Goal: Task Accomplishment & Management: Manage account settings

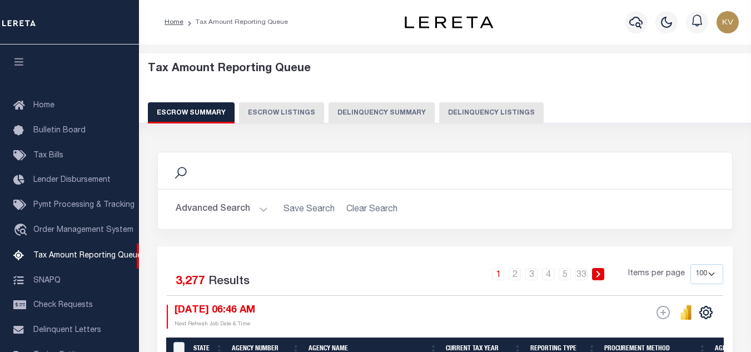
select select "100"
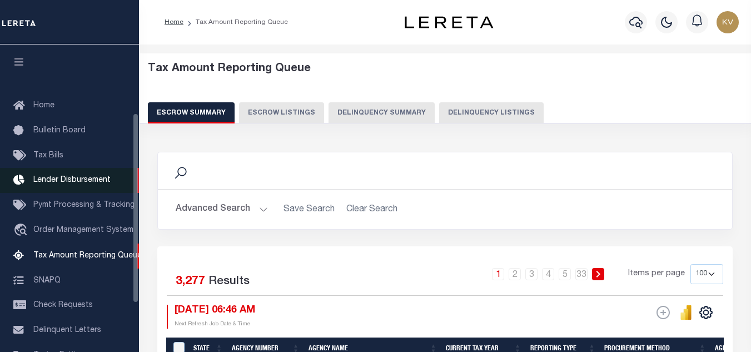
scroll to position [111, 0]
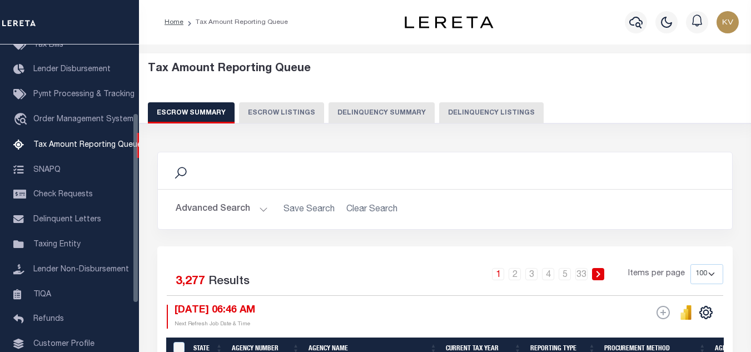
click at [488, 118] on button "Delinquency Listings" at bounding box center [491, 112] width 105 height 21
select select
select select "100"
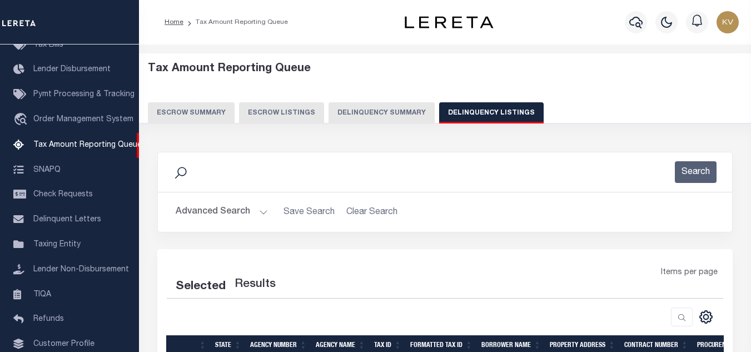
scroll to position [143, 0]
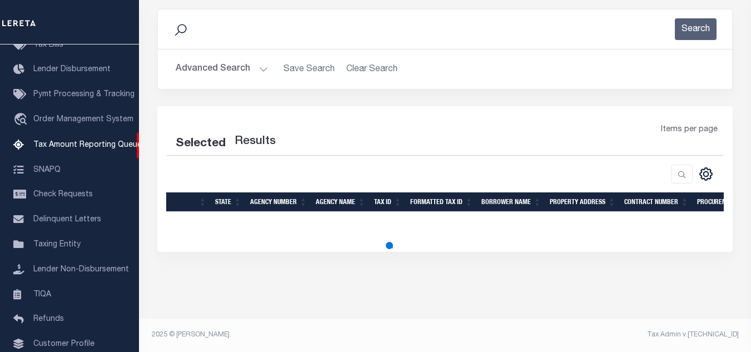
select select "100"
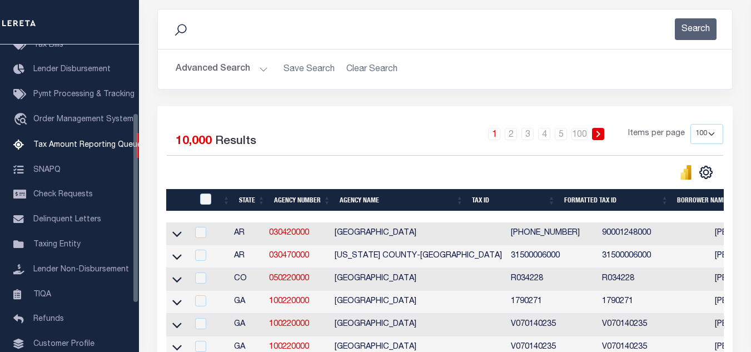
click at [221, 76] on button "Advanced Search" at bounding box center [222, 69] width 92 height 22
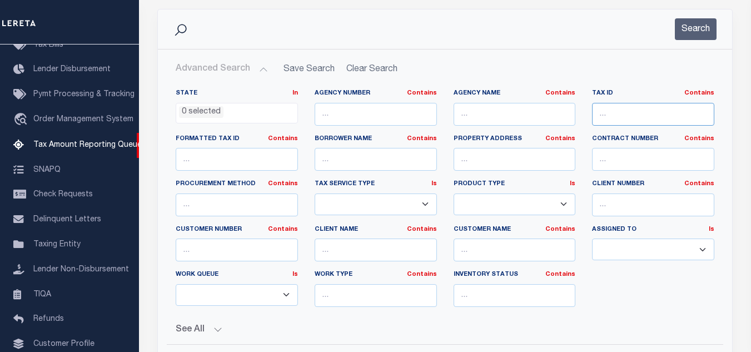
click at [680, 115] on input "text" at bounding box center [653, 114] width 122 height 23
paste input "55-05-27-200-006.001-006"
type input "55-05-27-200-006.001-006"
click at [698, 32] on button "Search" at bounding box center [696, 29] width 42 height 22
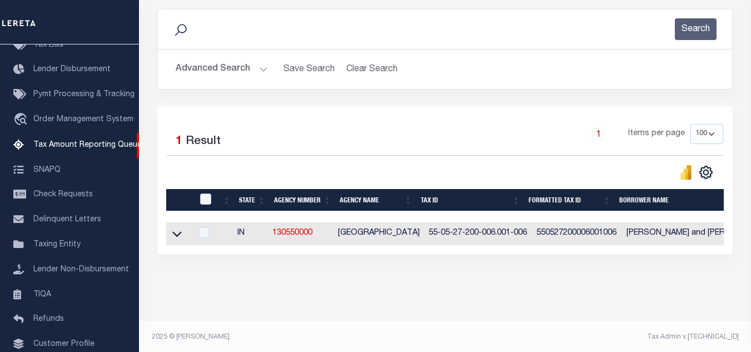
scroll to position [155, 0]
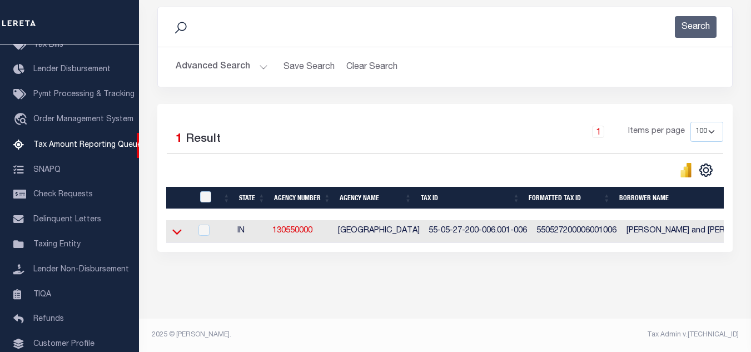
click at [175, 226] on icon at bounding box center [176, 232] width 9 height 12
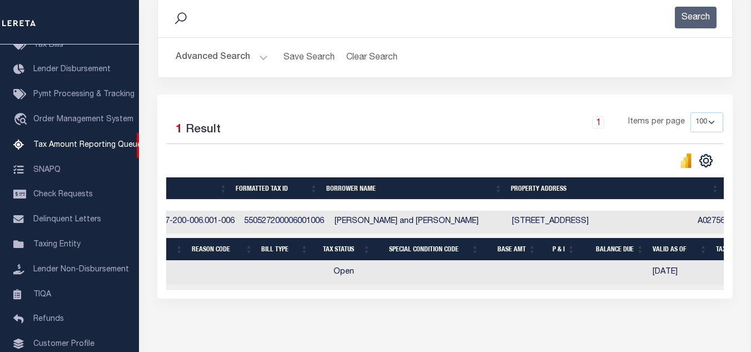
scroll to position [0, 0]
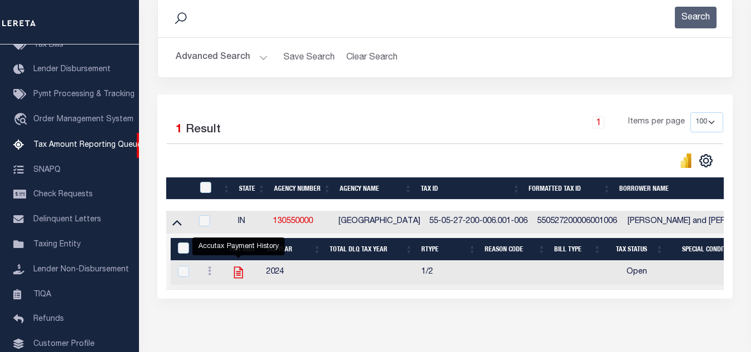
click at [236, 277] on icon "" at bounding box center [238, 272] width 14 height 14
checkbox input "true"
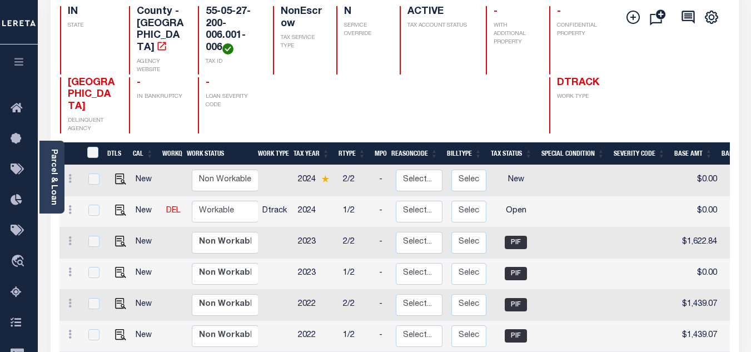
scroll to position [167, 0]
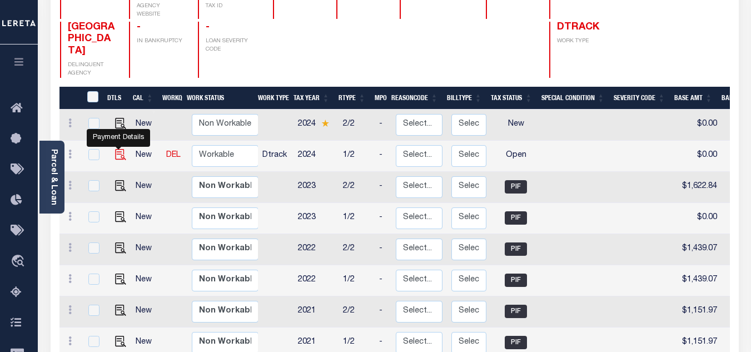
click at [117, 149] on img "" at bounding box center [120, 154] width 11 height 11
checkbox input "true"
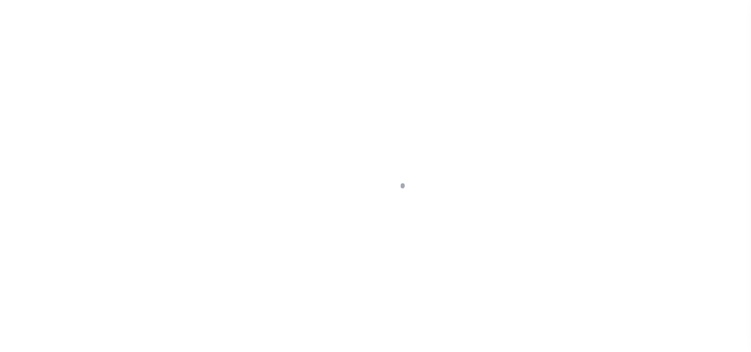
checkbox input "false"
type input "[DATE]"
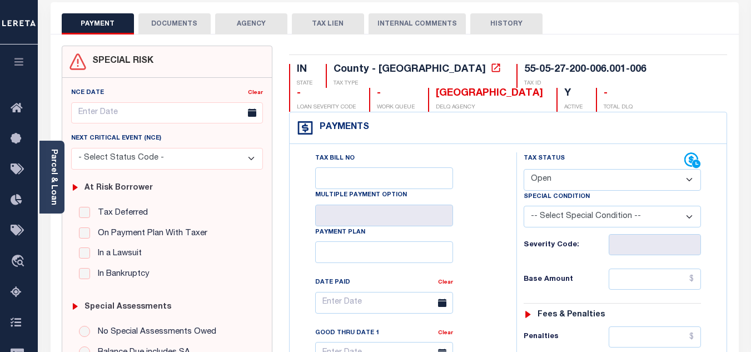
scroll to position [111, 0]
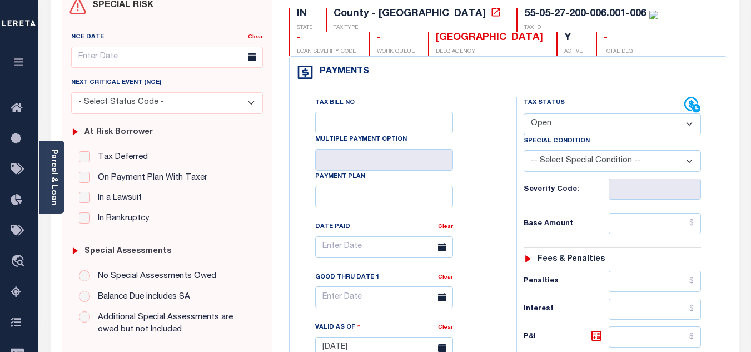
click at [546, 126] on select "- Select Status Code - Open Due/Unpaid Paid Incomplete No Tax Due Internal Refu…" at bounding box center [612, 124] width 177 height 22
select select "PYD"
click at [524, 114] on select "- Select Status Code - Open Due/Unpaid Paid Incomplete No Tax Due Internal Refu…" at bounding box center [612, 124] width 177 height 22
type input "[DATE]"
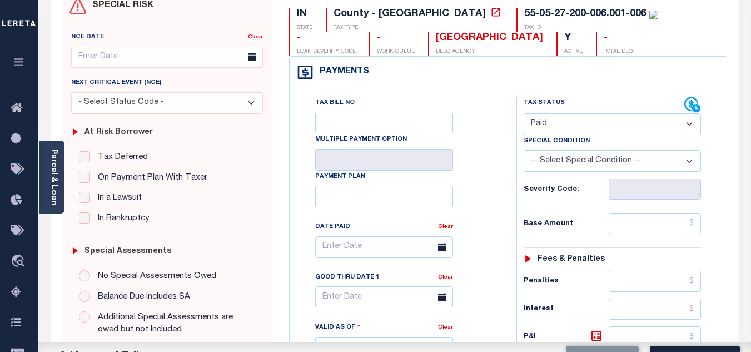
click at [506, 191] on div "Tax Bill No Multiple Payment Option Payment Plan Clear" at bounding box center [400, 342] width 216 height 491
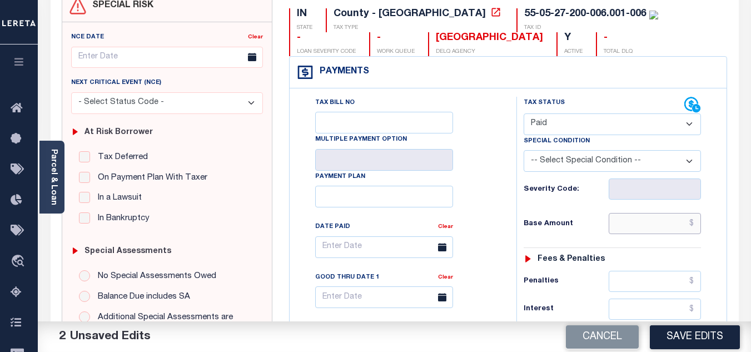
click at [664, 234] on input "text" at bounding box center [655, 223] width 92 height 21
type input "$1,745.70"
click at [573, 212] on div "Tax Status Status - Select Status Code -" at bounding box center [615, 342] width 199 height 491
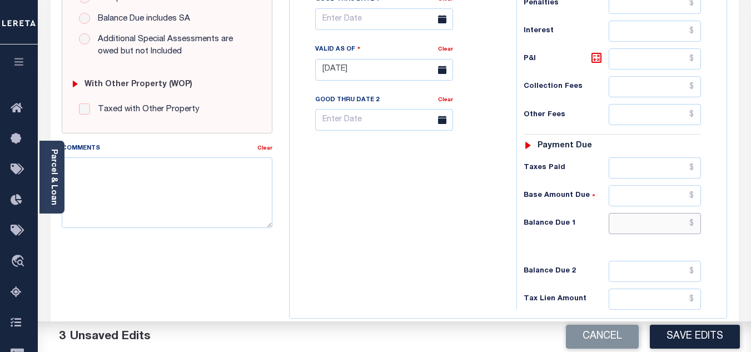
click at [648, 222] on input "text" at bounding box center [655, 223] width 92 height 21
type input "$0.00"
click at [501, 242] on div "Tax Bill No Multiple Payment Option Payment Plan Clear" at bounding box center [400, 64] width 216 height 491
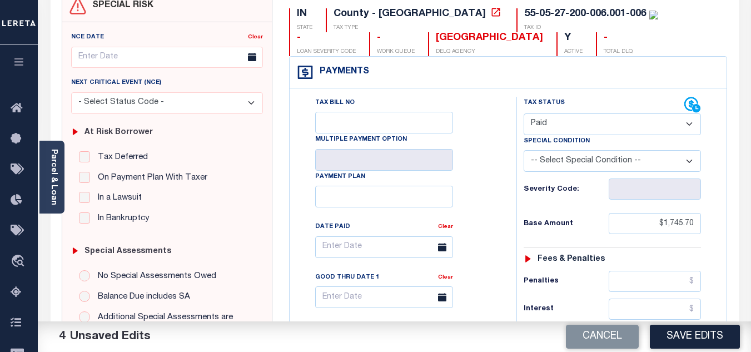
scroll to position [0, 0]
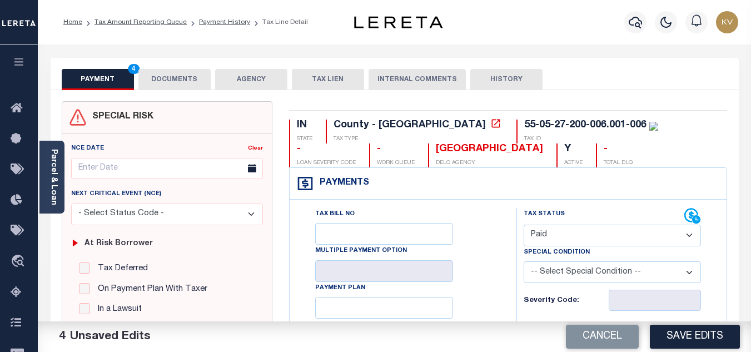
click at [177, 72] on button "DOCUMENTS" at bounding box center [174, 79] width 72 height 21
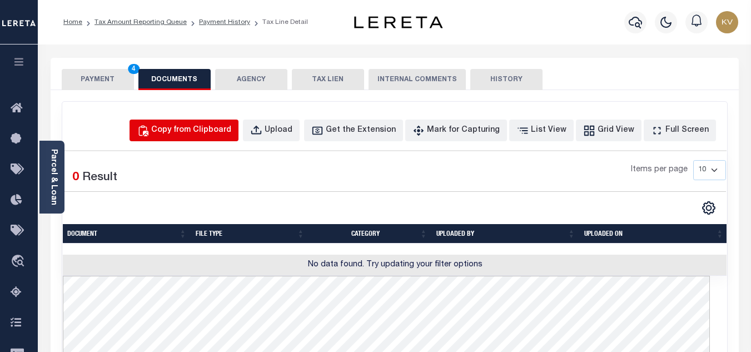
click at [231, 135] on div "Copy from Clipboard" at bounding box center [191, 131] width 80 height 12
select select "POP"
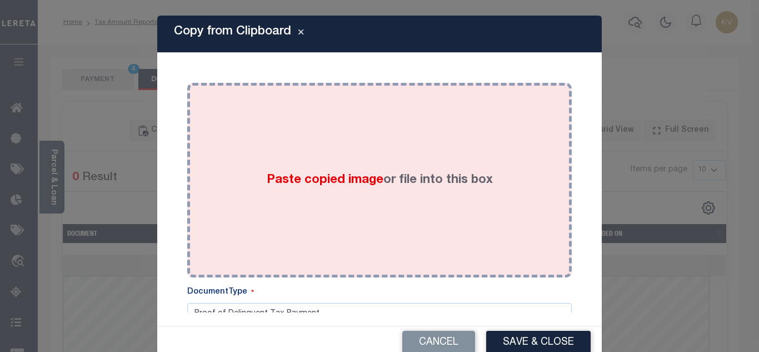
click at [319, 184] on span "Paste copied image" at bounding box center [325, 180] width 117 height 12
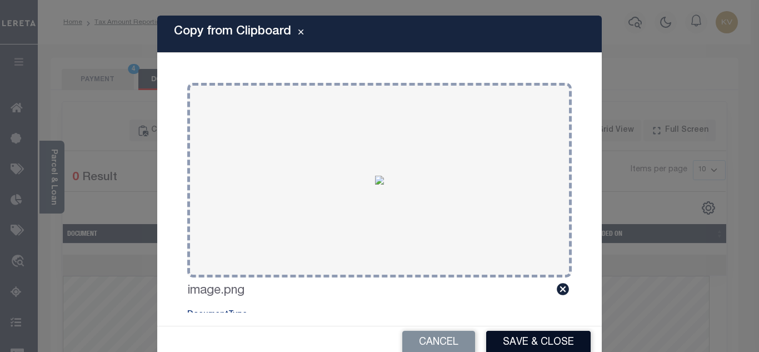
click at [515, 341] on button "Save & Close" at bounding box center [538, 343] width 105 height 24
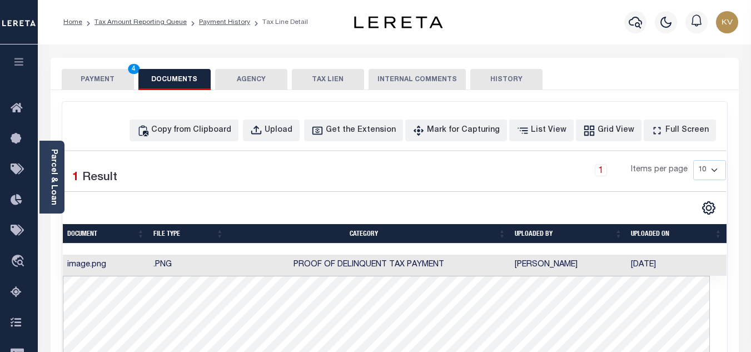
click at [89, 83] on button "PAYMENT 4" at bounding box center [98, 79] width 72 height 21
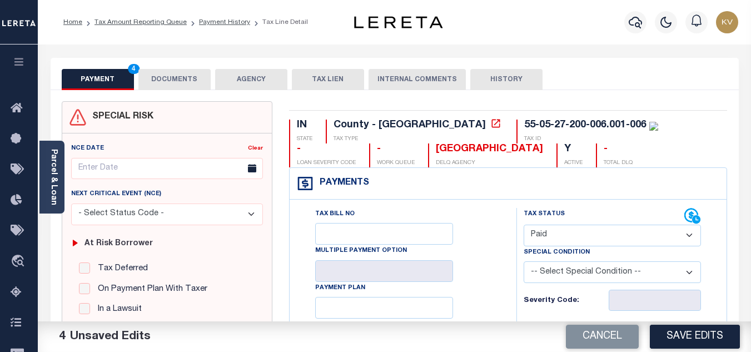
click at [698, 339] on button "Save Edits" at bounding box center [695, 337] width 90 height 24
checkbox input "false"
type input "$1,745.7"
type input "$0"
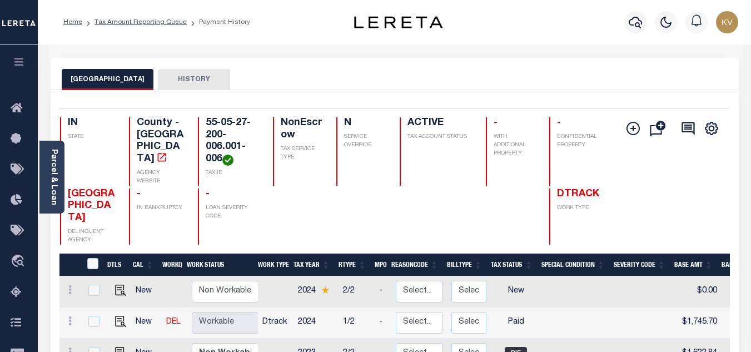
scroll to position [111, 0]
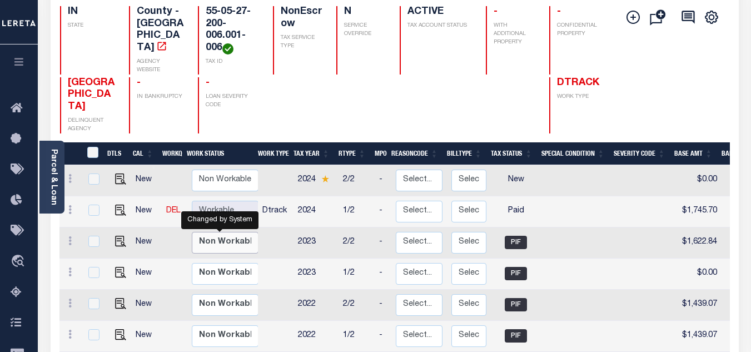
click at [227, 232] on select "Non Workable Workable" at bounding box center [225, 243] width 67 height 22
checkbox input "true"
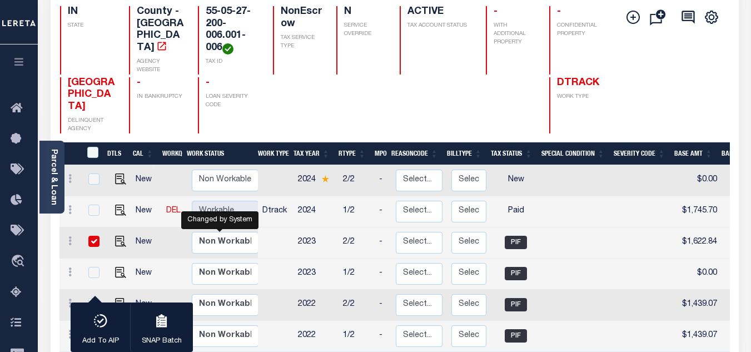
click at [277, 230] on td at bounding box center [276, 242] width 36 height 31
checkbox input "false"
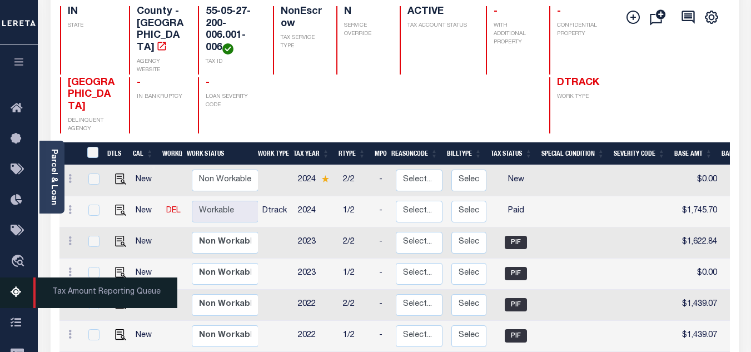
click at [21, 295] on icon at bounding box center [20, 293] width 18 height 14
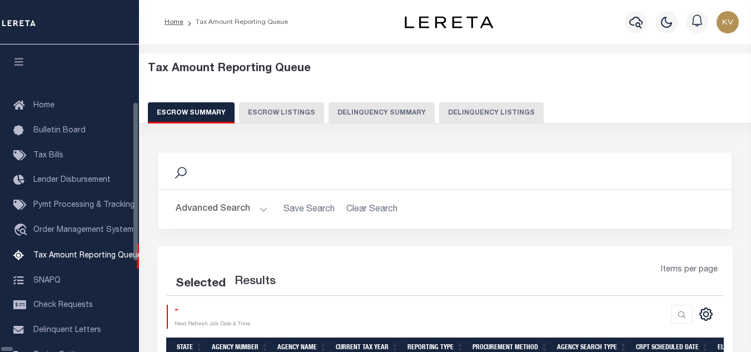
click at [439, 109] on button "Delinquency Listings" at bounding box center [491, 112] width 105 height 21
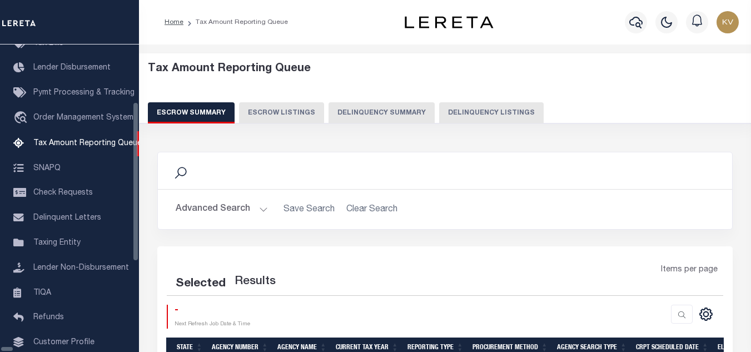
select select "100"
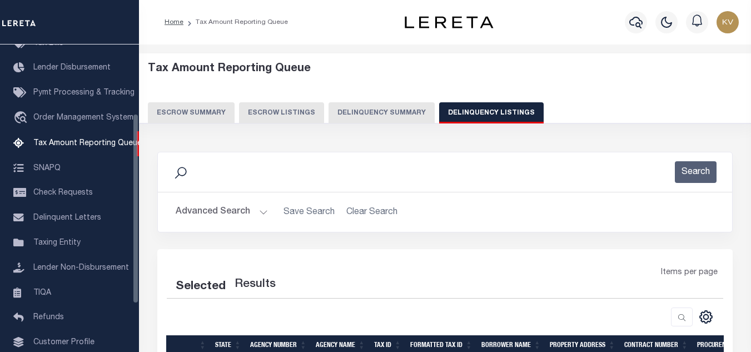
select select "100"
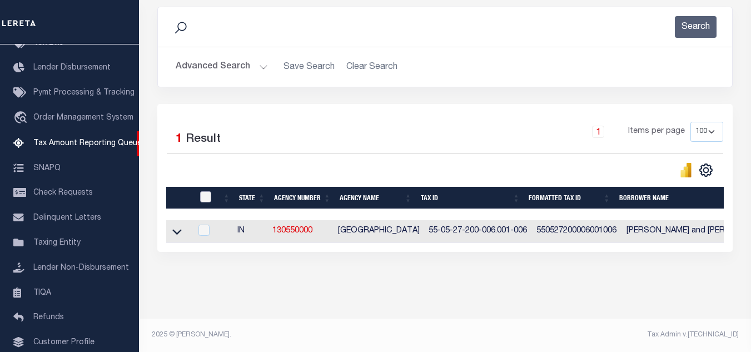
click at [208, 191] on input "checkbox" at bounding box center [205, 196] width 11 height 11
checkbox input "true"
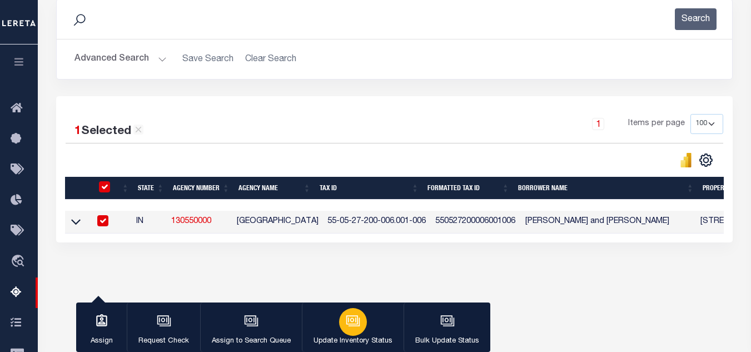
click at [356, 320] on icon "button" at bounding box center [352, 319] width 12 height 9
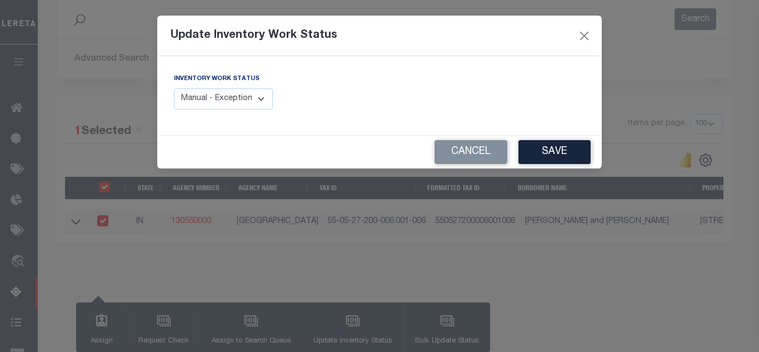
click at [251, 100] on select "Manual - Exception Pended - Awaiting Search Late Add Exception Completed" at bounding box center [223, 99] width 99 height 22
select select "4"
click at [174, 88] on select "Manual - Exception Pended - Awaiting Search Late Add Exception Completed" at bounding box center [223, 99] width 99 height 22
click at [561, 155] on button "Save" at bounding box center [555, 152] width 72 height 24
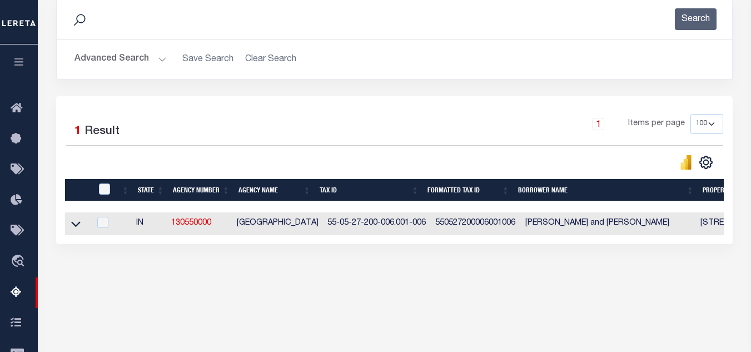
scroll to position [208, 0]
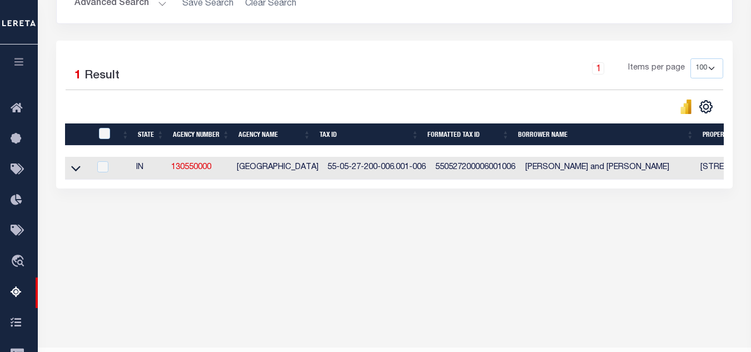
click at [72, 173] on icon at bounding box center [75, 168] width 9 height 12
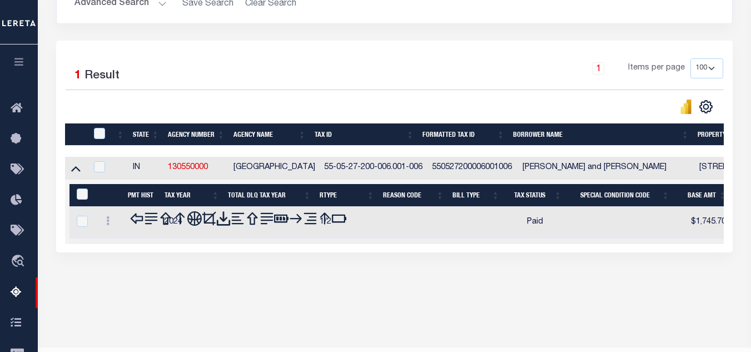
scroll to position [182, 0]
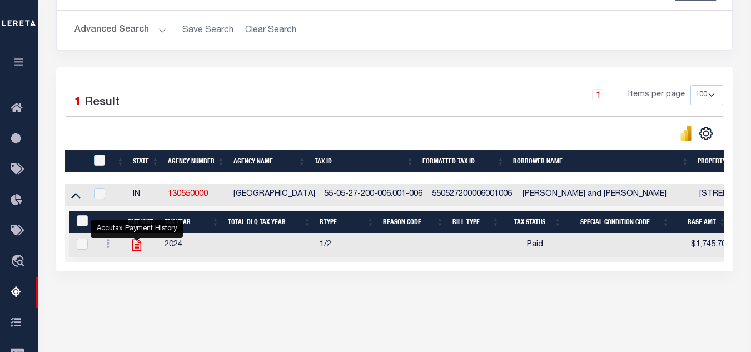
click at [136, 252] on icon "" at bounding box center [137, 245] width 14 height 14
checkbox input "true"
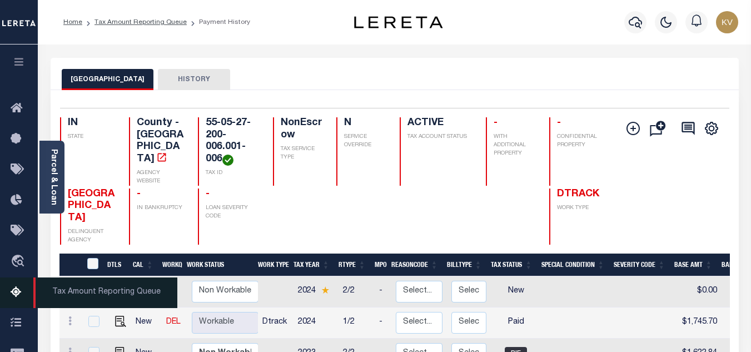
click at [14, 298] on icon at bounding box center [20, 293] width 18 height 14
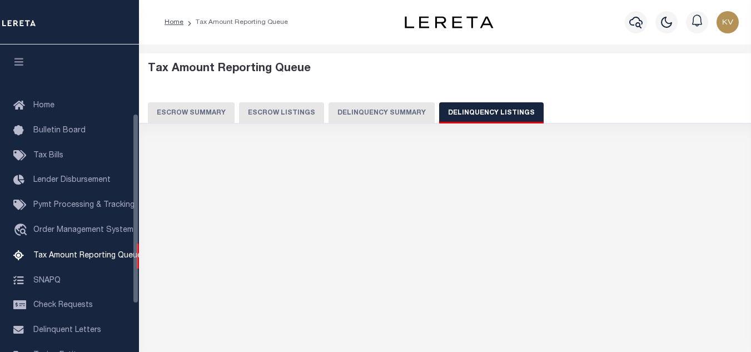
select select "100"
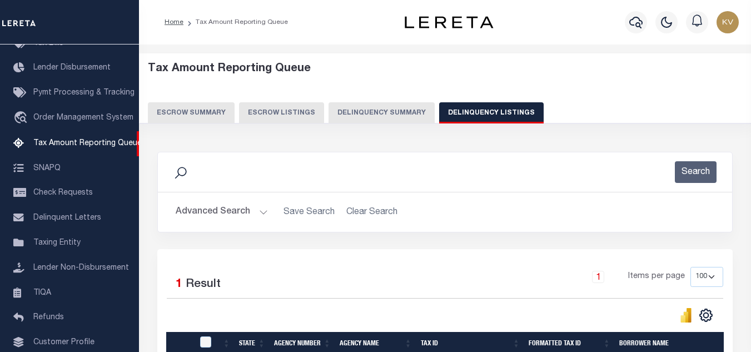
scroll to position [111, 0]
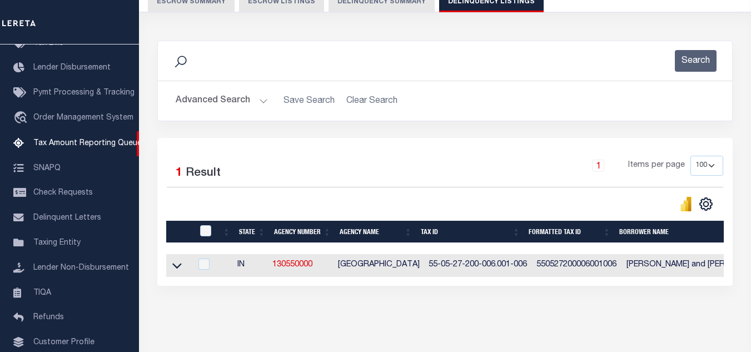
click at [258, 103] on button "Advanced Search" at bounding box center [222, 101] width 92 height 22
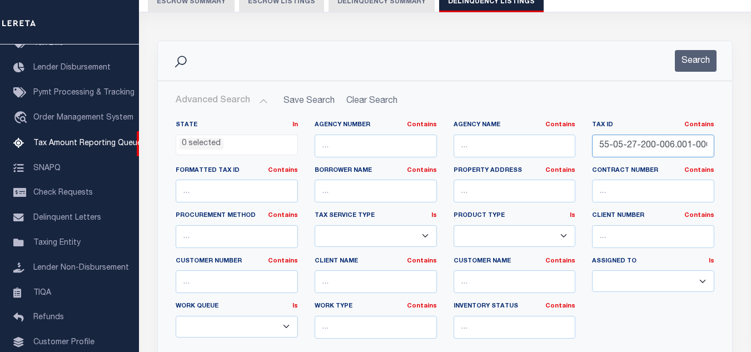
click at [635, 147] on input "55-05-27-200-006.001-006" at bounding box center [653, 146] width 122 height 23
paste input "300-004"
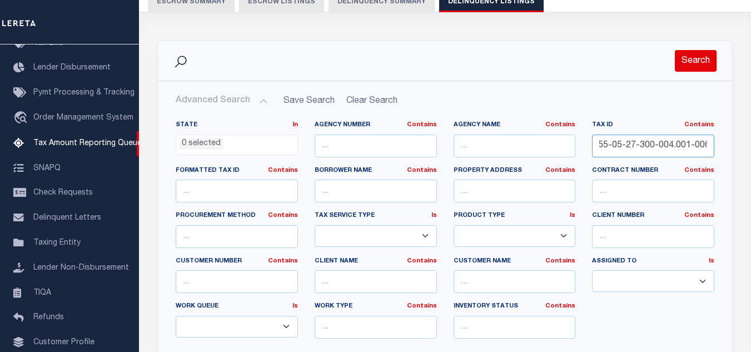
type input "55-05-27-300-004.001-006"
click at [690, 60] on button "Search" at bounding box center [696, 61] width 42 height 22
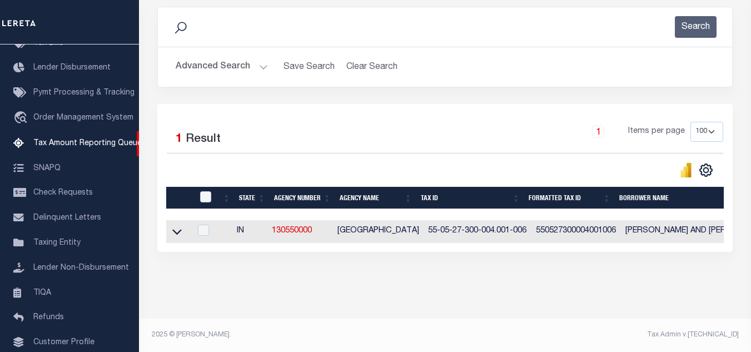
scroll to position [155, 0]
click at [178, 230] on icon at bounding box center [176, 232] width 9 height 12
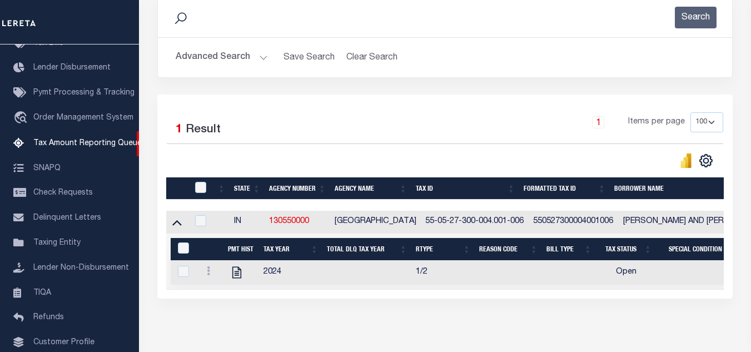
scroll to position [210, 0]
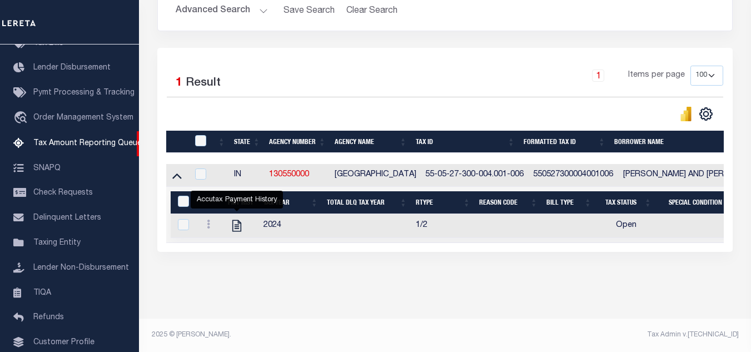
click at [237, 222] on icon "" at bounding box center [237, 225] width 14 height 14
checkbox input "true"
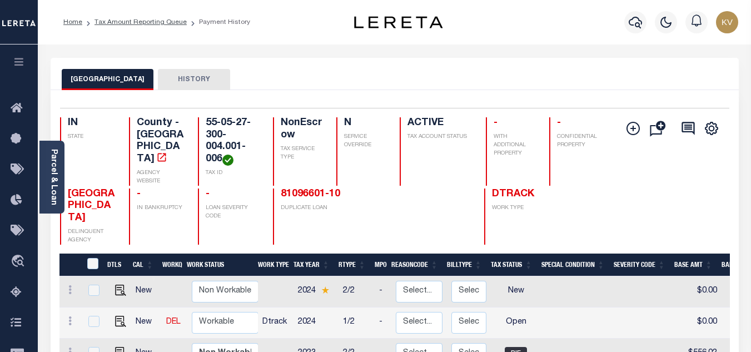
scroll to position [111, 0]
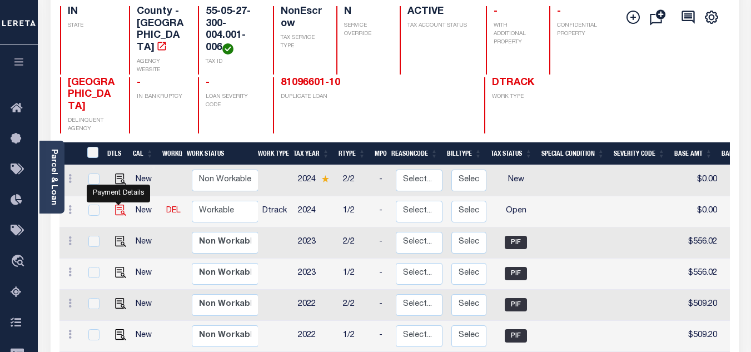
click at [119, 205] on img "" at bounding box center [120, 210] width 11 height 11
checkbox input "true"
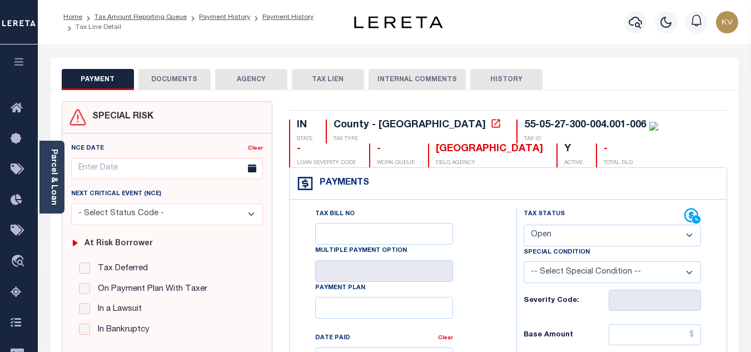
click at [590, 240] on select "- Select Status Code - Open Due/Unpaid Paid Incomplete No Tax Due Internal Refu…" at bounding box center [612, 236] width 177 height 22
select select "PYD"
click at [524, 225] on select "- Select Status Code - Open Due/Unpaid Paid Incomplete No Tax Due Internal Refu…" at bounding box center [612, 236] width 177 height 22
type input "[DATE]"
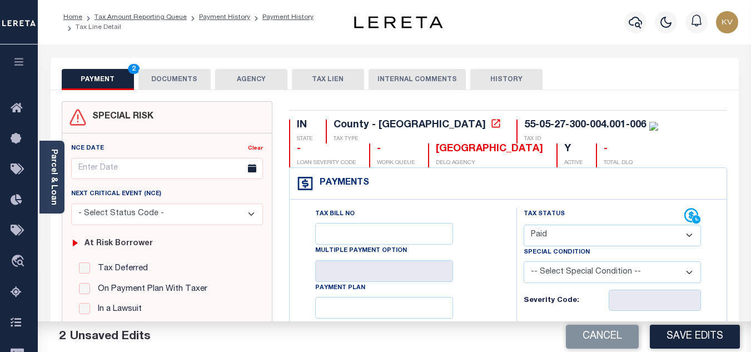
scroll to position [111, 0]
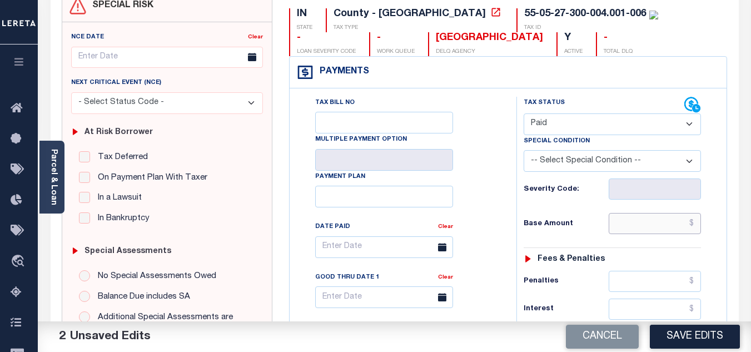
click at [623, 220] on input "text" at bounding box center [655, 223] width 92 height 21
type input "$593.36"
click at [587, 217] on div "Base Amount $593.36" at bounding box center [612, 223] width 177 height 21
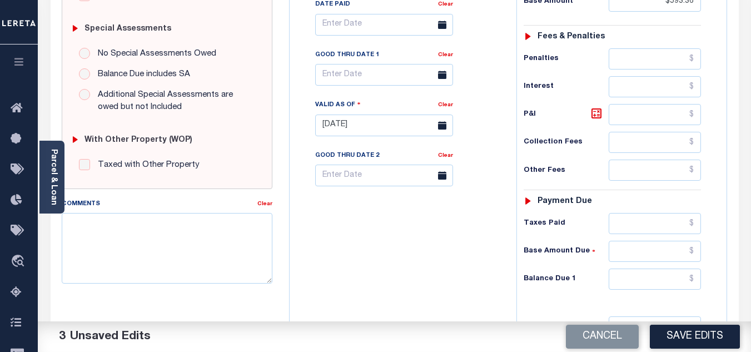
scroll to position [445, 0]
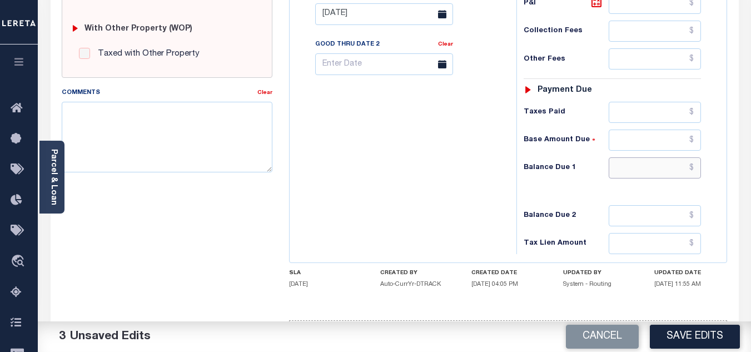
click at [629, 165] on input "text" at bounding box center [655, 167] width 92 height 21
type input "$0.00"
click at [421, 194] on div "Tax Bill No Multiple Payment Option Payment Plan Clear" at bounding box center [400, 8] width 216 height 491
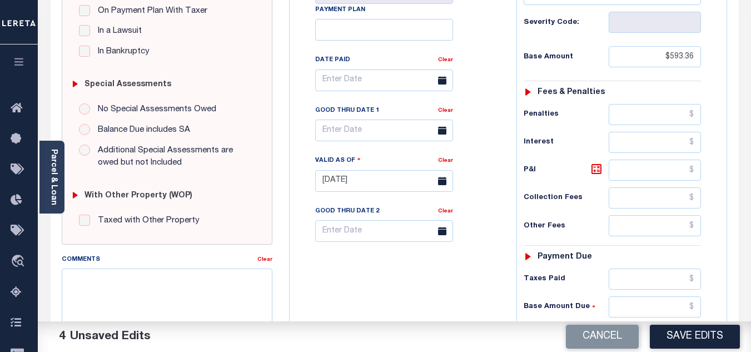
scroll to position [0, 0]
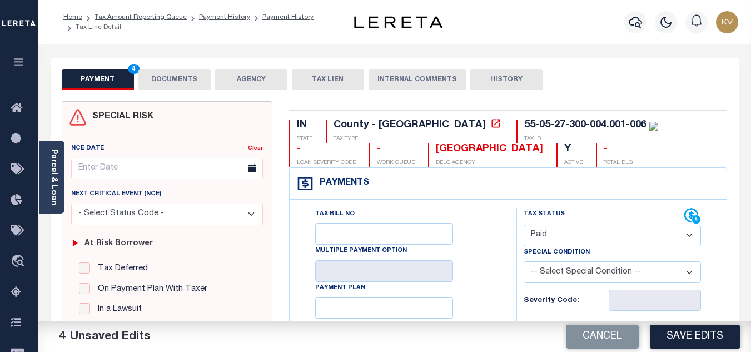
click at [193, 85] on button "DOCUMENTS" at bounding box center [174, 79] width 72 height 21
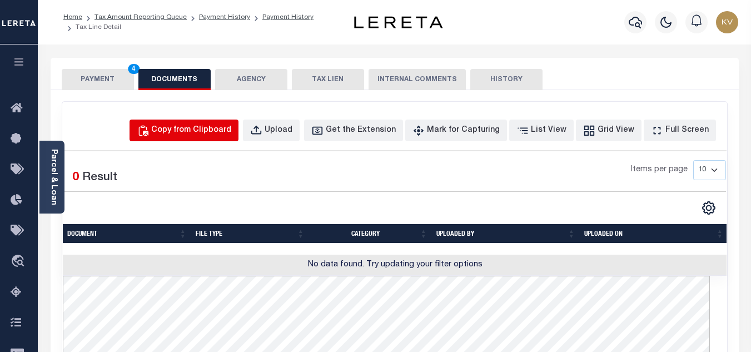
click at [200, 126] on div "Copy from Clipboard" at bounding box center [191, 131] width 80 height 12
select select "POP"
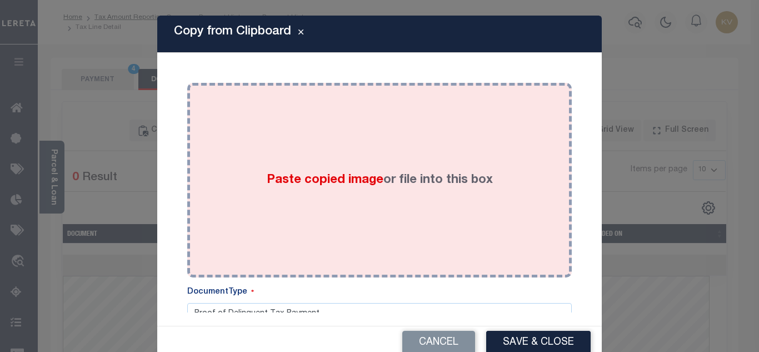
click at [277, 142] on div "Paste copied image or file into this box" at bounding box center [380, 180] width 368 height 178
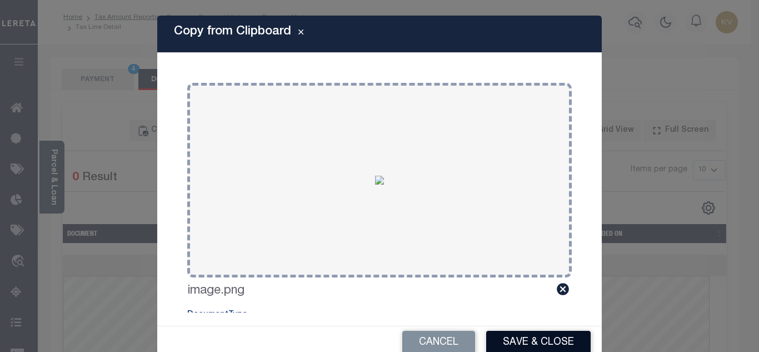
click at [540, 336] on button "Save & Close" at bounding box center [538, 343] width 105 height 24
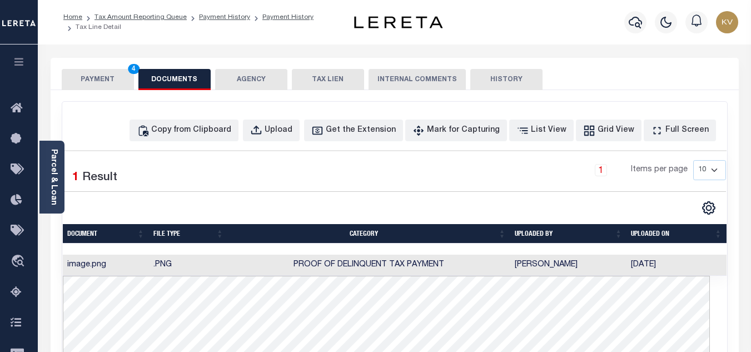
click at [98, 79] on button "PAYMENT 4" at bounding box center [98, 79] width 72 height 21
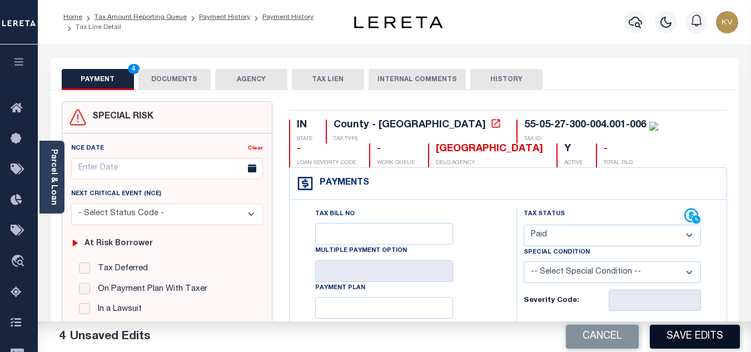
click at [695, 336] on button "Save Edits" at bounding box center [695, 337] width 90 height 24
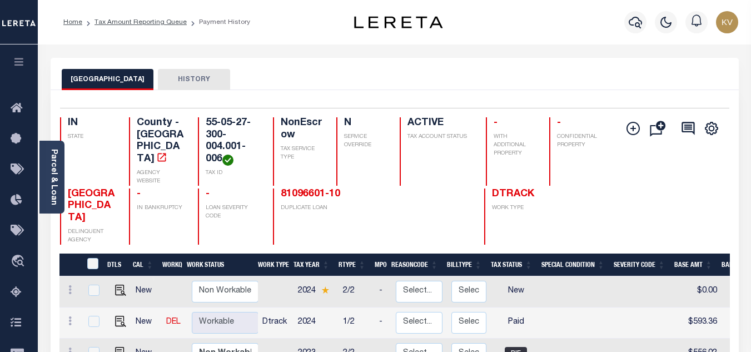
scroll to position [111, 0]
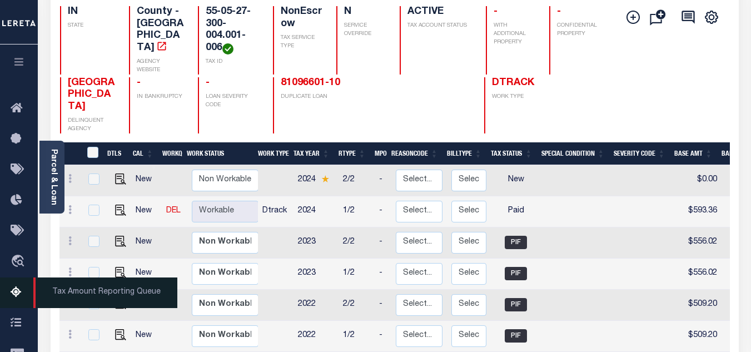
click at [12, 300] on icon at bounding box center [20, 293] width 18 height 14
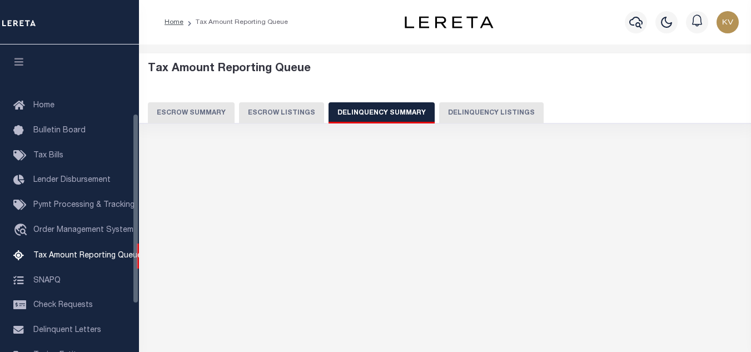
click at [448, 109] on button "Delinquency Listings" at bounding box center [491, 112] width 105 height 21
select select "100"
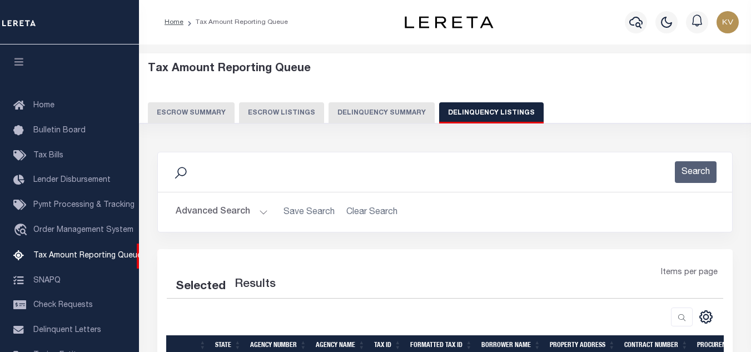
select select "100"
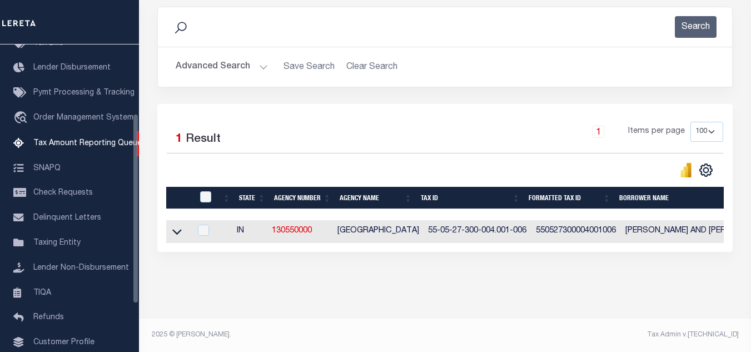
click at [202, 198] on div at bounding box center [206, 197] width 18 height 12
click at [206, 191] on input "checkbox" at bounding box center [205, 196] width 11 height 11
checkbox input "true"
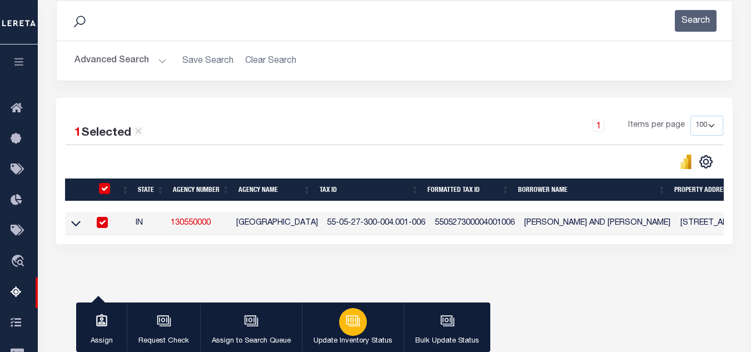
click at [342, 325] on div "button" at bounding box center [353, 322] width 28 height 28
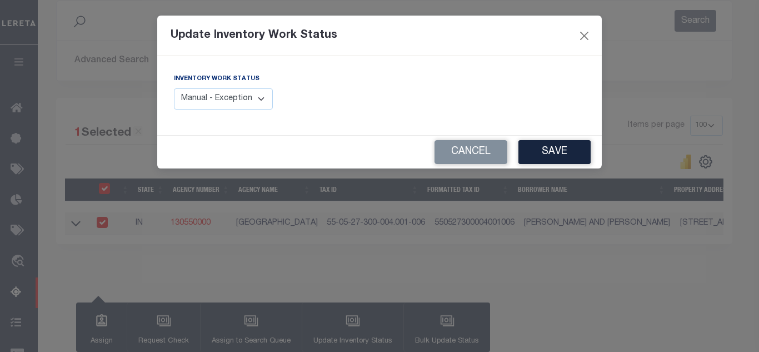
click at [255, 102] on select "Manual - Exception Pended - Awaiting Search Late Add Exception Completed" at bounding box center [223, 99] width 99 height 22
select select "4"
click at [174, 88] on select "Manual - Exception Pended - Awaiting Search Late Add Exception Completed" at bounding box center [223, 99] width 99 height 22
click at [549, 150] on button "Save" at bounding box center [555, 152] width 72 height 24
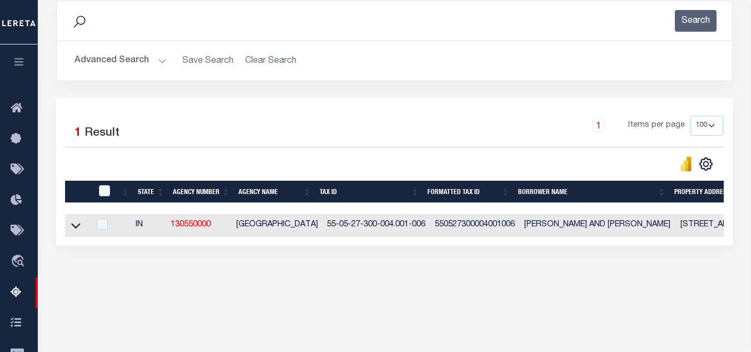
click at [155, 63] on button "Advanced Search" at bounding box center [120, 61] width 92 height 22
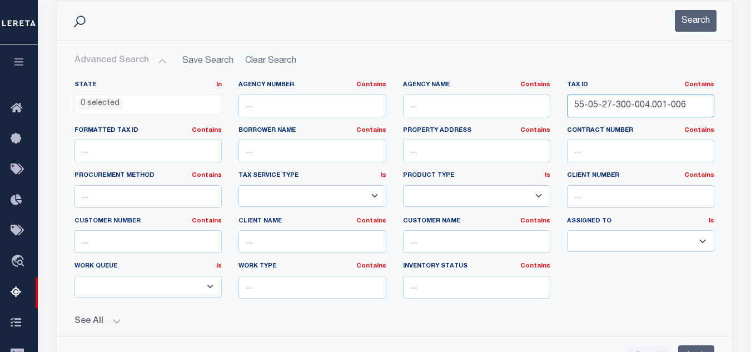
click at [605, 101] on input "55-05-27-300-004.001-006" at bounding box center [640, 106] width 147 height 23
paste input "14-16-200-002.003-012"
type input "55-14-16-200-002.003-012"
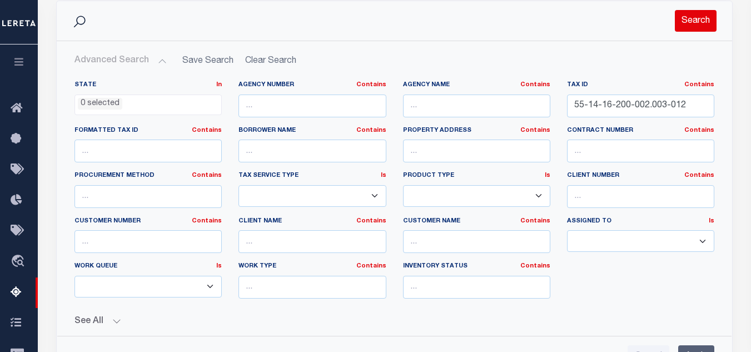
click at [694, 15] on button "Search" at bounding box center [696, 21] width 42 height 22
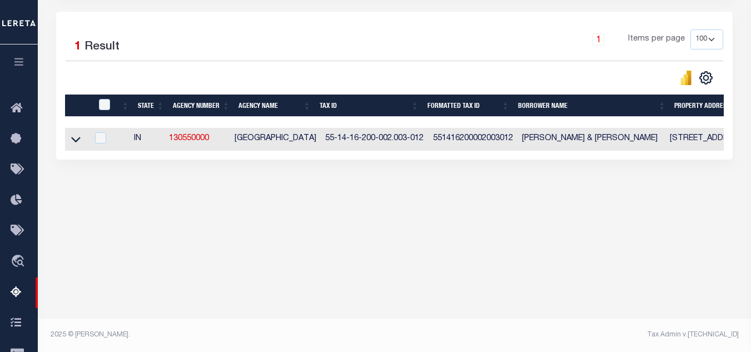
scroll to position [182, 0]
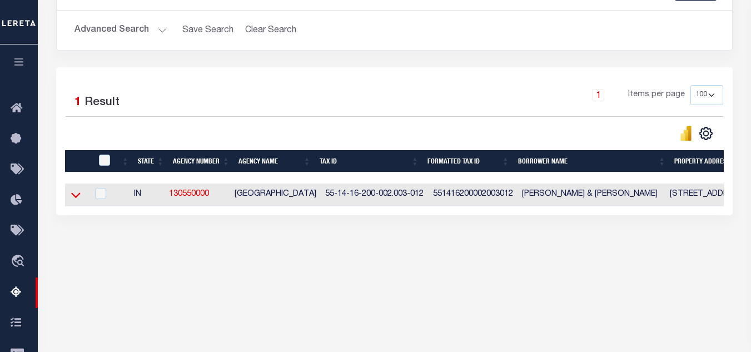
click at [76, 198] on icon at bounding box center [75, 196] width 9 height 6
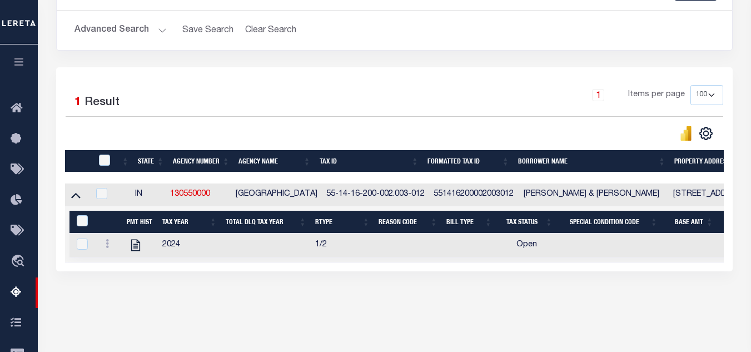
scroll to position [237, 0]
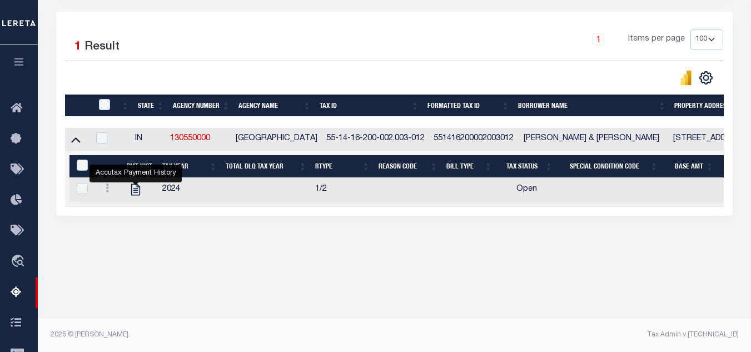
click at [132, 193] on icon "" at bounding box center [135, 189] width 14 height 14
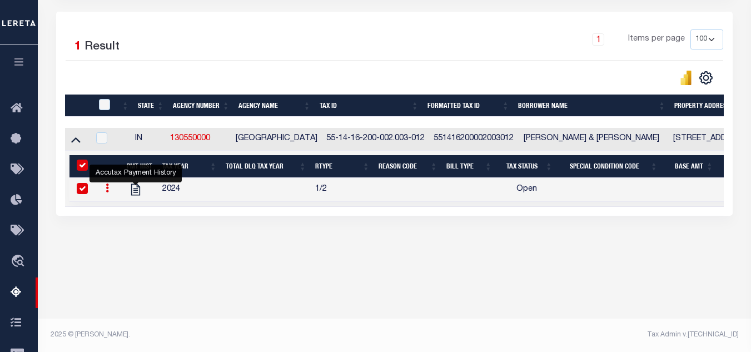
checkbox input "true"
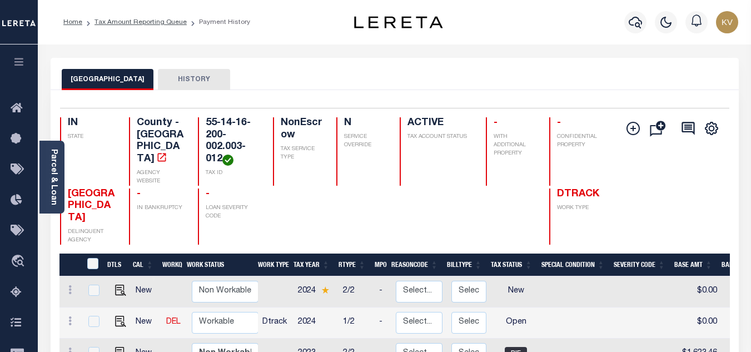
scroll to position [111, 0]
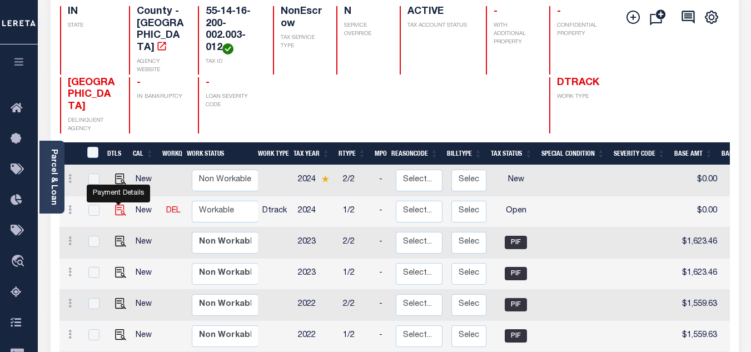
click at [117, 205] on img "" at bounding box center [120, 210] width 11 height 11
checkbox input "true"
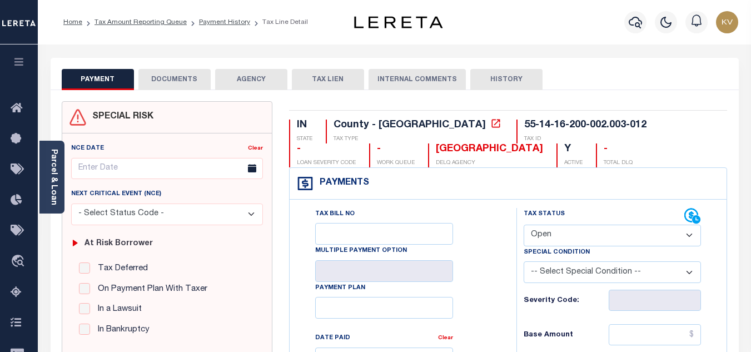
scroll to position [111, 0]
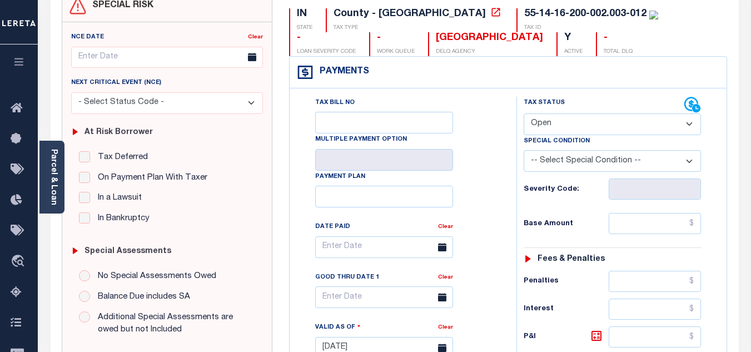
click at [560, 123] on select "- Select Status Code - Open Due/Unpaid Paid Incomplete No Tax Due Internal Refu…" at bounding box center [612, 124] width 177 height 22
select select "PYD"
click at [524, 114] on select "- Select Status Code - Open Due/Unpaid Paid Incomplete No Tax Due Internal Refu…" at bounding box center [612, 124] width 177 height 22
type input "[DATE]"
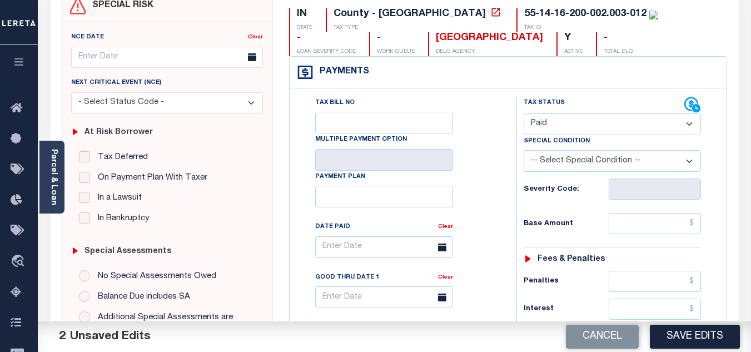
click at [479, 187] on div "Tax Bill No Multiple Payment Option Payment Plan Clear" at bounding box center [400, 253] width 199 height 312
click at [630, 222] on input "text" at bounding box center [655, 223] width 92 height 21
drag, startPoint x: 670, startPoint y: 223, endPoint x: 753, endPoint y: 192, distance: 88.5
click at [750, 202] on html "Home Tax Amount Reporting Queue Payment History Tax Line Detail Profile" at bounding box center [375, 309] width 751 height 841
drag, startPoint x: 643, startPoint y: 226, endPoint x: 759, endPoint y: 224, distance: 116.2
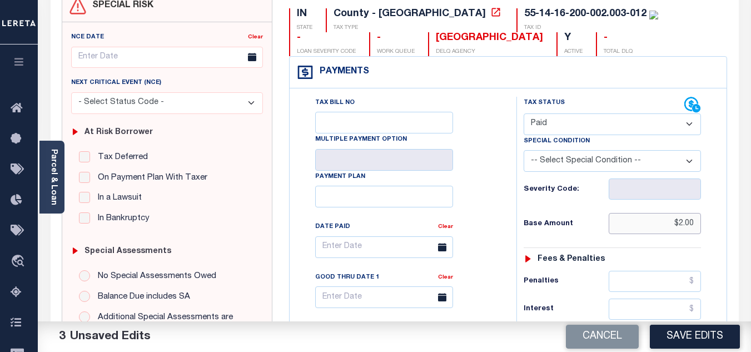
click at [750, 224] on html "Home Tax Amount Reporting Queue Payment History Tax Line Detail Profile" at bounding box center [375, 309] width 751 height 841
type input "$2,037.85"
click at [592, 206] on div "Tax Status Status - Select Status Code -" at bounding box center [615, 342] width 199 height 491
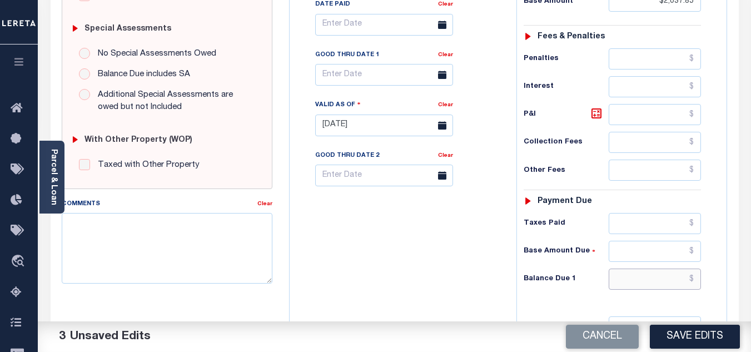
click at [639, 277] on input "text" at bounding box center [655, 278] width 92 height 21
type input "$0.00"
click at [266, 227] on textarea "Comments" at bounding box center [167, 248] width 211 height 70
click at [349, 227] on div "Tax Bill No Multiple Payment Option Payment Plan Clear" at bounding box center [400, 119] width 216 height 491
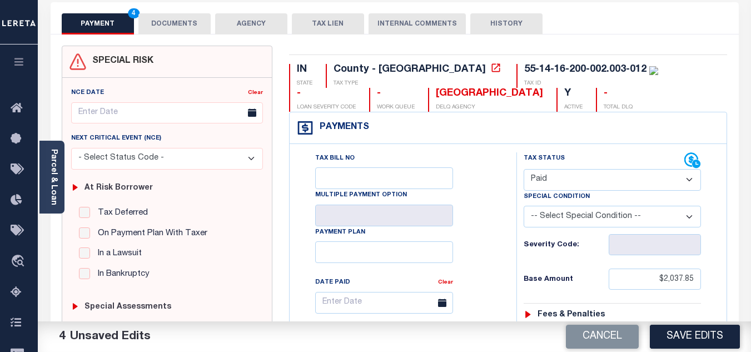
scroll to position [0, 0]
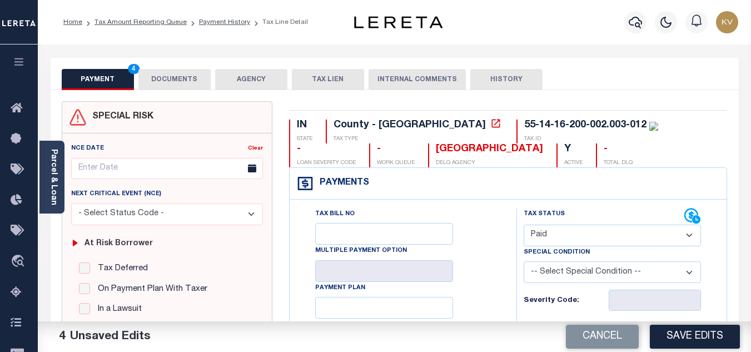
click at [190, 76] on button "DOCUMENTS" at bounding box center [174, 79] width 72 height 21
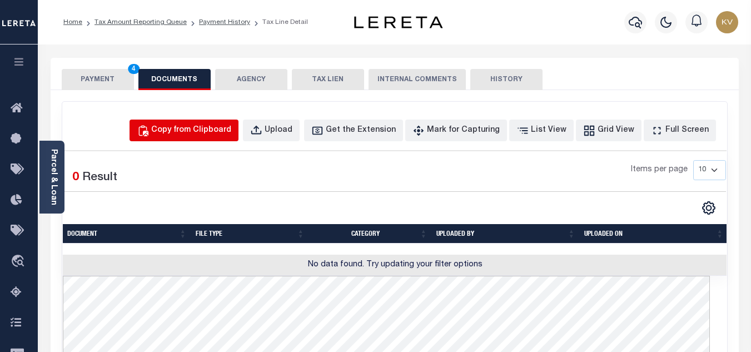
click at [231, 129] on div "Copy from Clipboard" at bounding box center [191, 131] width 80 height 12
select select "POP"
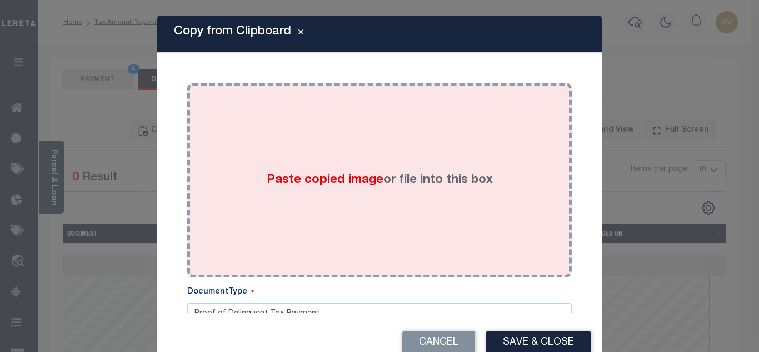
click at [272, 170] on div "Paste copied image or file into this box" at bounding box center [380, 180] width 368 height 178
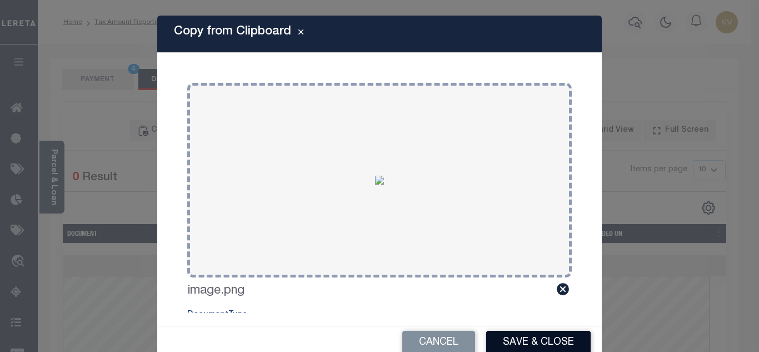
click at [529, 341] on button "Save & Close" at bounding box center [538, 343] width 105 height 24
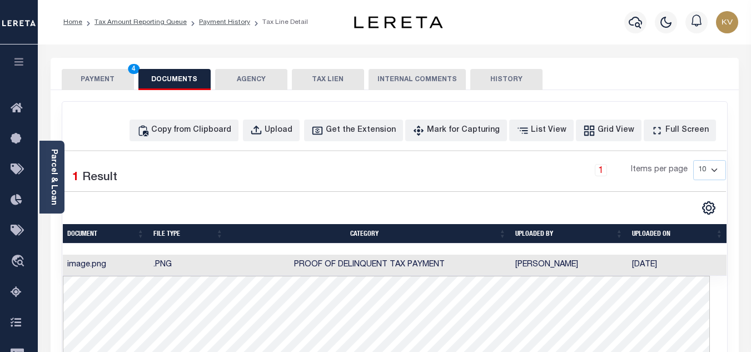
click at [102, 81] on button "PAYMENT 4" at bounding box center [98, 79] width 72 height 21
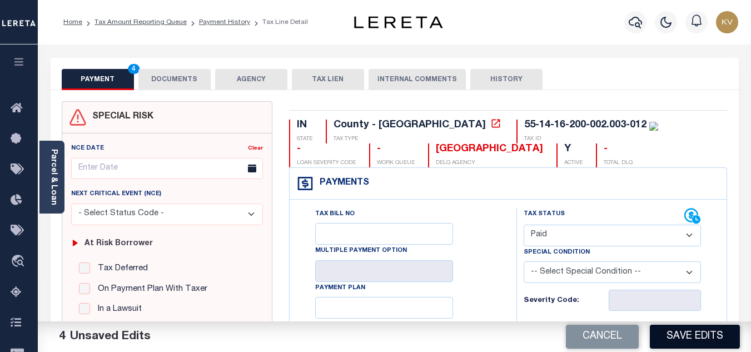
click at [689, 339] on button "Save Edits" at bounding box center [695, 337] width 90 height 24
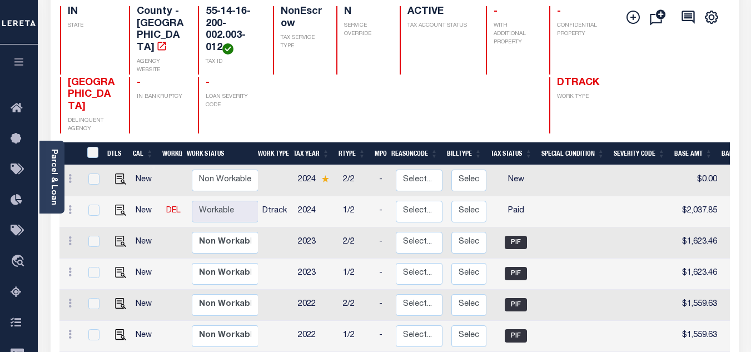
scroll to position [167, 0]
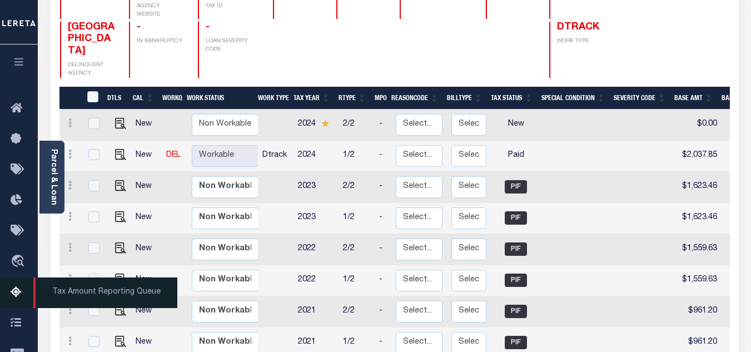
click at [22, 289] on icon at bounding box center [20, 293] width 18 height 14
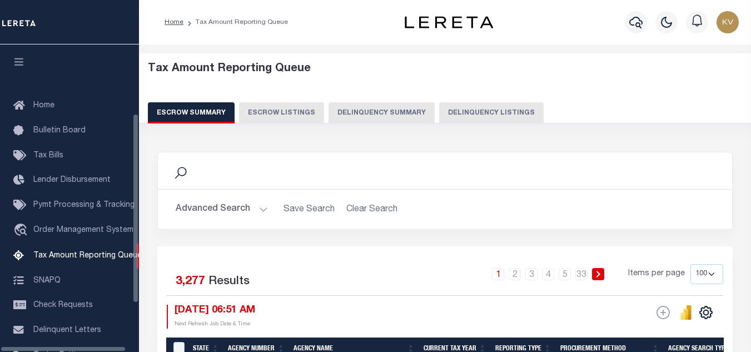
select select "100"
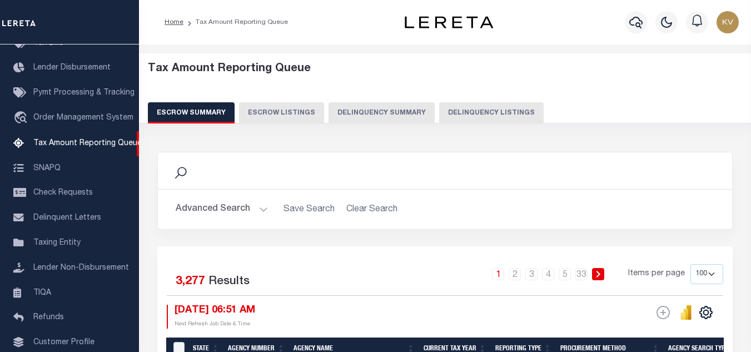
click at [470, 102] on div "Tax Amount Reporting Queue Escrow Summary Escrow Listings Delinquency Summary" at bounding box center [445, 92] width 595 height 61
click at [475, 111] on button "Delinquency Listings" at bounding box center [491, 112] width 105 height 21
select select "100"
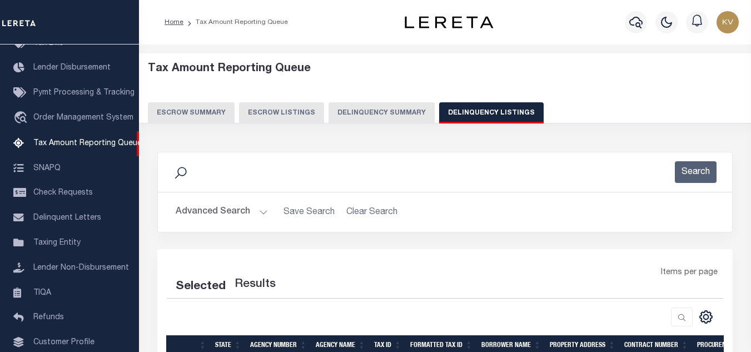
select select "100"
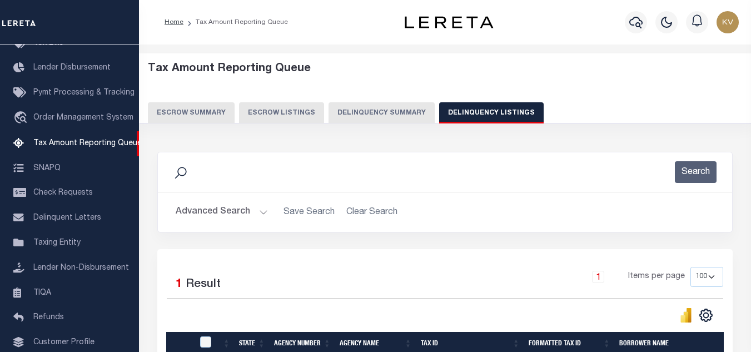
scroll to position [111, 0]
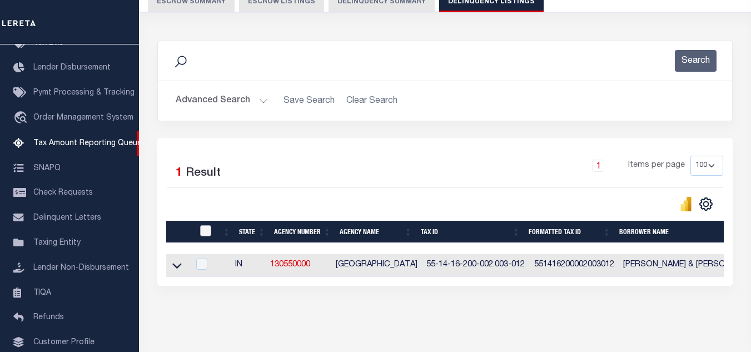
click at [207, 228] on input "checkbox" at bounding box center [205, 230] width 11 height 11
checkbox input "true"
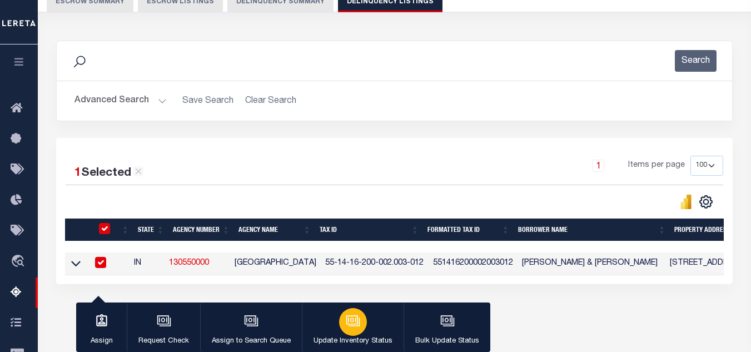
click at [341, 313] on div "button" at bounding box center [353, 322] width 28 height 28
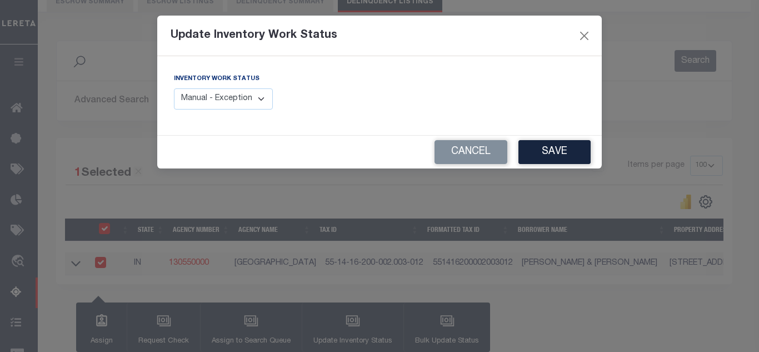
click at [242, 101] on select "Manual - Exception Pended - Awaiting Search Late Add Exception Completed" at bounding box center [223, 99] width 99 height 22
select select "4"
click at [174, 88] on select "Manual - Exception Pended - Awaiting Search Late Add Exception Completed" at bounding box center [223, 99] width 99 height 22
click at [545, 152] on button "Save" at bounding box center [555, 152] width 72 height 24
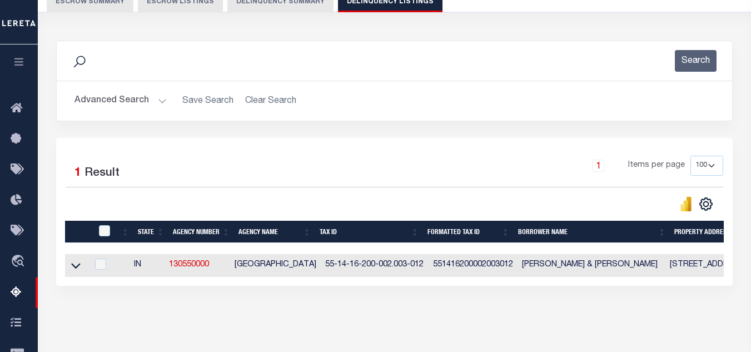
click at [156, 102] on button "Advanced Search" at bounding box center [120, 101] width 92 height 22
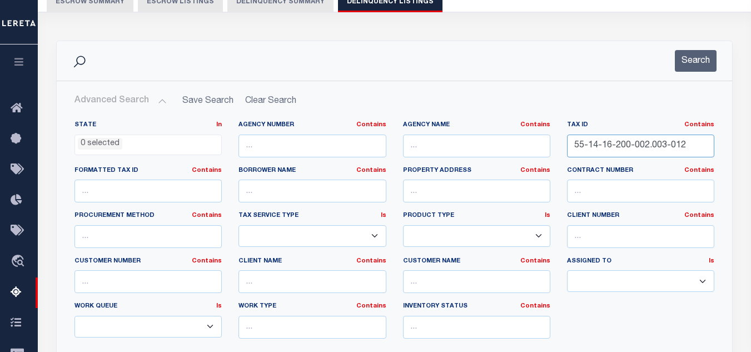
click at [623, 154] on input "55-14-16-200-002.003-012" at bounding box center [640, 146] width 147 height 23
paste input "8-105-004.000"
type input "55-14-18-105-004.000-012"
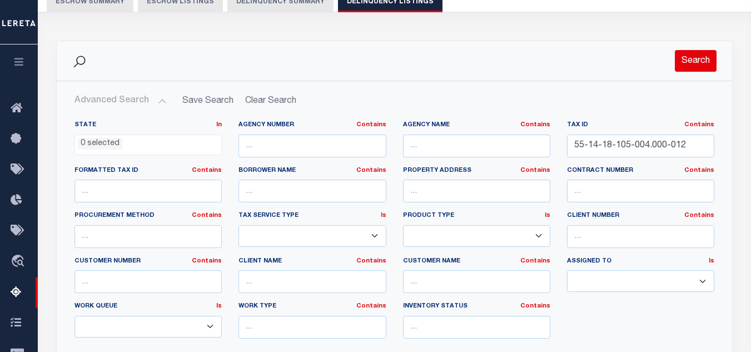
click at [688, 62] on button "Search" at bounding box center [696, 61] width 42 height 22
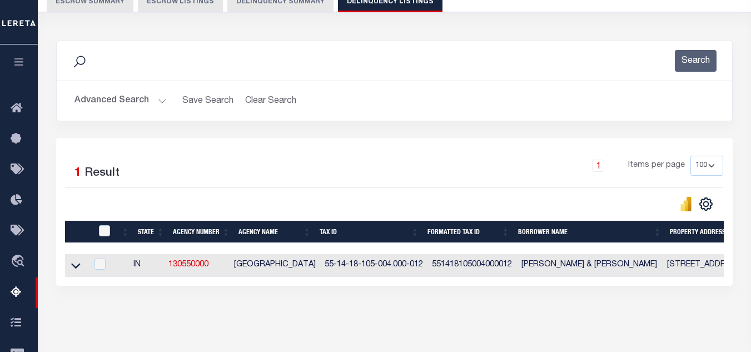
scroll to position [222, 0]
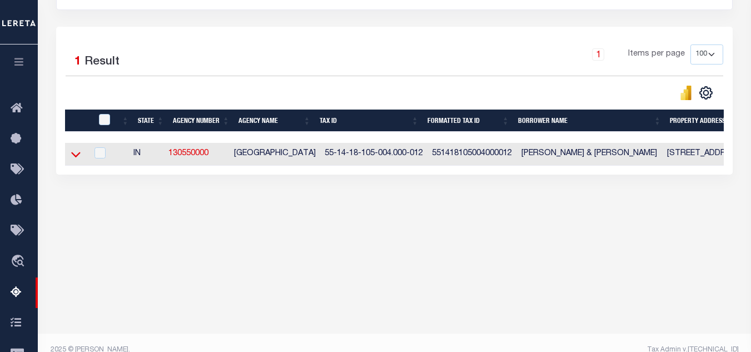
click at [76, 160] on icon at bounding box center [75, 154] width 9 height 12
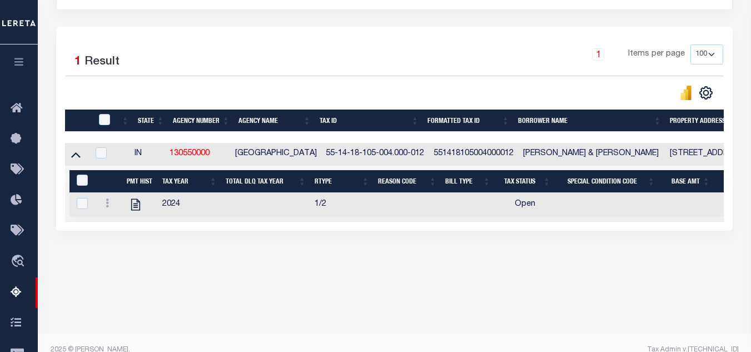
scroll to position [237, 0]
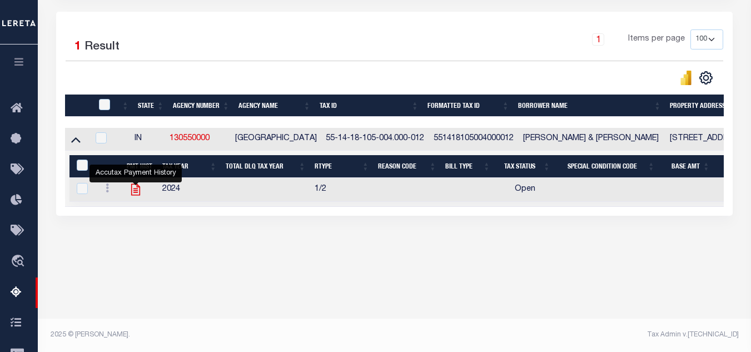
click at [134, 191] on icon "" at bounding box center [135, 189] width 14 height 14
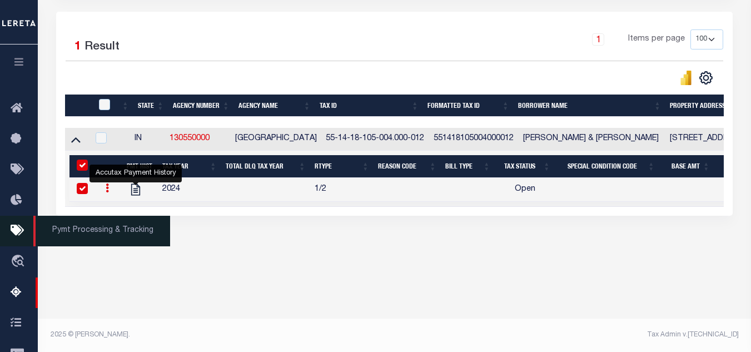
checkbox input "true"
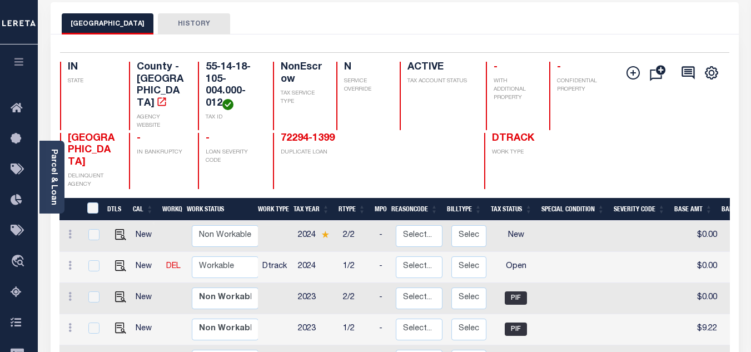
scroll to position [111, 0]
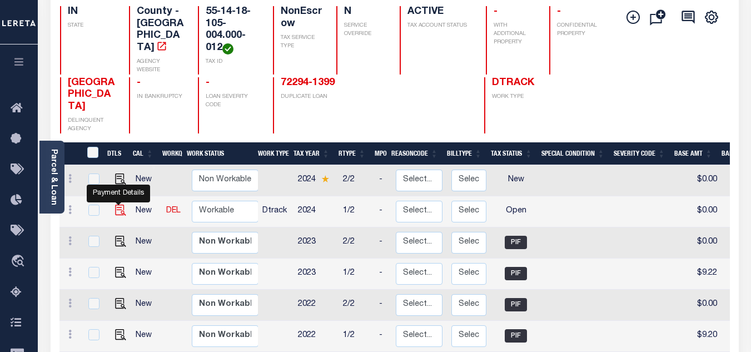
click at [118, 205] on img "" at bounding box center [120, 210] width 11 height 11
checkbox input "true"
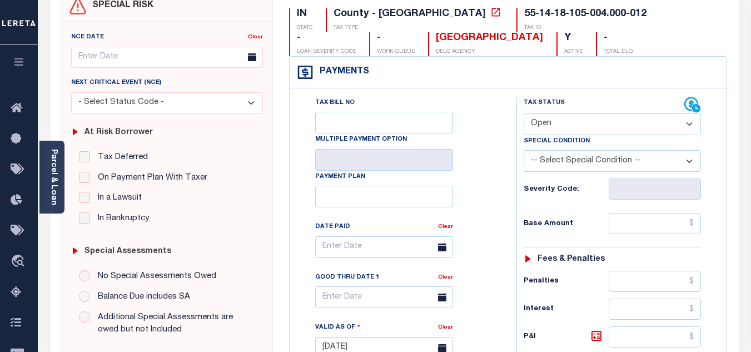
scroll to position [167, 0]
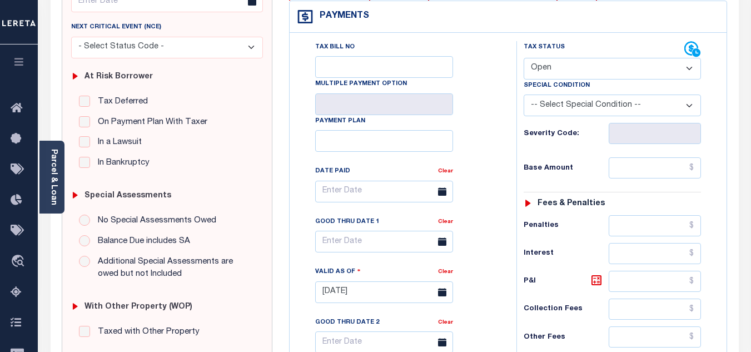
click at [560, 69] on select "- Select Status Code - Open Due/Unpaid Paid Incomplete No Tax Due Internal Refu…" at bounding box center [612, 69] width 177 height 22
select select "PYD"
click at [524, 58] on select "- Select Status Code - Open Due/Unpaid Paid Incomplete No Tax Due Internal Refu…" at bounding box center [612, 69] width 177 height 22
type input "[DATE]"
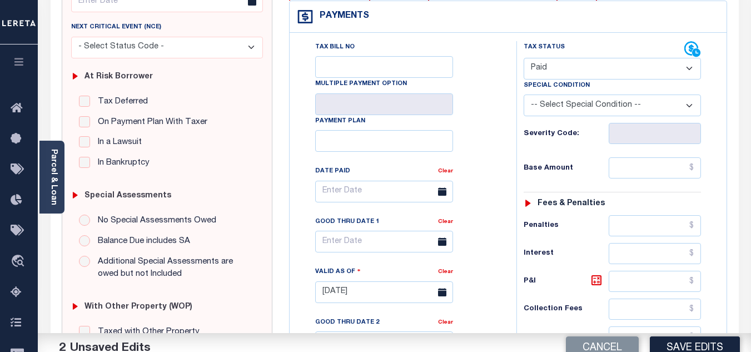
click at [476, 146] on div "Tax Bill No Multiple Payment Option Payment Plan Clear" at bounding box center [400, 197] width 199 height 312
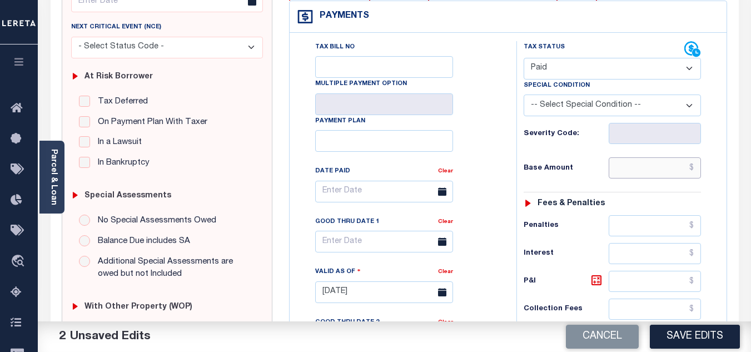
click at [625, 173] on input "text" at bounding box center [655, 167] width 92 height 21
type input "$11.21"
click at [578, 171] on h6 "Base Amount" at bounding box center [566, 168] width 85 height 9
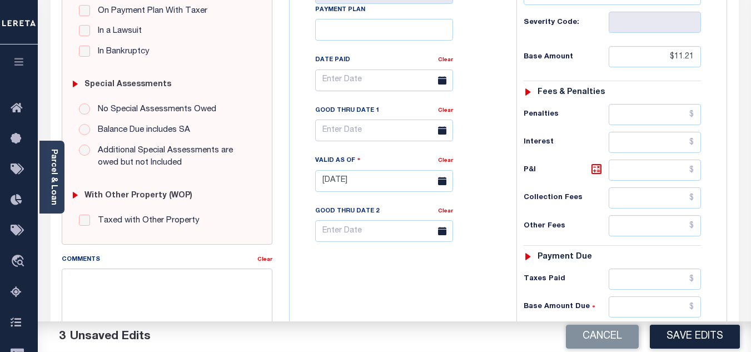
scroll to position [445, 0]
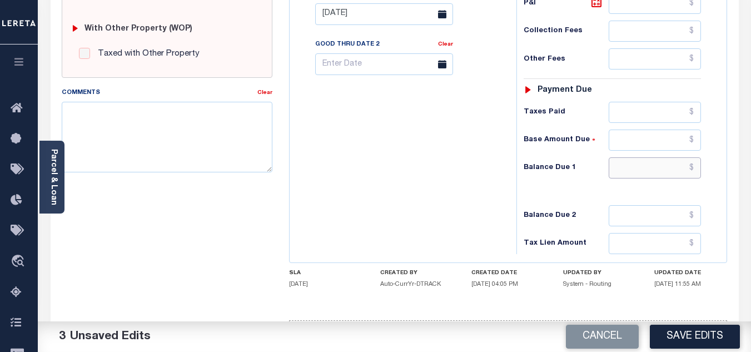
click at [623, 167] on input "text" at bounding box center [655, 167] width 92 height 21
type input "$0.00"
click at [411, 171] on div "Tax Bill No Multiple Payment Option Payment Plan Clear" at bounding box center [400, 8] width 216 height 491
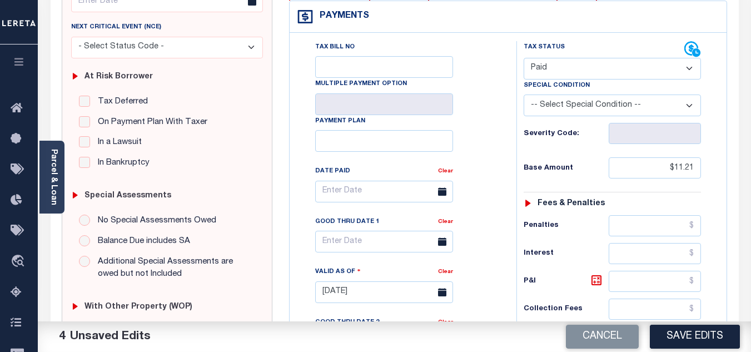
scroll to position [0, 0]
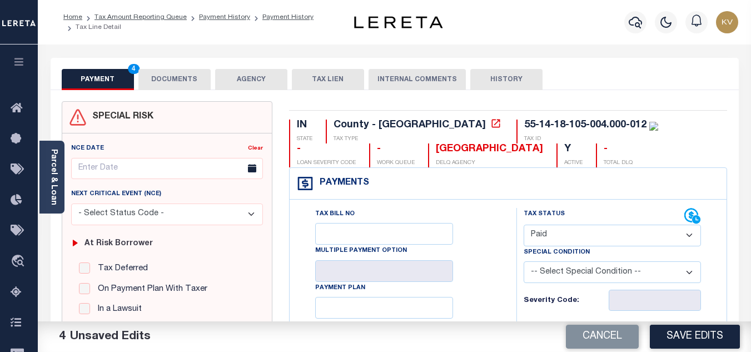
click at [191, 82] on button "DOCUMENTS" at bounding box center [174, 79] width 72 height 21
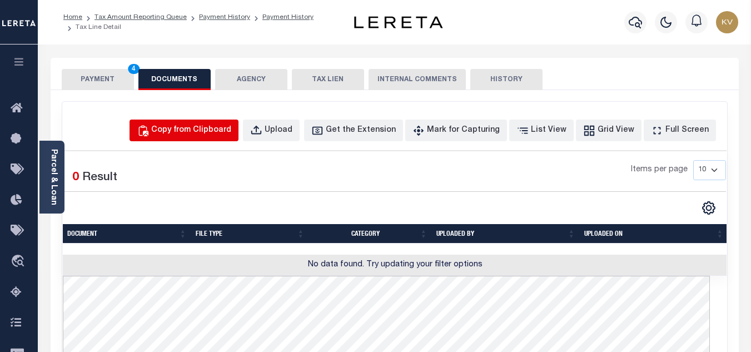
click at [205, 126] on div "Copy from Clipboard" at bounding box center [191, 131] width 80 height 12
select select "POP"
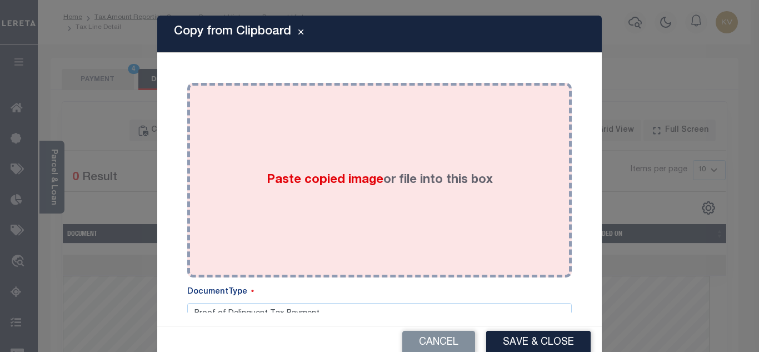
click at [274, 166] on div "Paste copied image or file into this box" at bounding box center [380, 180] width 368 height 178
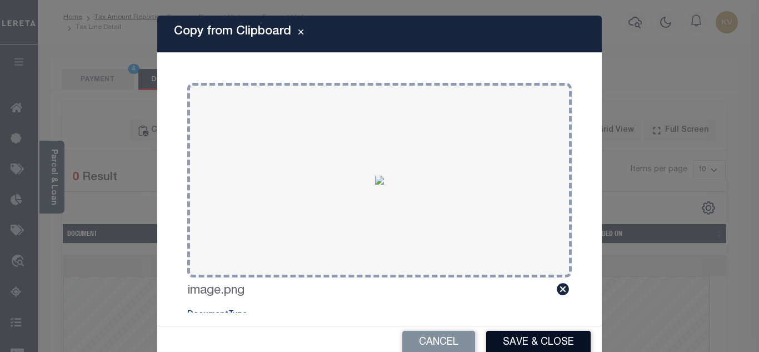
click at [544, 344] on button "Save & Close" at bounding box center [538, 343] width 105 height 24
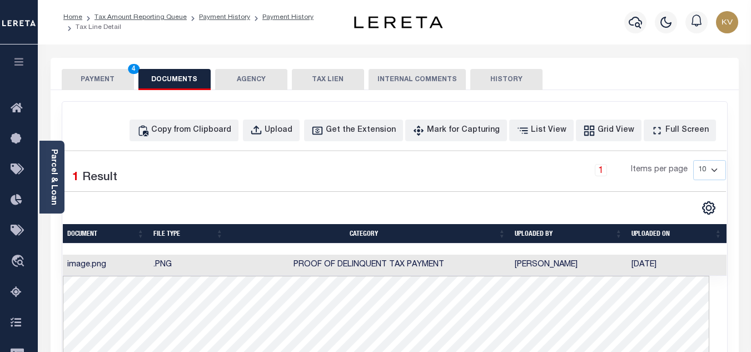
click at [106, 75] on button "PAYMENT 4" at bounding box center [98, 79] width 72 height 21
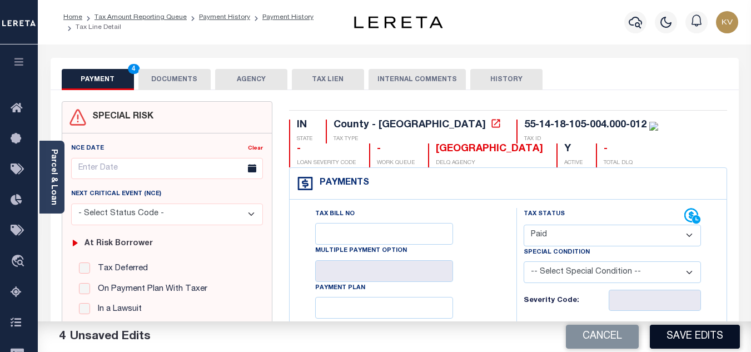
click at [675, 337] on button "Save Edits" at bounding box center [695, 337] width 90 height 24
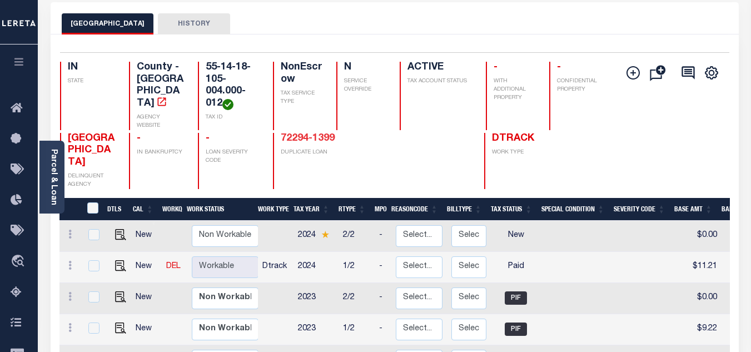
scroll to position [111, 0]
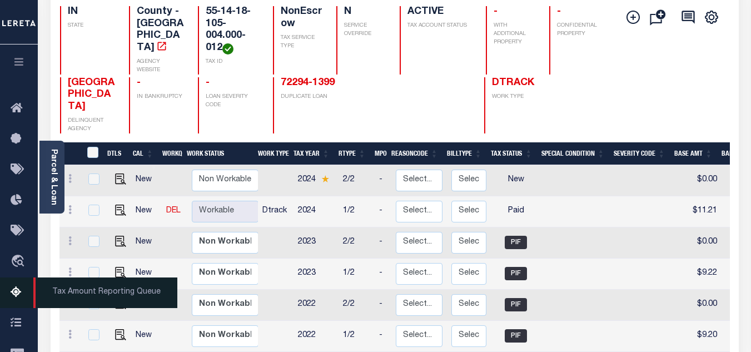
click at [10, 294] on link "Tax Amount Reporting Queue" at bounding box center [19, 292] width 38 height 31
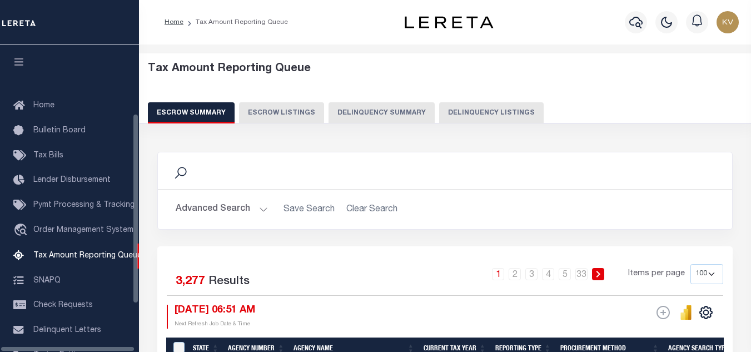
click at [415, 113] on button "Delinquency Summary" at bounding box center [382, 112] width 106 height 21
click at [471, 116] on button "Delinquency Listings" at bounding box center [491, 112] width 105 height 21
select select "100"
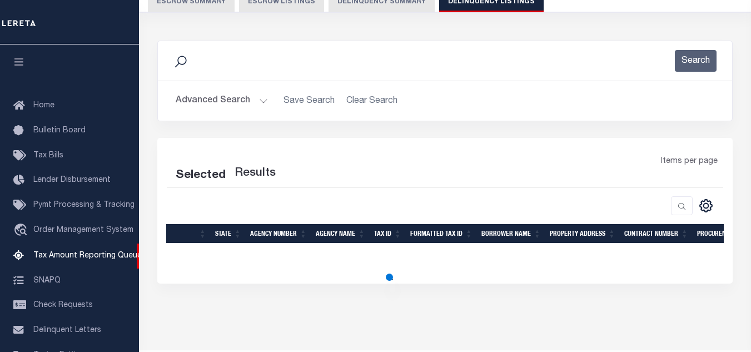
select select "100"
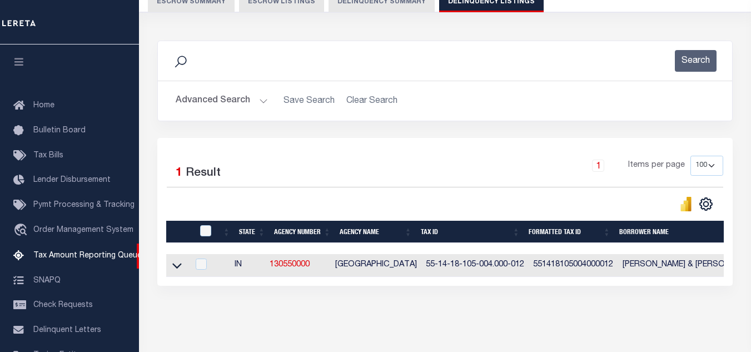
scroll to position [112, 0]
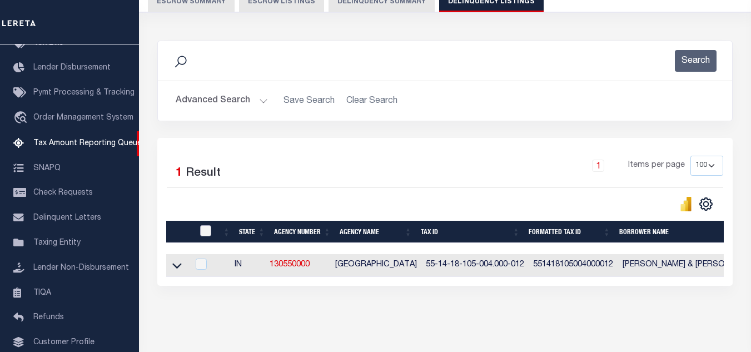
click at [203, 231] on input "checkbox" at bounding box center [205, 230] width 11 height 11
checkbox input "true"
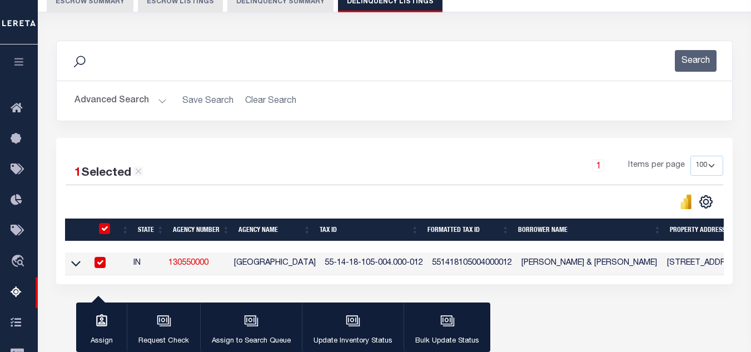
click at [355, 327] on icon "button" at bounding box center [353, 321] width 14 height 14
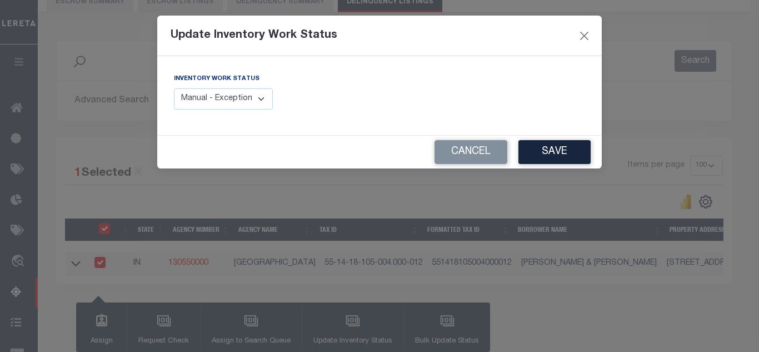
click at [226, 97] on select "Manual - Exception Pended - Awaiting Search Late Add Exception Completed" at bounding box center [223, 99] width 99 height 22
select select "4"
click at [174, 88] on select "Manual - Exception Pended - Awaiting Search Late Add Exception Completed" at bounding box center [223, 99] width 99 height 22
click at [533, 155] on button "Save" at bounding box center [555, 152] width 72 height 24
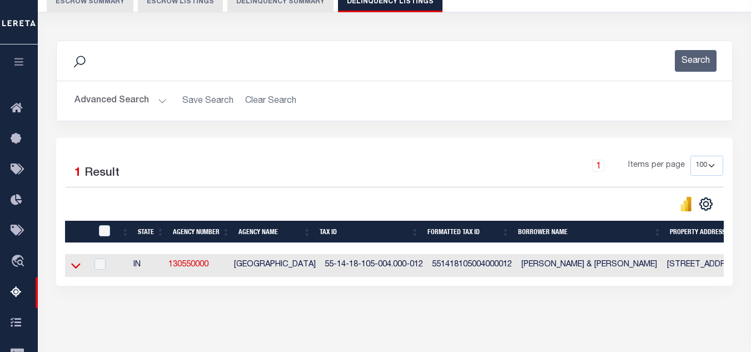
click at [73, 268] on icon at bounding box center [75, 266] width 9 height 6
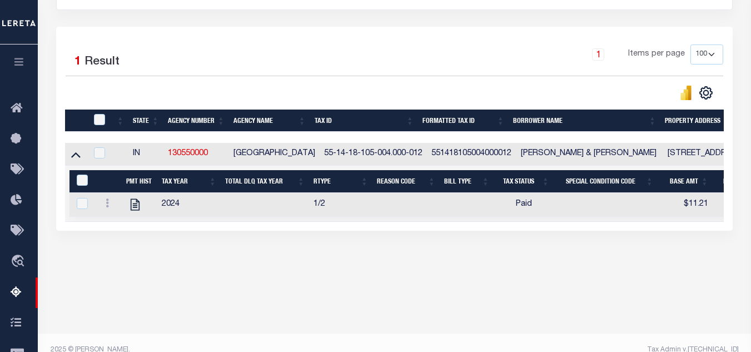
scroll to position [111, 0]
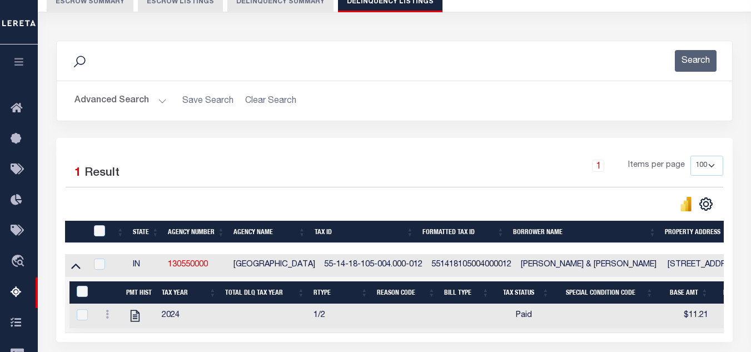
click at [149, 109] on button "Advanced Search" at bounding box center [120, 101] width 92 height 22
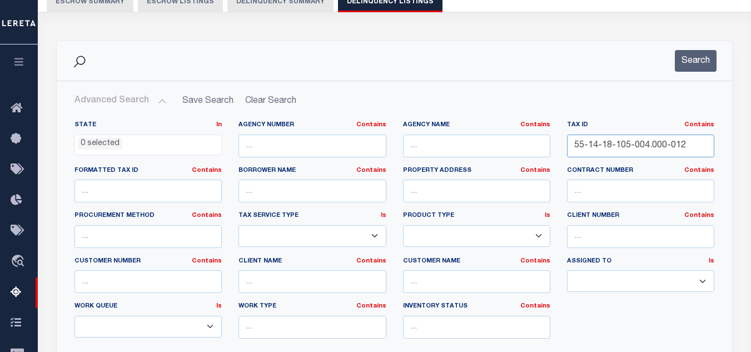
click at [668, 146] on input "55-14-18-105-004.000-012" at bounding box center [640, 146] width 147 height 23
paste input "5"
type input "55-14-18-105-005.000-012"
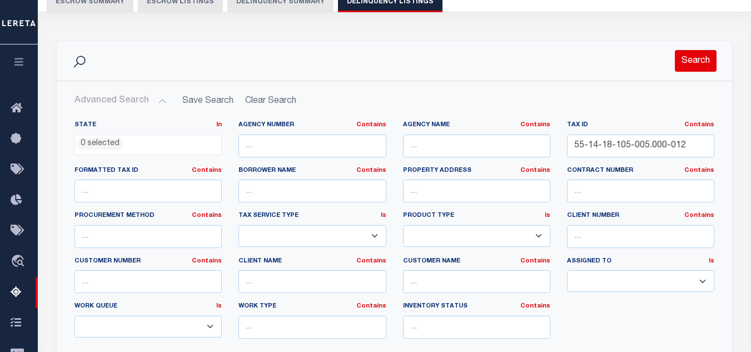
click at [699, 58] on button "Search" at bounding box center [696, 61] width 42 height 22
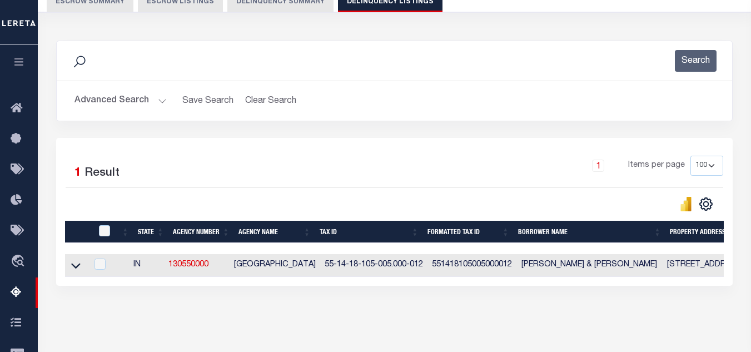
scroll to position [222, 0]
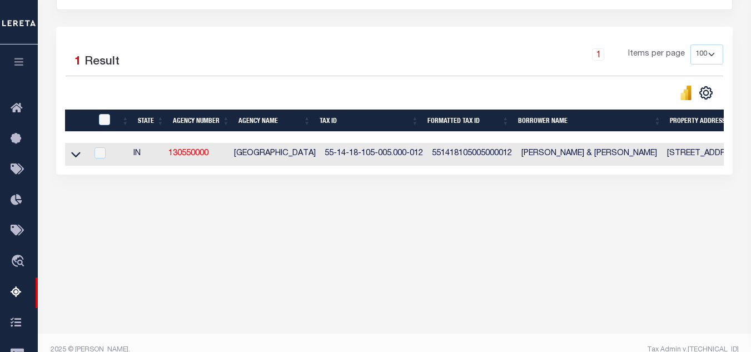
click at [68, 157] on td at bounding box center [76, 154] width 22 height 23
checkbox input "true"
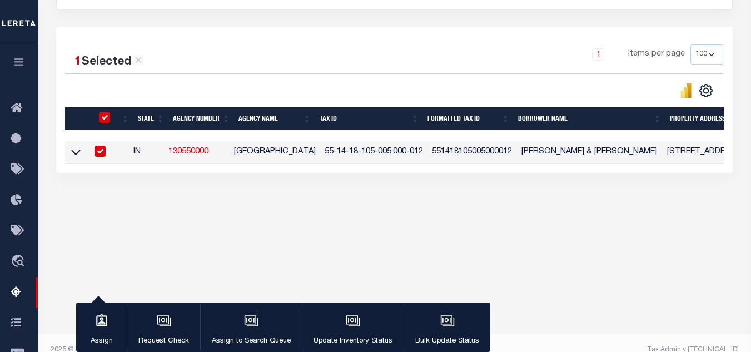
click at [102, 117] on input "checkbox" at bounding box center [104, 117] width 11 height 11
checkbox input "false"
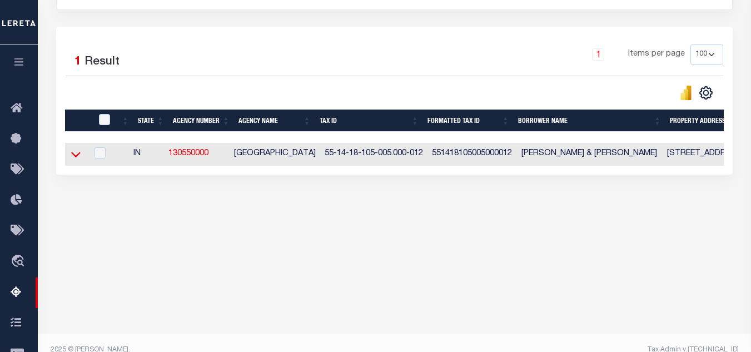
click at [75, 157] on icon at bounding box center [75, 154] width 9 height 12
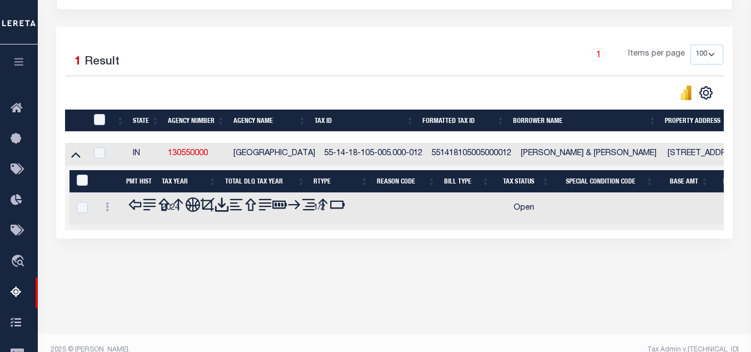
scroll to position [237, 0]
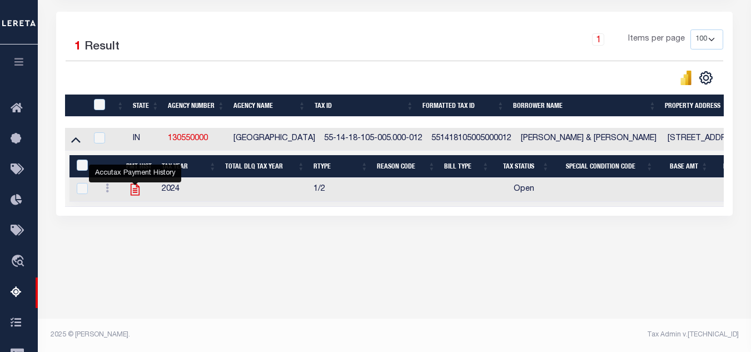
click at [135, 190] on icon "" at bounding box center [135, 189] width 14 height 14
checkbox input "true"
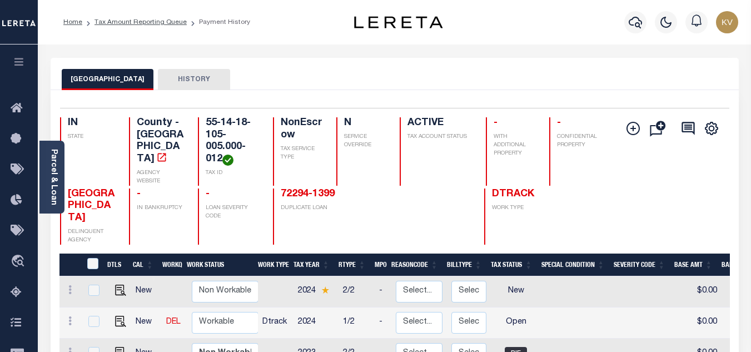
scroll to position [111, 0]
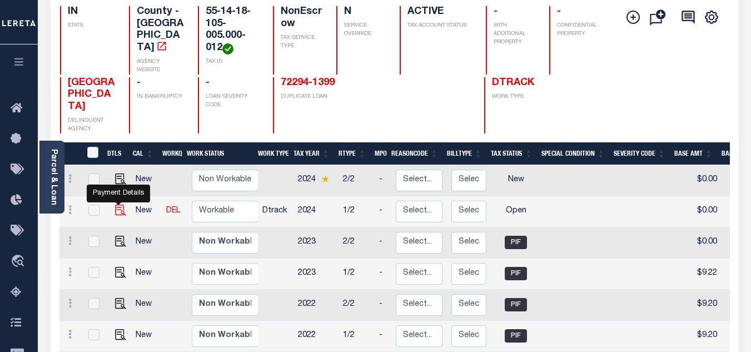
click at [117, 205] on img "" at bounding box center [120, 210] width 11 height 11
checkbox input "true"
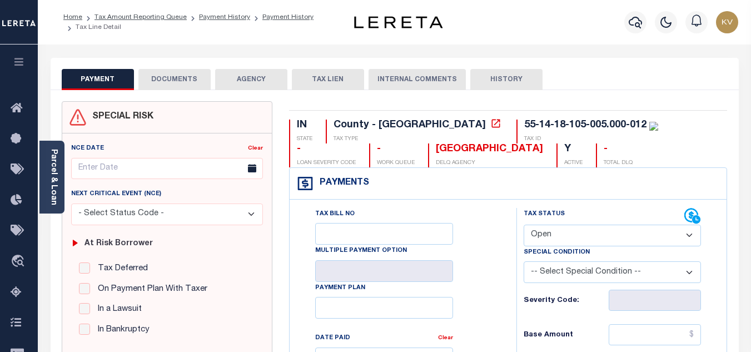
click at [605, 234] on select "- Select Status Code - Open Due/Unpaid Paid Incomplete No Tax Due Internal Refu…" at bounding box center [612, 236] width 177 height 22
select select "PYD"
click at [524, 225] on select "- Select Status Code - Open Due/Unpaid Paid Incomplete No Tax Due Internal Refu…" at bounding box center [612, 236] width 177 height 22
type input "[DATE]"
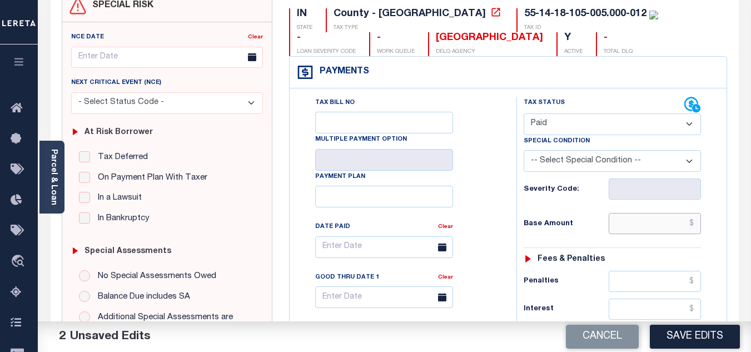
click at [625, 221] on input "text" at bounding box center [655, 223] width 92 height 21
type input "$11.21"
click at [596, 233] on div "Base Amount $11.21" at bounding box center [612, 223] width 177 height 21
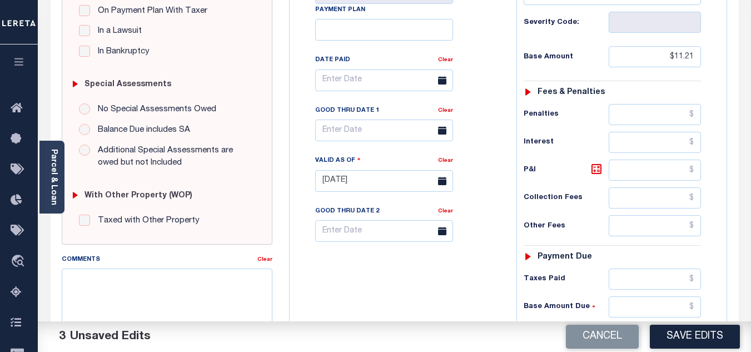
scroll to position [445, 0]
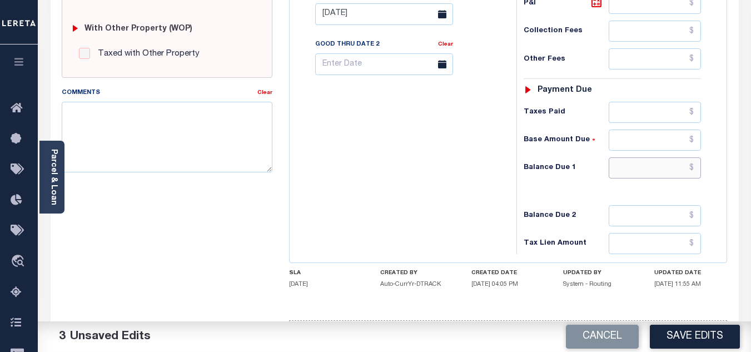
click at [639, 169] on input "text" at bounding box center [655, 167] width 92 height 21
type input "$0.00"
click at [475, 188] on div "Tax Bill No Multiple Payment Option Payment Plan Clear" at bounding box center [400, 8] width 216 height 491
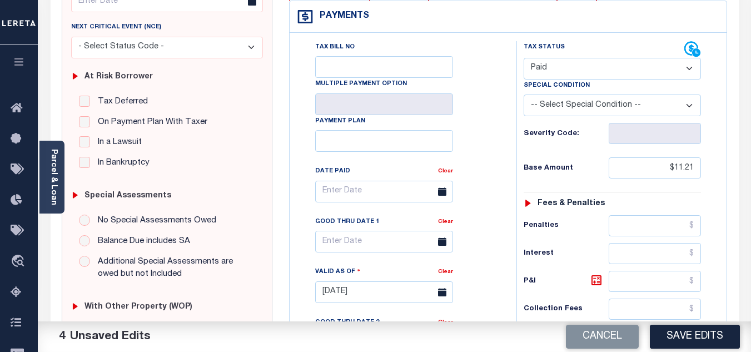
scroll to position [0, 0]
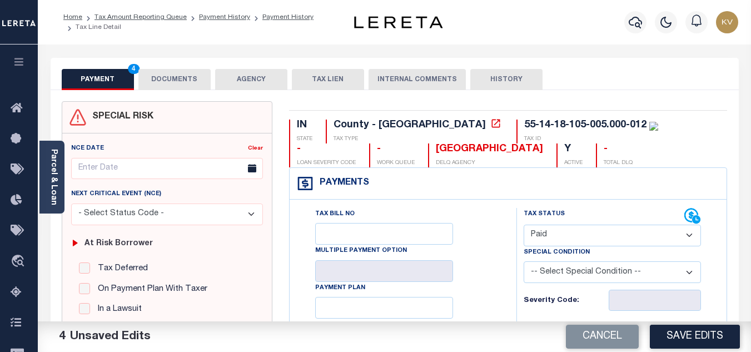
click at [158, 78] on button "DOCUMENTS" at bounding box center [174, 79] width 72 height 21
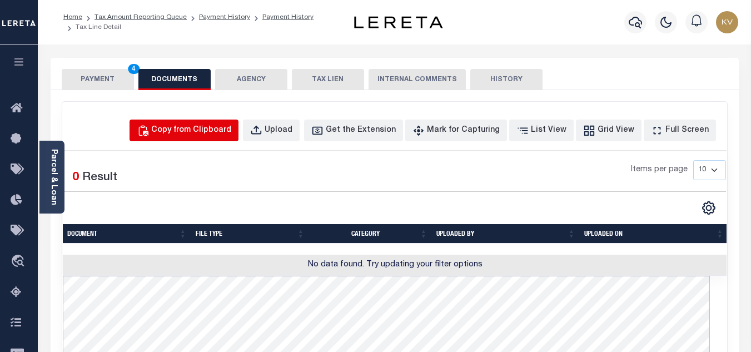
drag, startPoint x: 193, startPoint y: 131, endPoint x: 257, endPoint y: 168, distance: 73.2
click at [193, 131] on div "Copy from Clipboard" at bounding box center [191, 131] width 80 height 12
select select "POP"
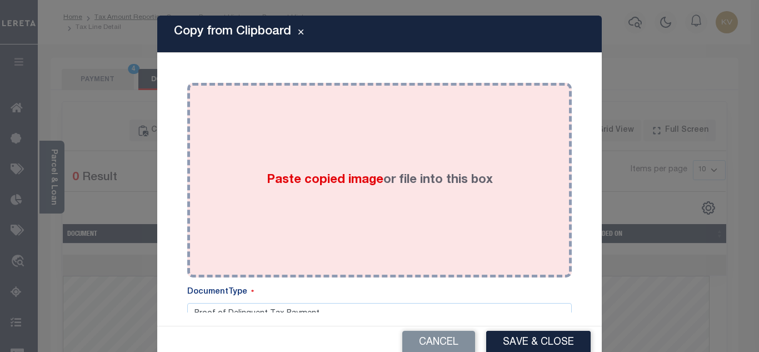
click at [275, 176] on span "Paste copied image" at bounding box center [325, 180] width 117 height 12
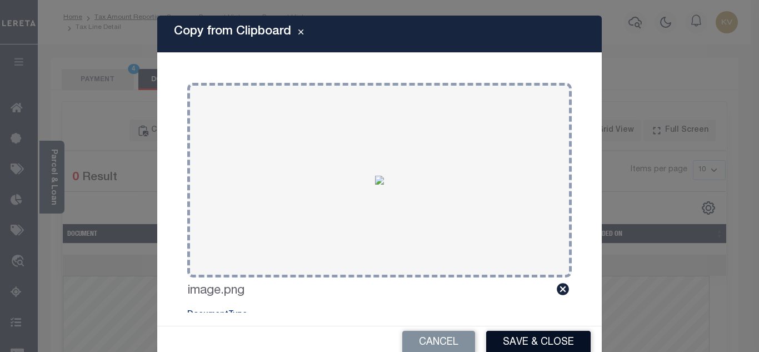
click at [511, 342] on button "Save & Close" at bounding box center [538, 343] width 105 height 24
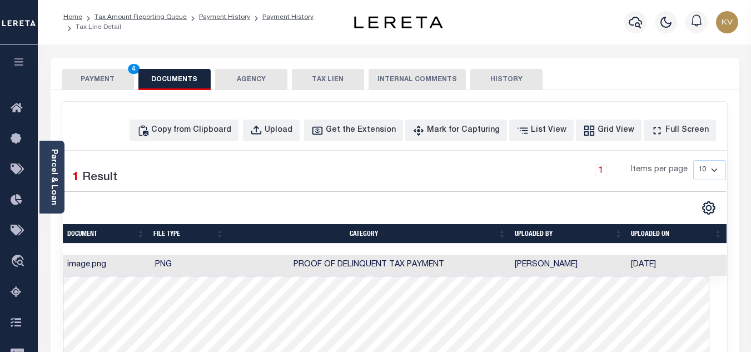
click at [95, 74] on button "PAYMENT 4" at bounding box center [98, 79] width 72 height 21
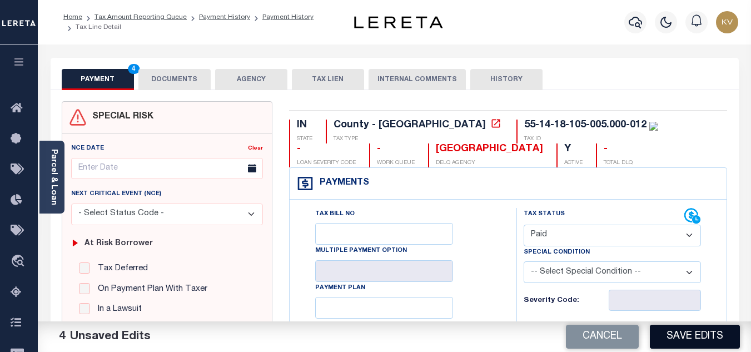
click at [692, 339] on button "Save Edits" at bounding box center [695, 337] width 90 height 24
checkbox input "false"
type input "$11.21"
type input "$0"
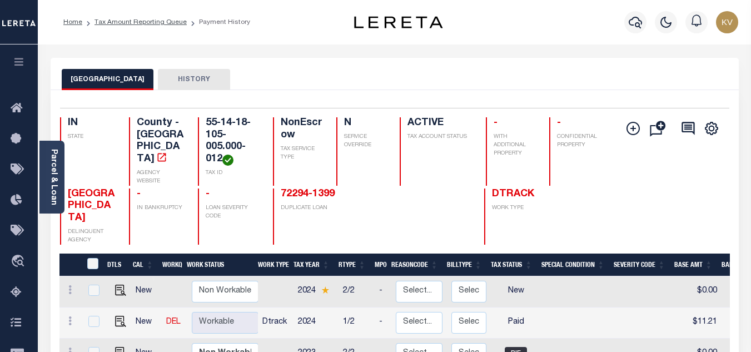
scroll to position [111, 0]
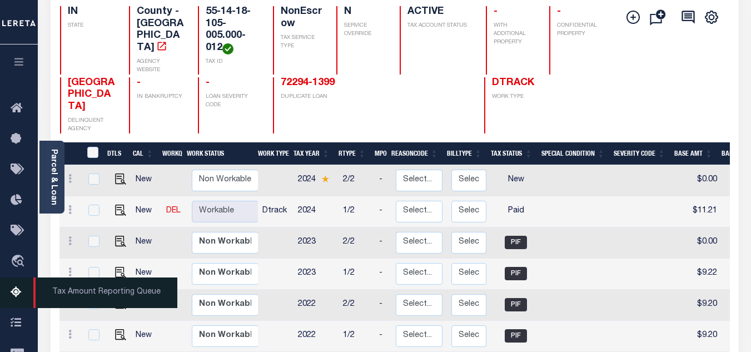
click at [20, 295] on icon at bounding box center [20, 293] width 18 height 14
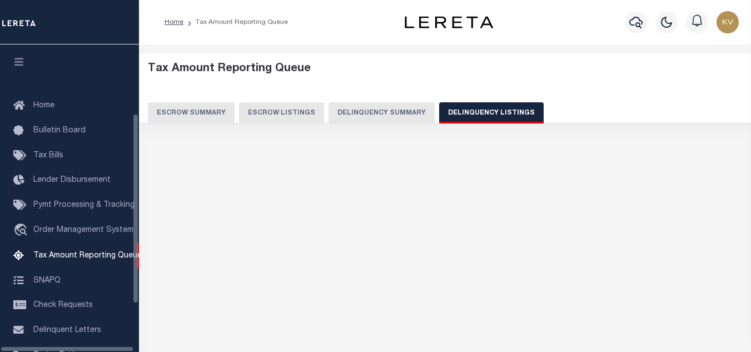
select select "100"
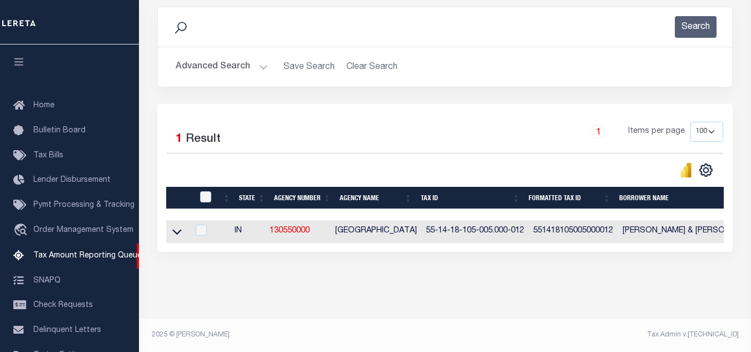
scroll to position [112, 0]
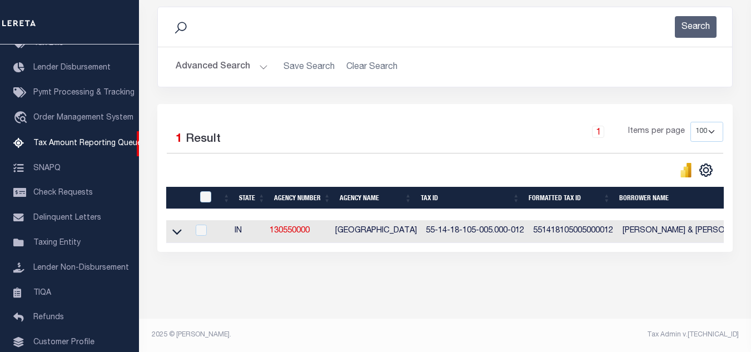
click at [212, 192] on div at bounding box center [206, 197] width 18 height 12
click at [209, 192] on input "checkbox" at bounding box center [205, 196] width 11 height 11
checkbox input "true"
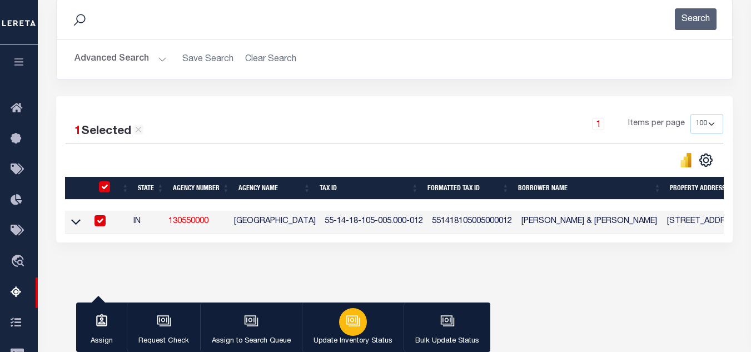
click at [354, 329] on div "button" at bounding box center [353, 322] width 28 height 28
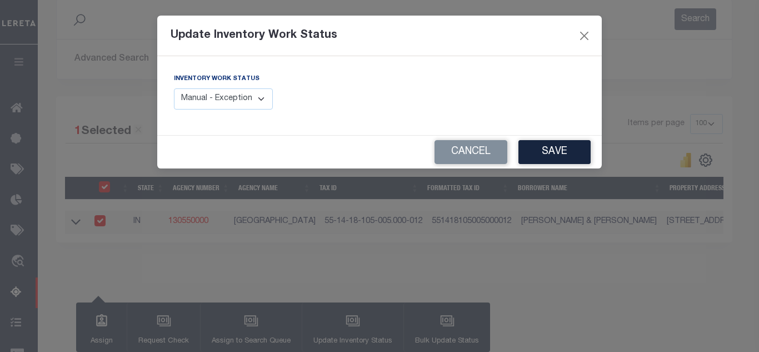
click at [220, 102] on select "Manual - Exception Pended - Awaiting Search Late Add Exception Completed" at bounding box center [223, 99] width 99 height 22
select select "4"
click at [174, 88] on select "Manual - Exception Pended - Awaiting Search Late Add Exception Completed" at bounding box center [223, 99] width 99 height 22
click at [535, 153] on button "Save" at bounding box center [555, 152] width 72 height 24
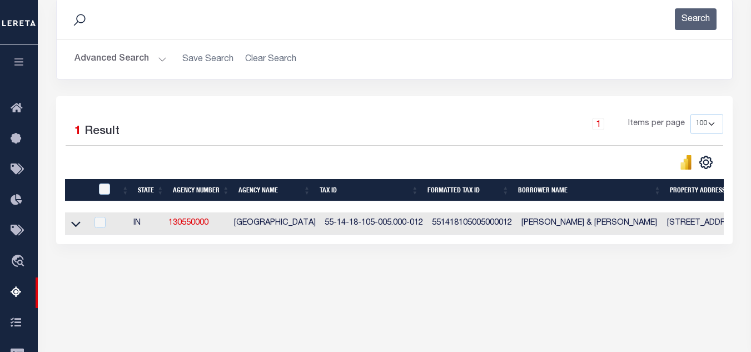
click at [140, 71] on div "Advanced Search Save Search Clear Search tblassign_wrapper_dynamictable_____Def…" at bounding box center [394, 58] width 675 height 39
click at [140, 61] on button "Advanced Search" at bounding box center [120, 59] width 92 height 22
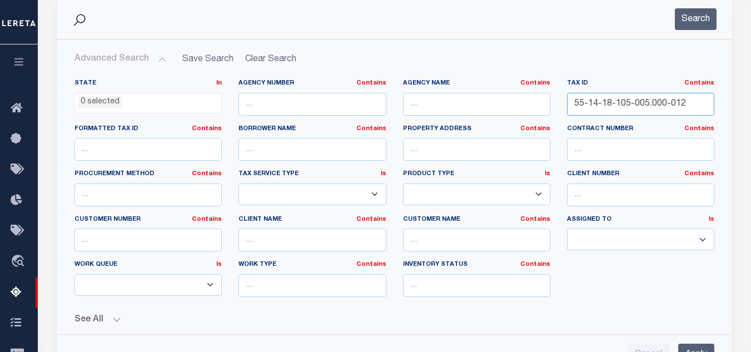
click at [608, 103] on input "55-14-18-105-005.000-012" at bounding box center [640, 104] width 147 height 23
paste input "8"
type input "55-14-18-105-008.000-012"
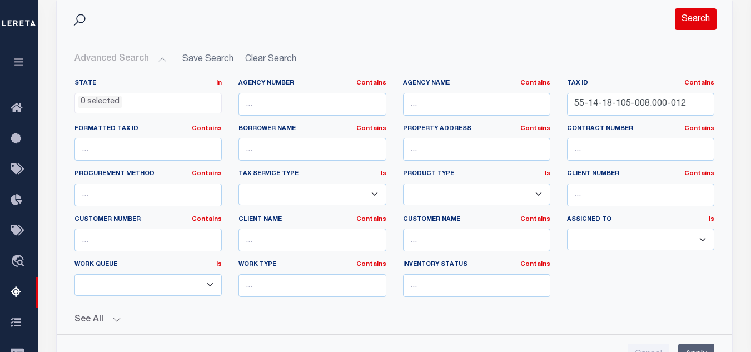
click at [705, 16] on button "Search" at bounding box center [696, 19] width 42 height 22
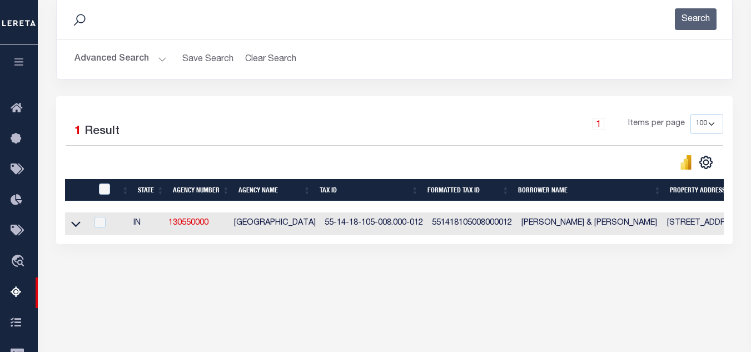
scroll to position [237, 0]
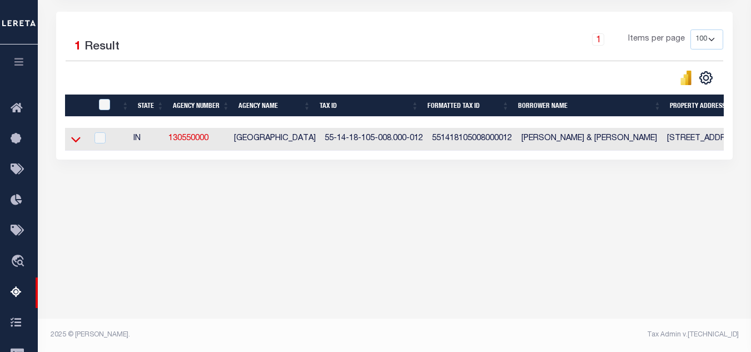
click at [78, 141] on icon at bounding box center [75, 140] width 9 height 6
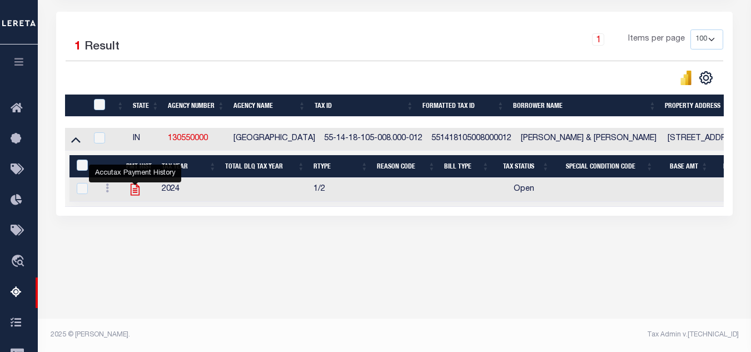
click at [138, 192] on icon "" at bounding box center [135, 189] width 14 height 14
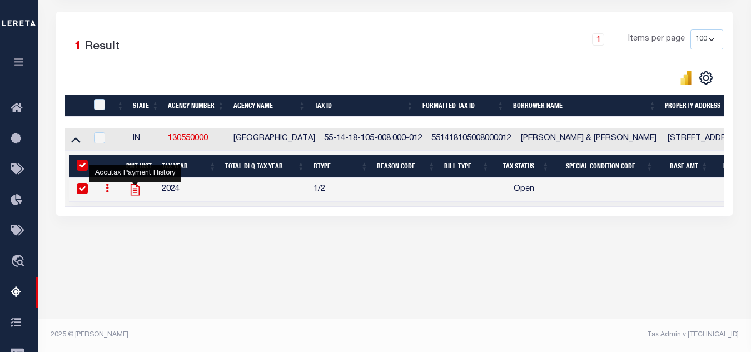
checkbox input "true"
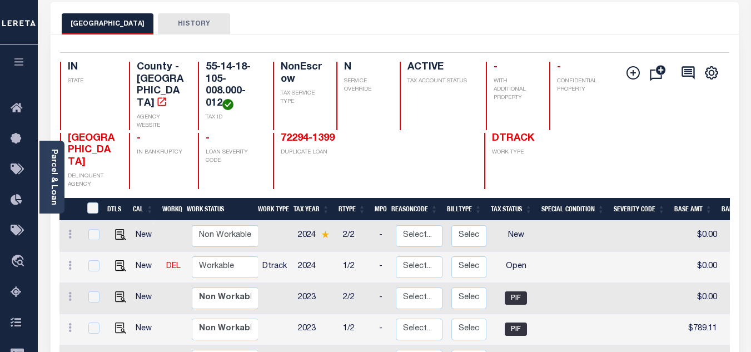
scroll to position [111, 0]
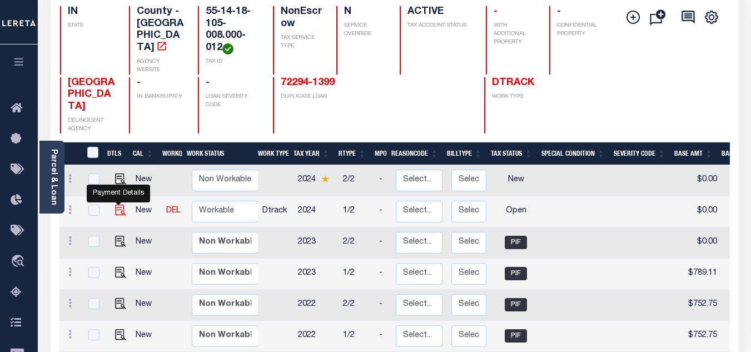
click at [116, 205] on img "" at bounding box center [120, 210] width 11 height 11
checkbox input "true"
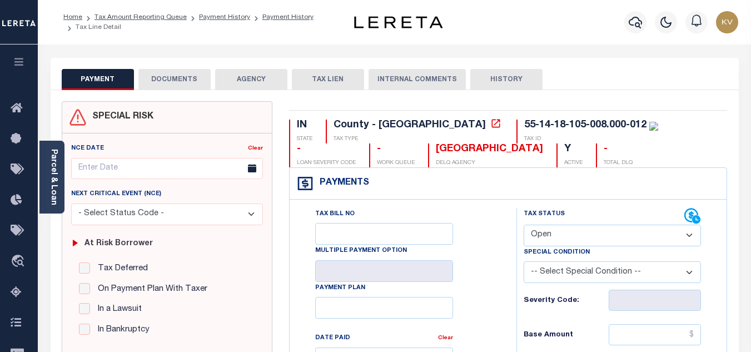
scroll to position [56, 0]
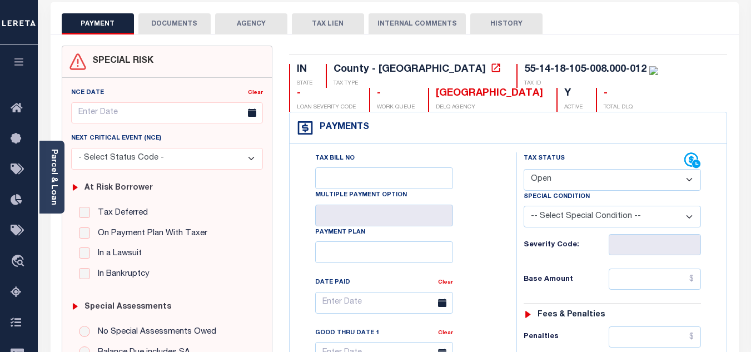
click at [575, 177] on select "- Select Status Code - Open Due/Unpaid Paid Incomplete No Tax Due Internal Refu…" at bounding box center [612, 180] width 177 height 22
select select "PYD"
click at [524, 170] on select "- Select Status Code - Open Due/Unpaid Paid Incomplete No Tax Due Internal Refu…" at bounding box center [612, 180] width 177 height 22
type input "[DATE]"
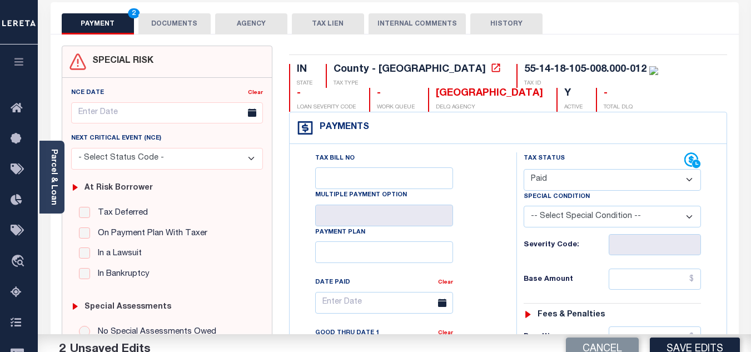
click at [499, 232] on div "Tax Bill No Multiple Payment Option Payment Plan Clear" at bounding box center [400, 308] width 199 height 312
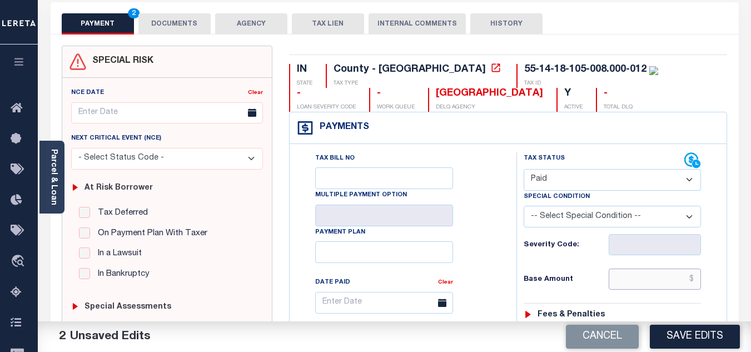
click at [642, 277] on input "text" at bounding box center [655, 278] width 92 height 21
type input "$1,040.23"
click at [588, 252] on div "Severity Code:" at bounding box center [612, 244] width 177 height 21
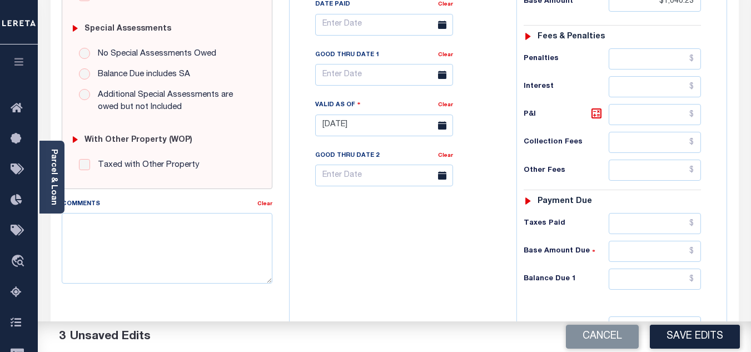
scroll to position [389, 0]
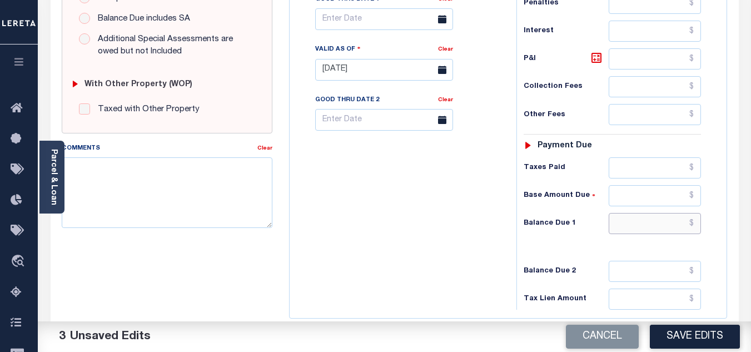
click at [629, 227] on input "text" at bounding box center [655, 223] width 92 height 21
type input "$0.00"
click at [397, 302] on div "Tax Bill No Multiple Payment Option Payment Plan Clear" at bounding box center [400, 64] width 216 height 491
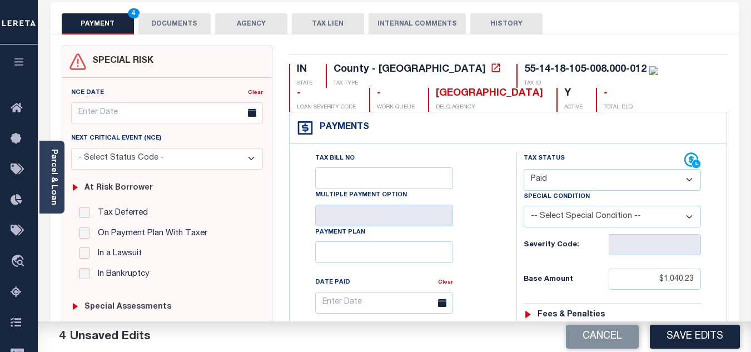
scroll to position [0, 0]
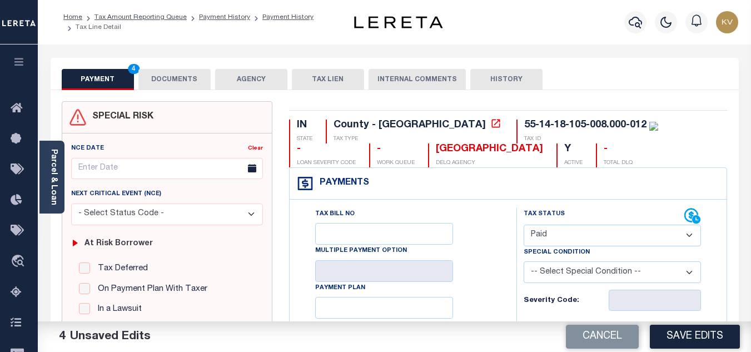
click at [186, 82] on button "DOCUMENTS" at bounding box center [174, 79] width 72 height 21
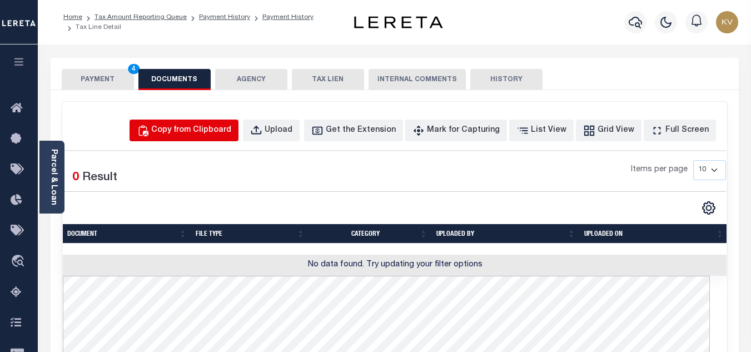
click at [193, 127] on div "Copy from Clipboard" at bounding box center [191, 131] width 80 height 12
select select "POP"
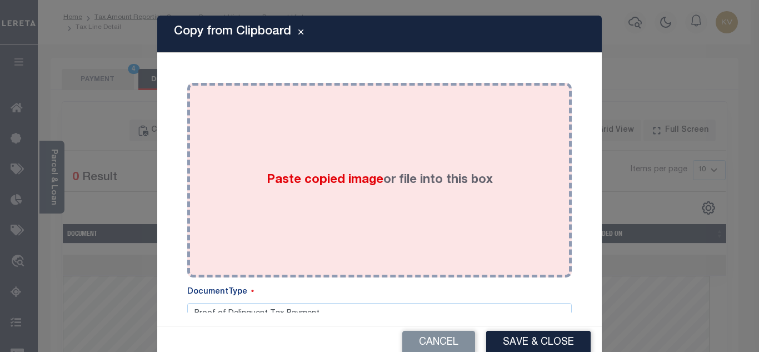
click at [324, 163] on div "Paste copied image or file into this box" at bounding box center [380, 180] width 368 height 178
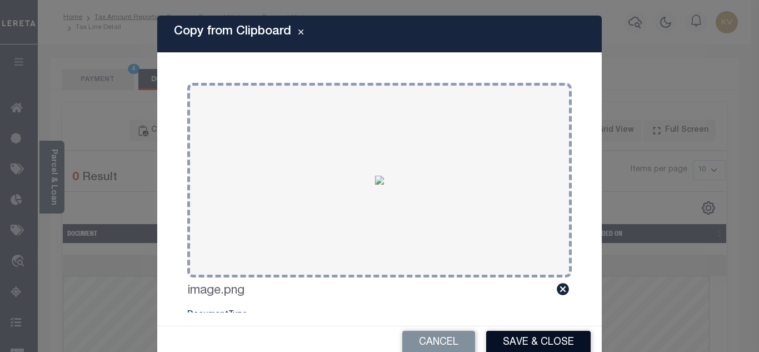
click at [545, 338] on button "Save & Close" at bounding box center [538, 343] width 105 height 24
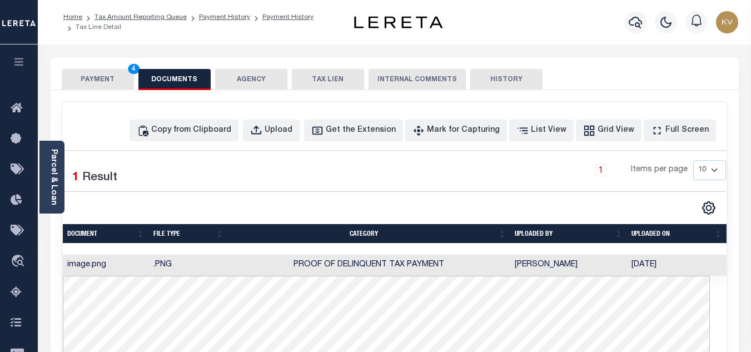
click at [96, 79] on button "PAYMENT 4" at bounding box center [98, 79] width 72 height 21
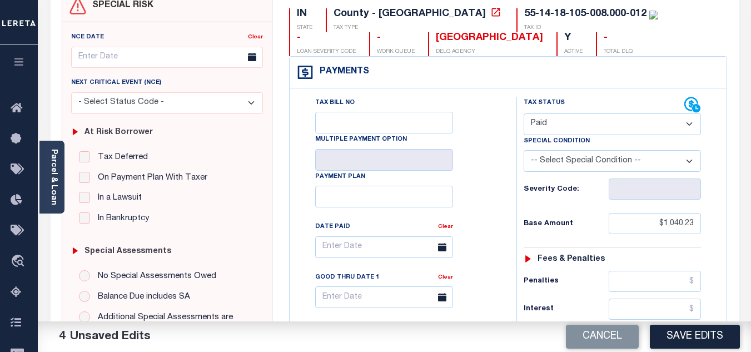
scroll to position [167, 0]
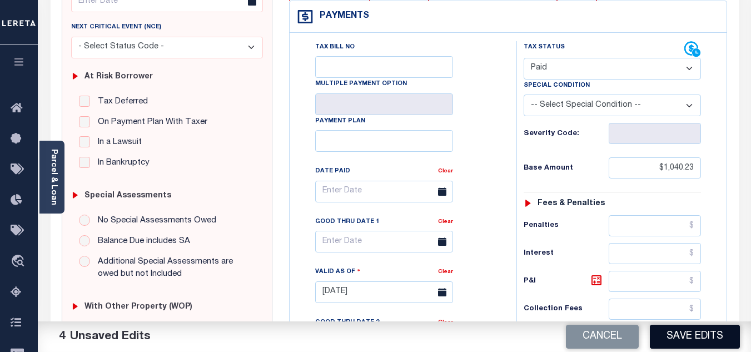
click at [694, 329] on button "Save Edits" at bounding box center [695, 337] width 90 height 24
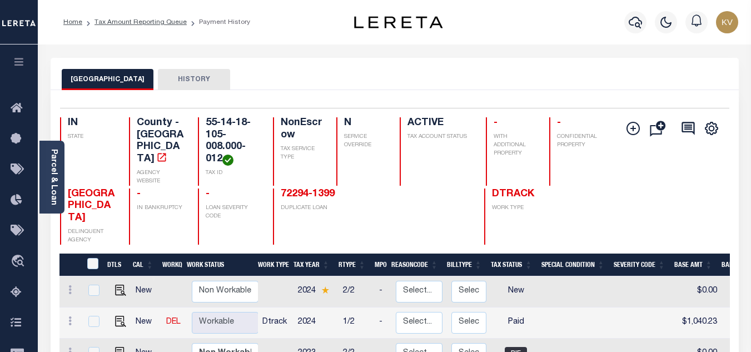
scroll to position [111, 0]
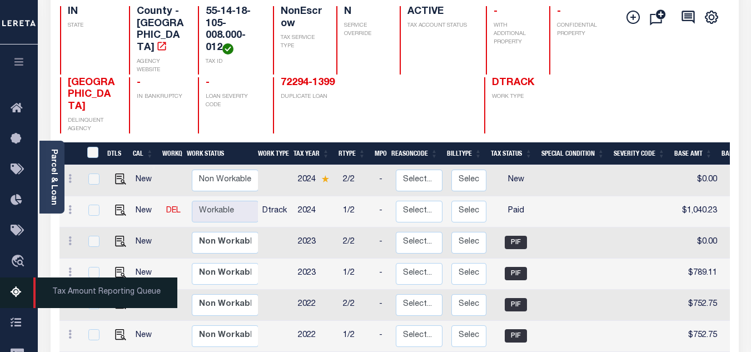
click at [21, 292] on icon at bounding box center [20, 293] width 18 height 14
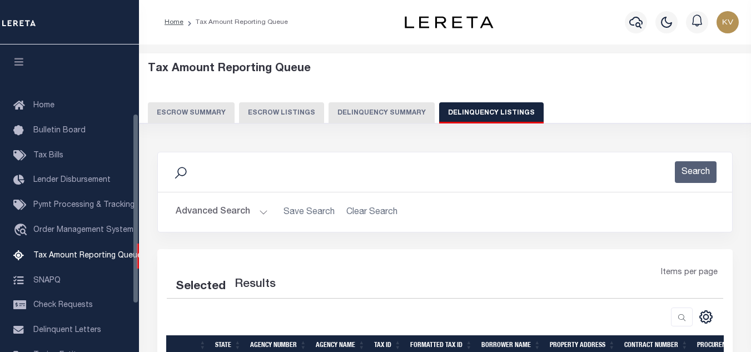
select select "100"
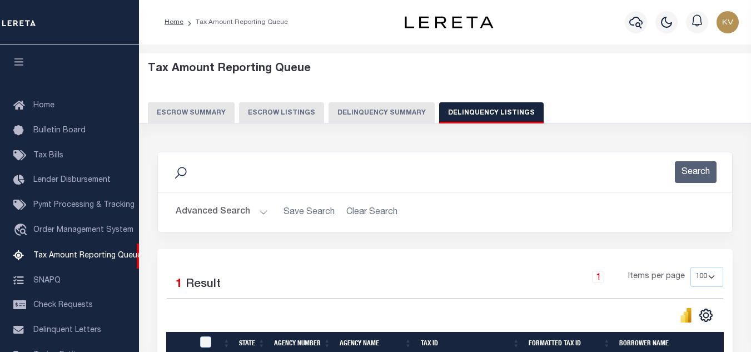
scroll to position [112, 0]
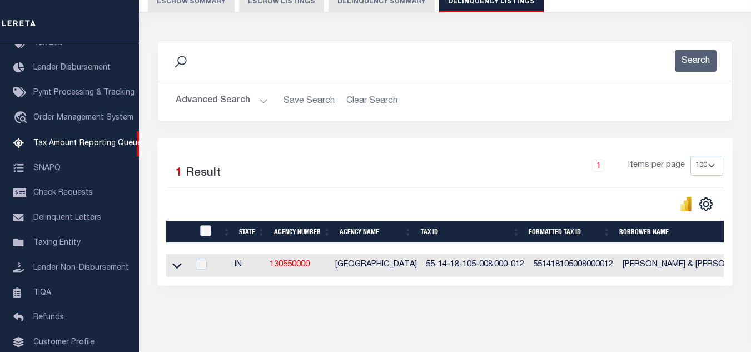
click at [209, 236] on input "checkbox" at bounding box center [205, 230] width 11 height 11
checkbox input "true"
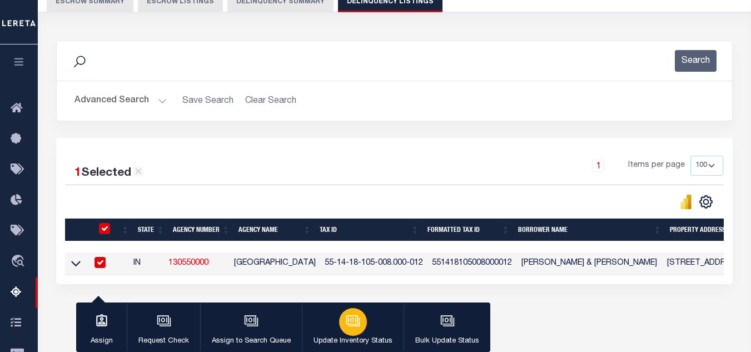
click at [346, 327] on icon "button" at bounding box center [353, 321] width 14 height 14
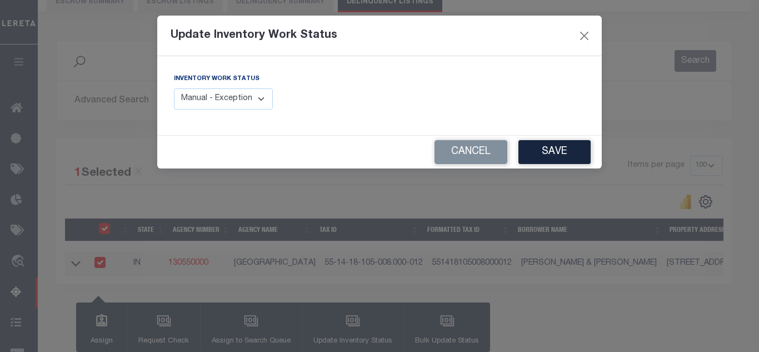
click at [218, 101] on select "Manual - Exception Pended - Awaiting Search Late Add Exception Completed" at bounding box center [223, 99] width 99 height 22
select select "4"
click at [174, 88] on select "Manual - Exception Pended - Awaiting Search Late Add Exception Completed" at bounding box center [223, 99] width 99 height 22
click at [556, 156] on button "Save" at bounding box center [555, 152] width 72 height 24
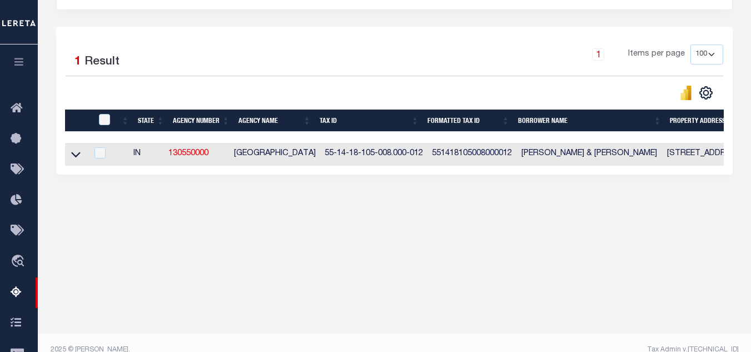
scroll to position [111, 0]
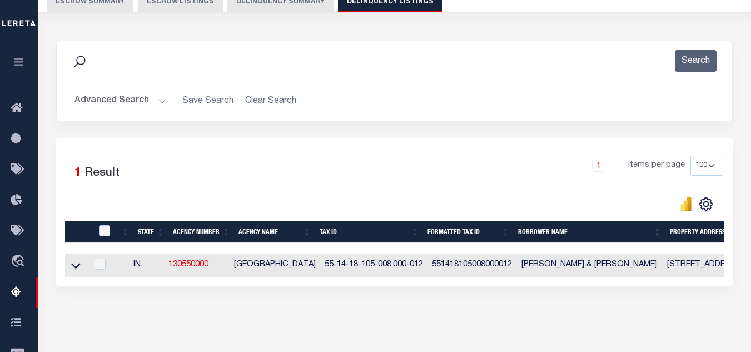
click at [143, 101] on button "Advanced Search" at bounding box center [120, 101] width 92 height 22
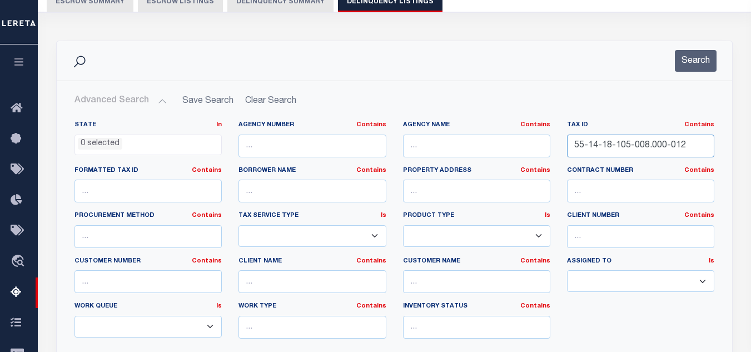
click at [674, 140] on input "55-14-18-105-008.000-012" at bounding box center [640, 146] width 147 height 23
paste input "9"
type input "55-14-18-105-009.000-012"
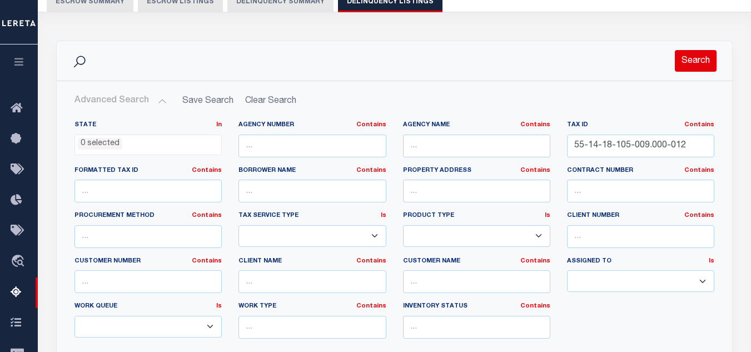
click at [688, 65] on button "Search" at bounding box center [696, 61] width 42 height 22
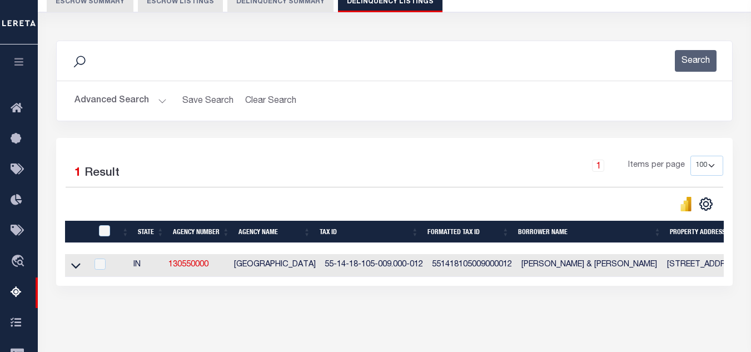
scroll to position [222, 0]
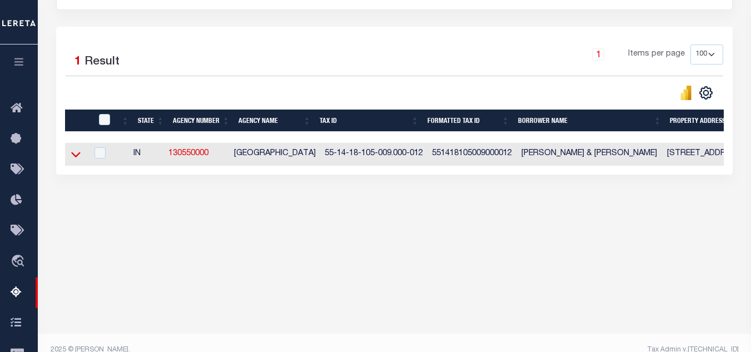
click at [77, 160] on icon at bounding box center [75, 154] width 9 height 12
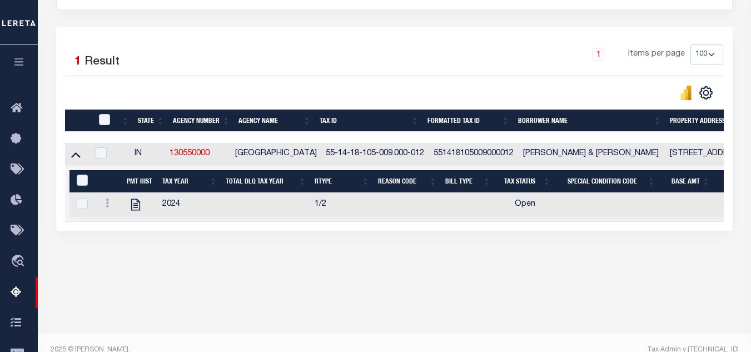
scroll to position [237, 0]
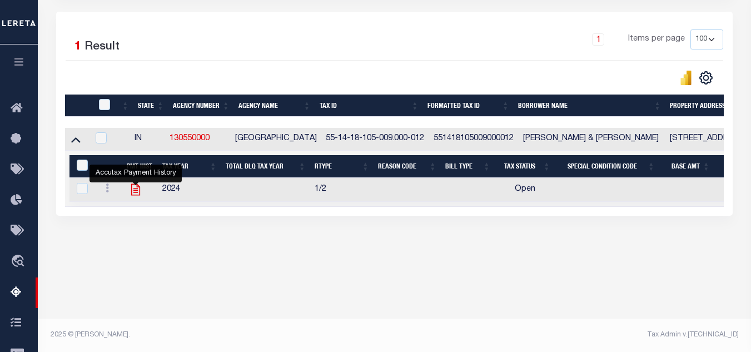
click at [135, 196] on icon "" at bounding box center [135, 189] width 14 height 14
checkbox input "true"
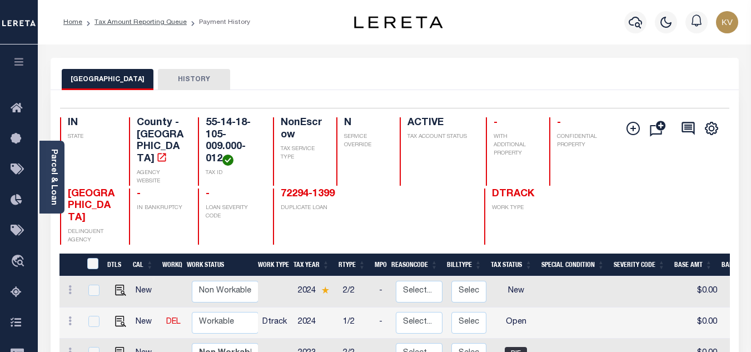
scroll to position [111, 0]
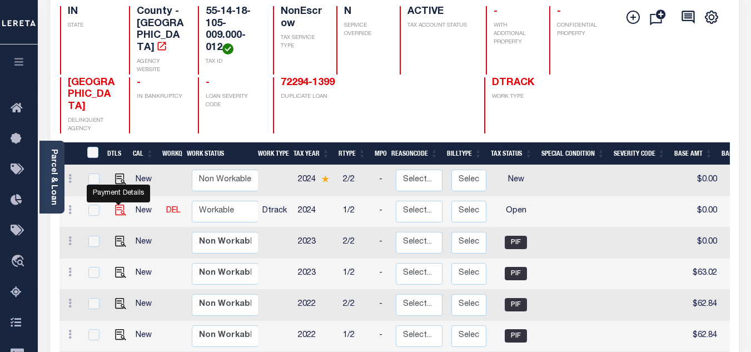
click at [117, 205] on img "" at bounding box center [120, 210] width 11 height 11
checkbox input "true"
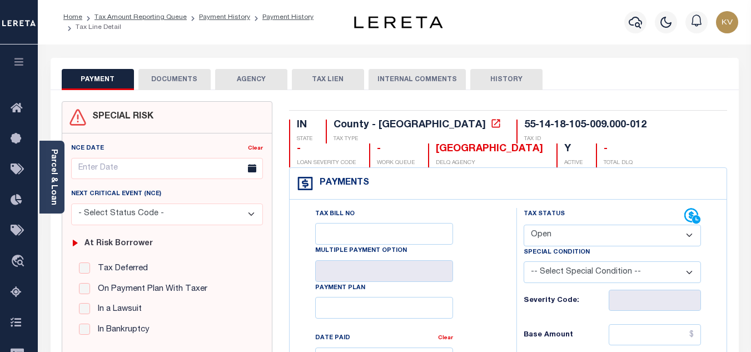
scroll to position [56, 0]
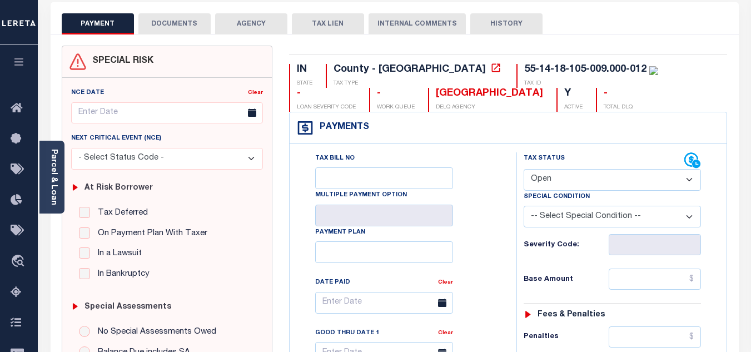
click at [561, 163] on label "Tax Status" at bounding box center [544, 158] width 41 height 9
click at [562, 178] on select "- Select Status Code - Open Due/Unpaid Paid Incomplete No Tax Due Internal Refu…" at bounding box center [612, 180] width 177 height 22
select select "PYD"
click at [524, 170] on select "- Select Status Code - Open Due/Unpaid Paid Incomplete No Tax Due Internal Refu…" at bounding box center [612, 180] width 177 height 22
type input "[DATE]"
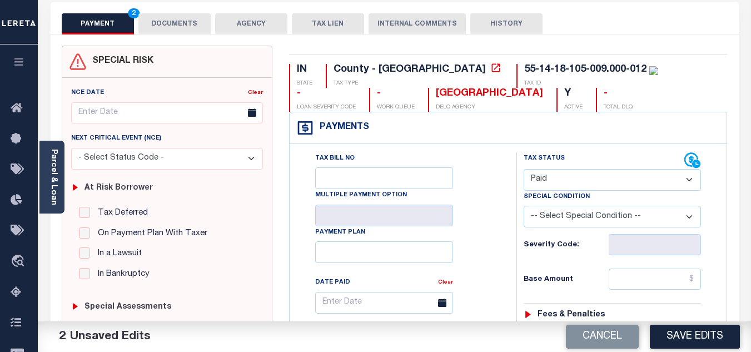
click at [482, 246] on div "Tax Bill No Multiple Payment Option Payment Plan Clear" at bounding box center [400, 308] width 199 height 312
click at [620, 282] on input "text" at bounding box center [655, 278] width 92 height 21
type input "$76.59"
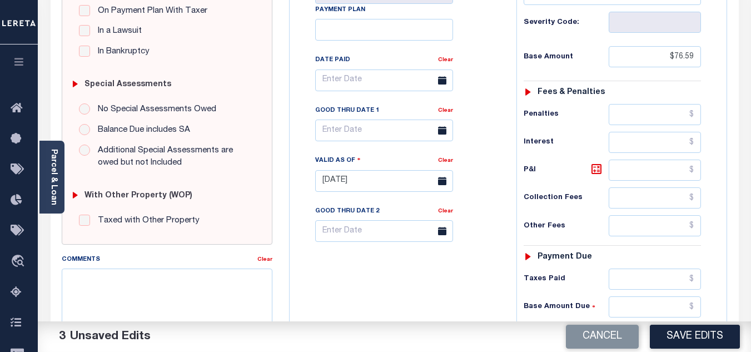
scroll to position [389, 0]
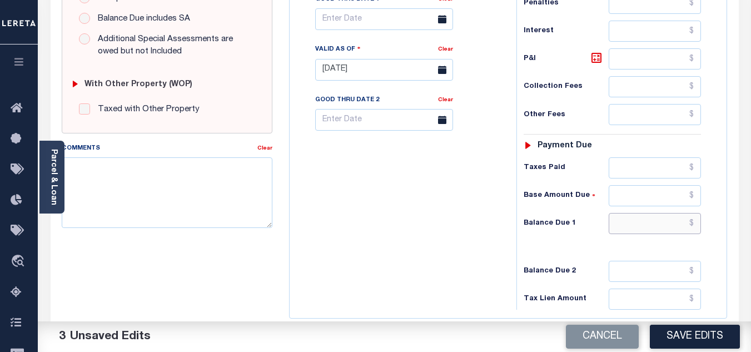
click at [639, 230] on input "text" at bounding box center [655, 223] width 92 height 21
click at [440, 228] on div "Tax Bill No Multiple Payment Option Payment Plan Clear" at bounding box center [400, 64] width 216 height 491
type input "$0.00"
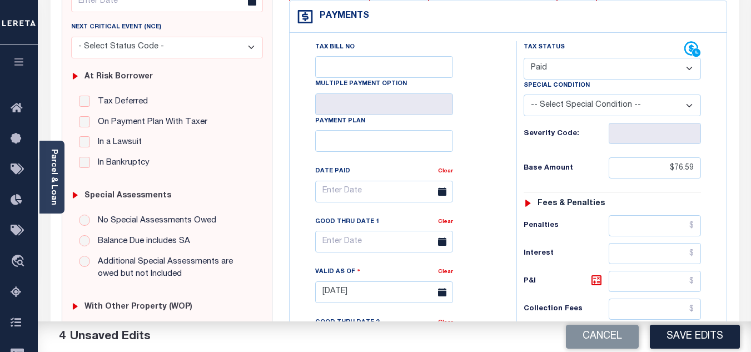
scroll to position [0, 0]
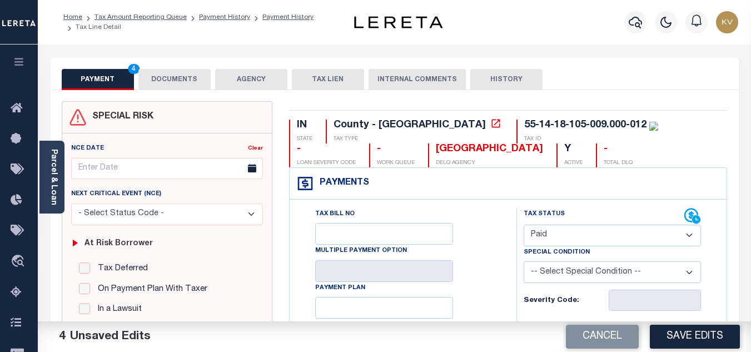
click at [144, 73] on button "DOCUMENTS" at bounding box center [174, 79] width 72 height 21
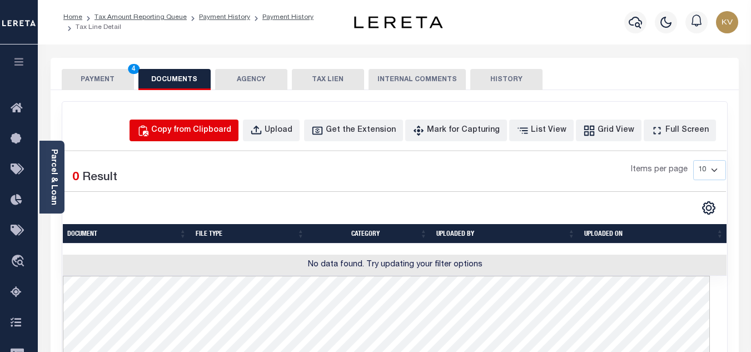
click at [188, 128] on div "Copy from Clipboard" at bounding box center [191, 131] width 80 height 12
select select "POP"
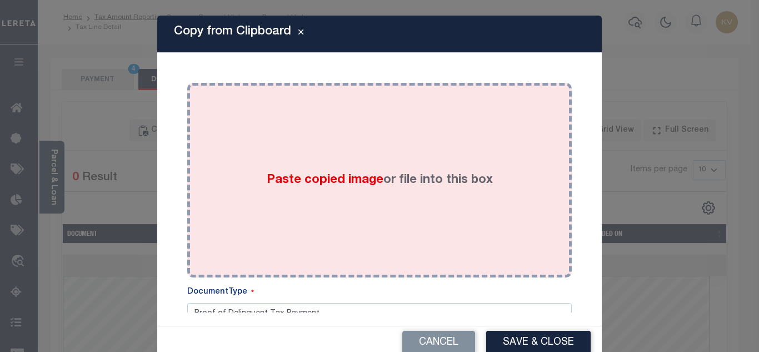
click at [297, 162] on div "Paste copied image or file into this box" at bounding box center [380, 180] width 368 height 178
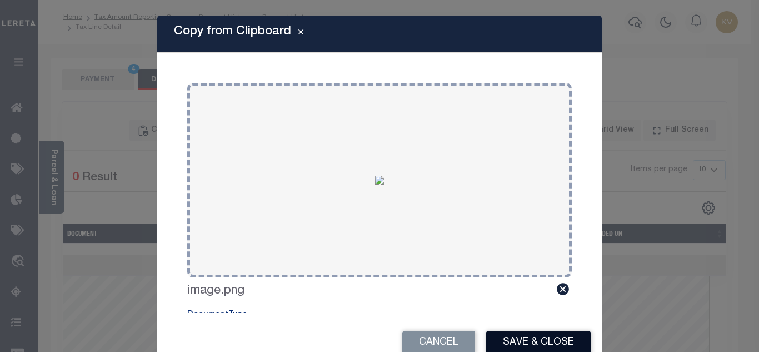
click at [544, 340] on button "Save & Close" at bounding box center [538, 343] width 105 height 24
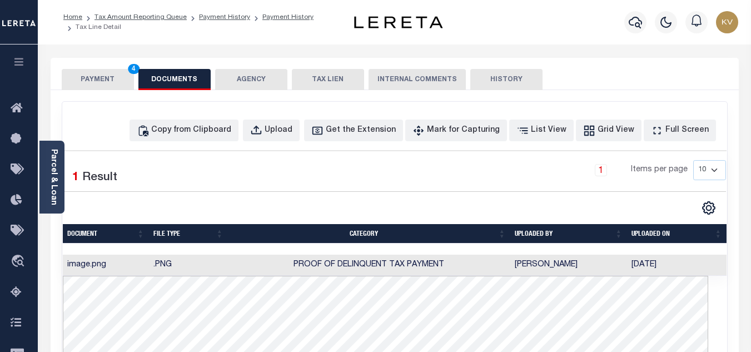
click at [91, 80] on button "PAYMENT 4" at bounding box center [98, 79] width 72 height 21
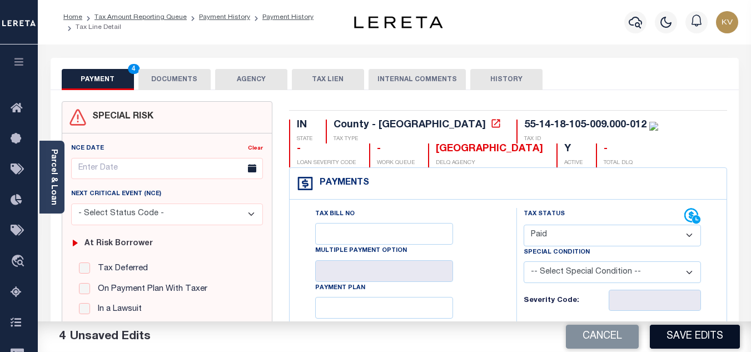
click at [708, 339] on button "Save Edits" at bounding box center [695, 337] width 90 height 24
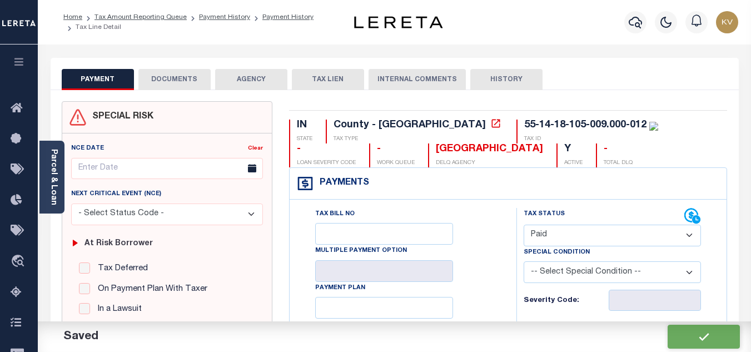
checkbox input "false"
type input "$76.59"
type input "$0"
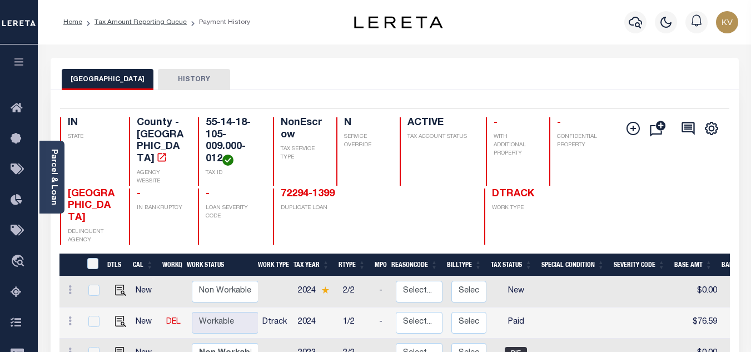
scroll to position [111, 0]
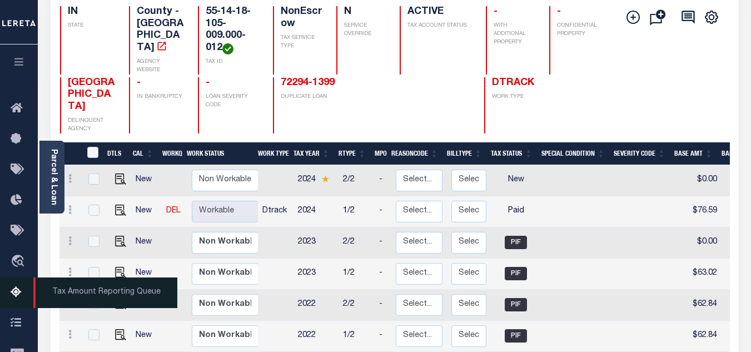
click at [20, 289] on icon at bounding box center [20, 293] width 18 height 14
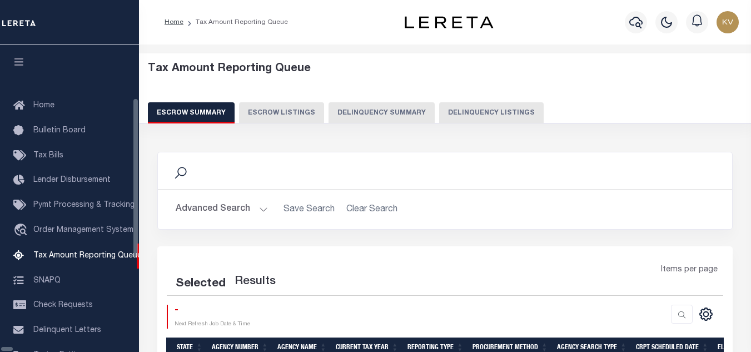
click at [439, 106] on button "Delinquency Listings" at bounding box center [491, 112] width 105 height 21
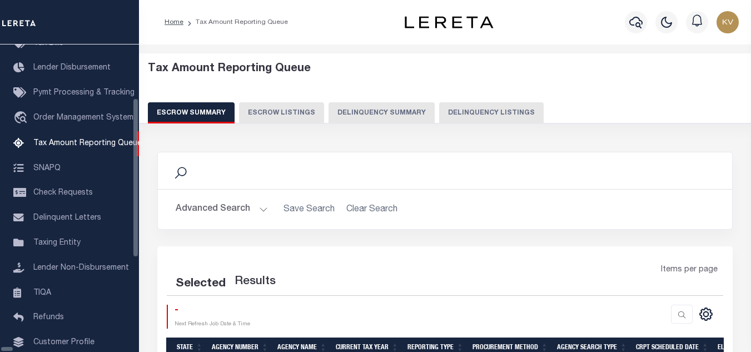
select select "100"
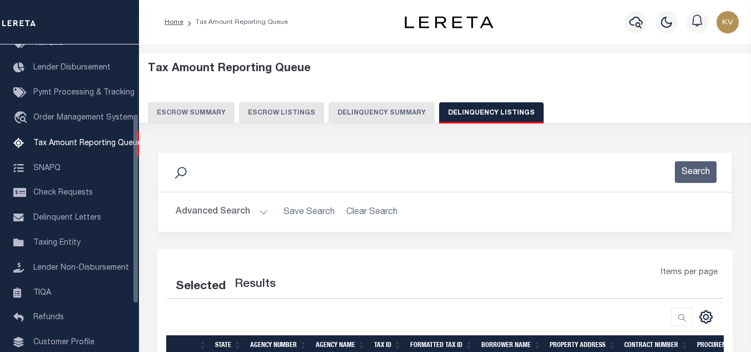
select select "100"
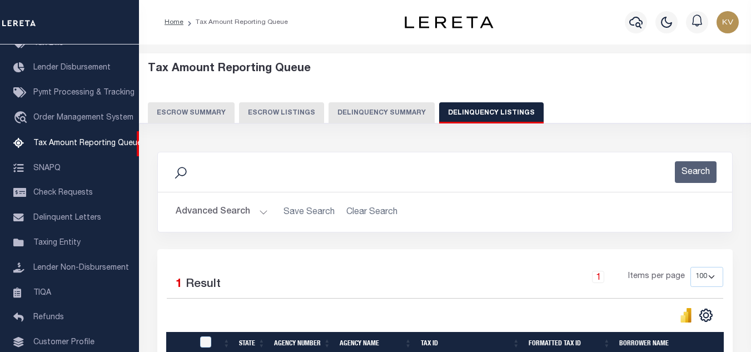
scroll to position [111, 0]
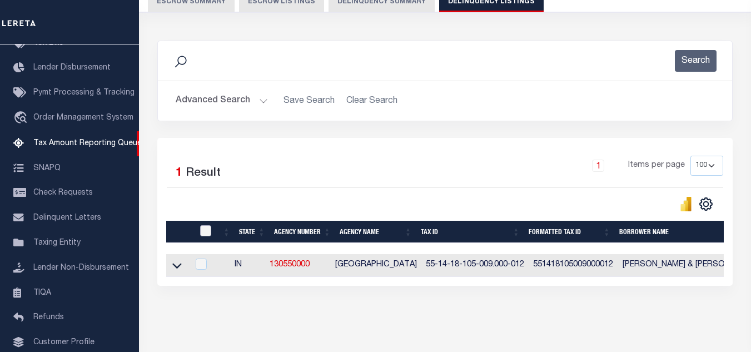
click at [206, 232] on input "checkbox" at bounding box center [205, 230] width 11 height 11
checkbox input "true"
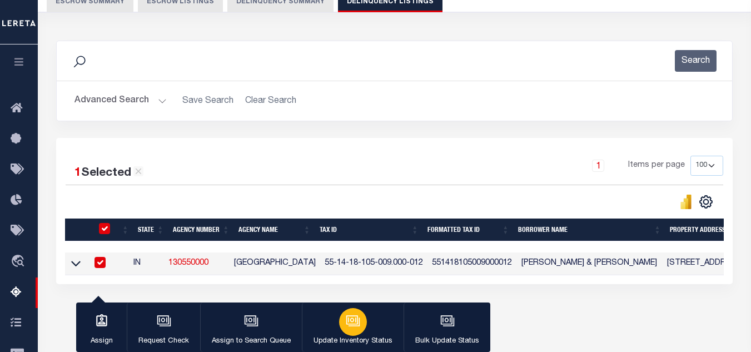
click at [348, 319] on icon "button" at bounding box center [353, 321] width 14 height 14
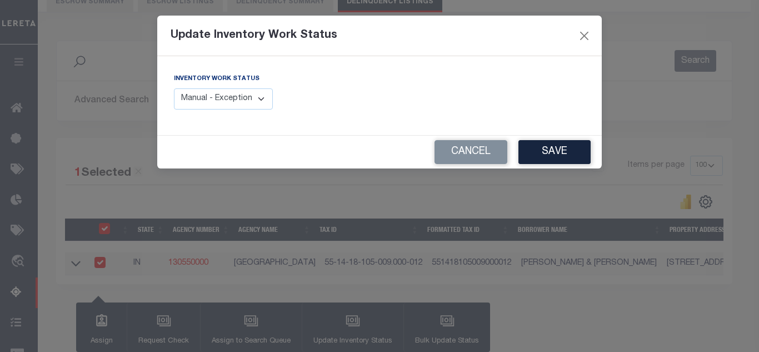
click at [243, 102] on select "Manual - Exception Pended - Awaiting Search Late Add Exception Completed" at bounding box center [223, 99] width 99 height 22
select select "4"
click at [174, 88] on select "Manual - Exception Pended - Awaiting Search Late Add Exception Completed" at bounding box center [223, 99] width 99 height 22
click at [567, 150] on button "Save" at bounding box center [555, 152] width 72 height 24
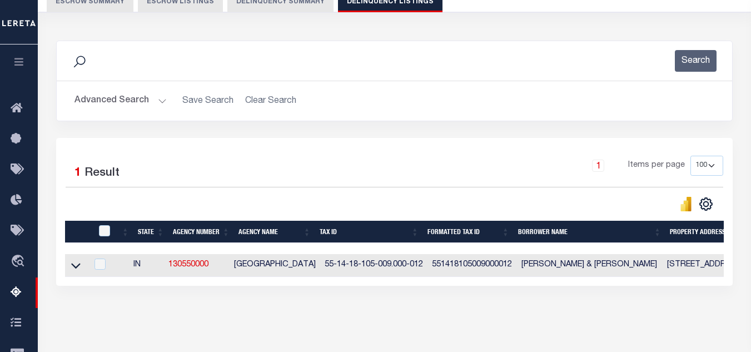
click at [150, 104] on button "Advanced Search" at bounding box center [120, 101] width 92 height 22
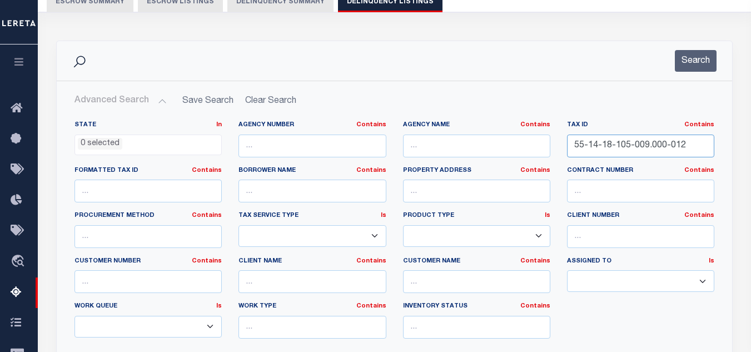
click at [599, 147] on input "55-14-18-105-009.000-012" at bounding box center [640, 146] width 147 height 23
paste input "21-200-008"
type input "55-14-21-200-008.000-012"
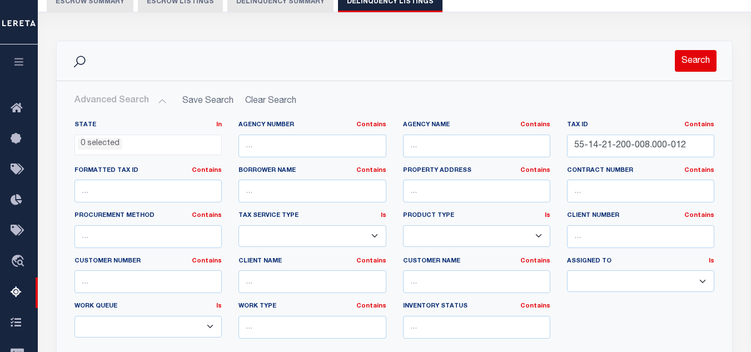
click at [699, 53] on button "Search" at bounding box center [696, 61] width 42 height 22
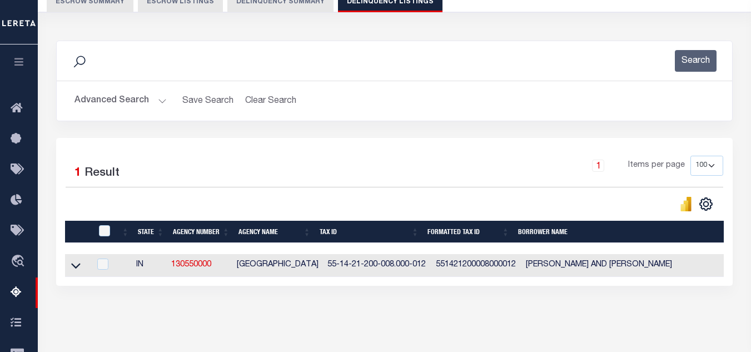
scroll to position [222, 0]
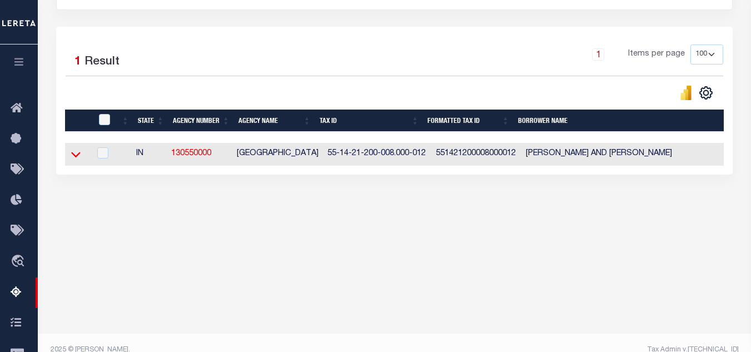
click at [77, 159] on icon at bounding box center [75, 154] width 9 height 12
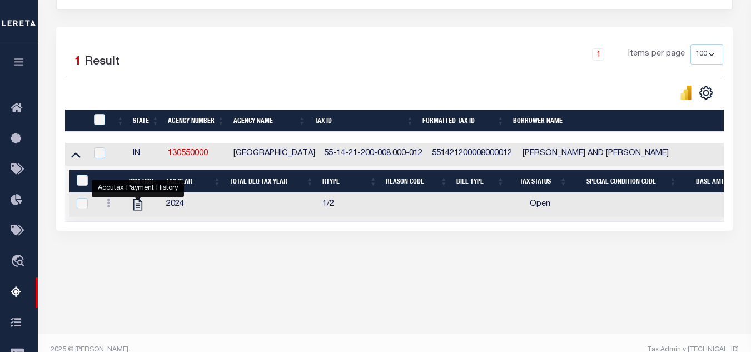
click at [140, 206] on icon "" at bounding box center [137, 205] width 9 height 12
checkbox input "true"
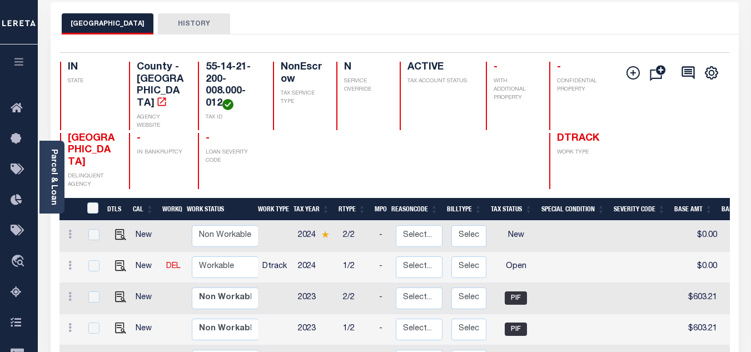
scroll to position [111, 0]
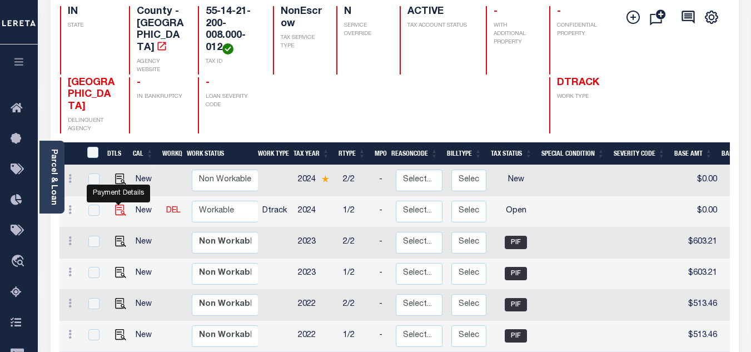
click at [120, 205] on img "" at bounding box center [120, 210] width 11 height 11
checkbox input "true"
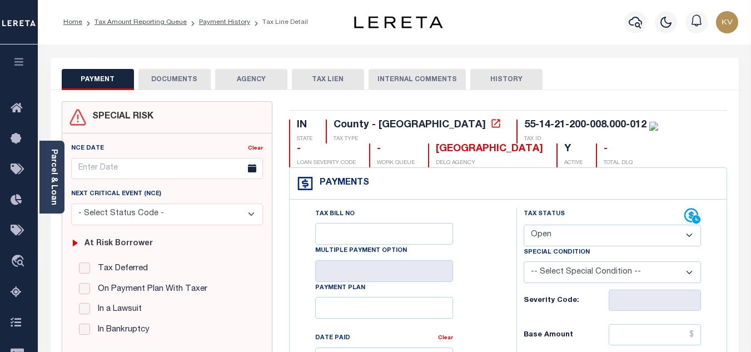
scroll to position [56, 0]
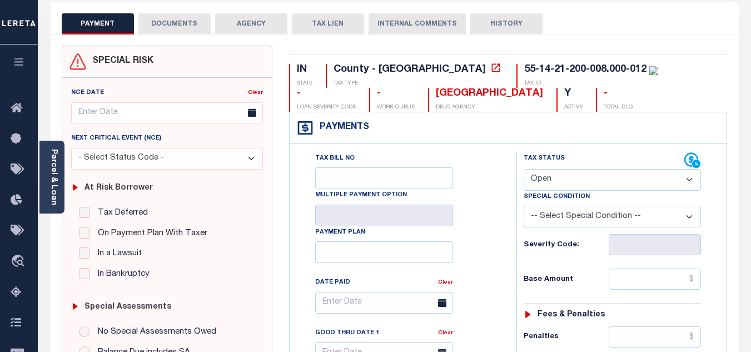
click at [578, 174] on select "- Select Status Code - Open Due/Unpaid Paid Incomplete No Tax Due Internal Refu…" at bounding box center [612, 180] width 177 height 22
select select "PYD"
click at [524, 170] on select "- Select Status Code - Open Due/Unpaid Paid Incomplete No Tax Due Internal Refu…" at bounding box center [612, 180] width 177 height 22
type input "[DATE]"
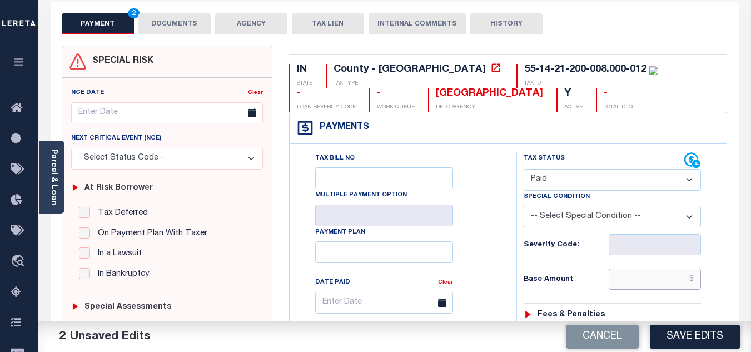
click at [644, 279] on input "text" at bounding box center [655, 278] width 92 height 21
type input "$733.90"
click at [576, 275] on div "Base Amount $733.90" at bounding box center [612, 278] width 177 height 21
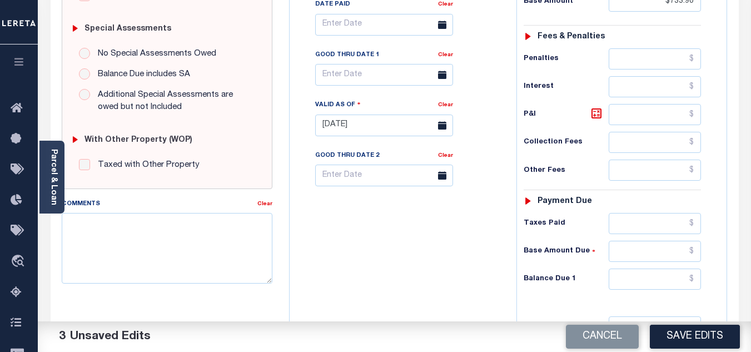
scroll to position [389, 0]
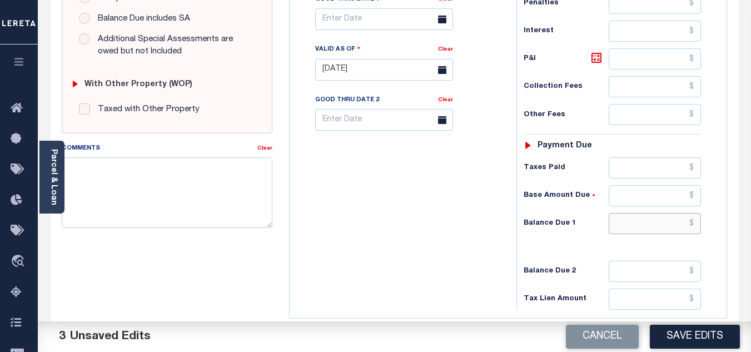
click at [640, 223] on input "text" at bounding box center [655, 223] width 92 height 21
type input "$0.00"
click at [444, 214] on div "Tax Bill No Multiple Payment Option Payment Plan Clear" at bounding box center [400, 64] width 216 height 491
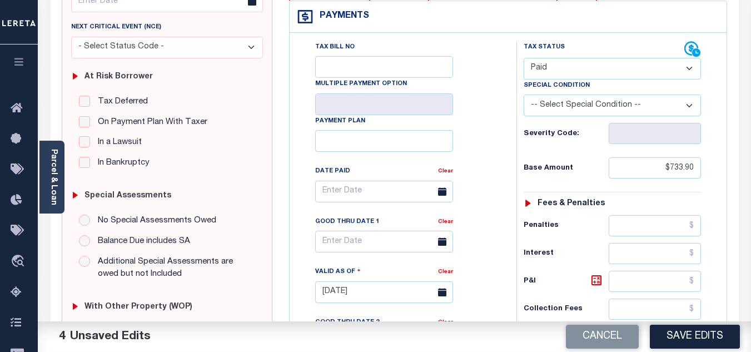
scroll to position [0, 0]
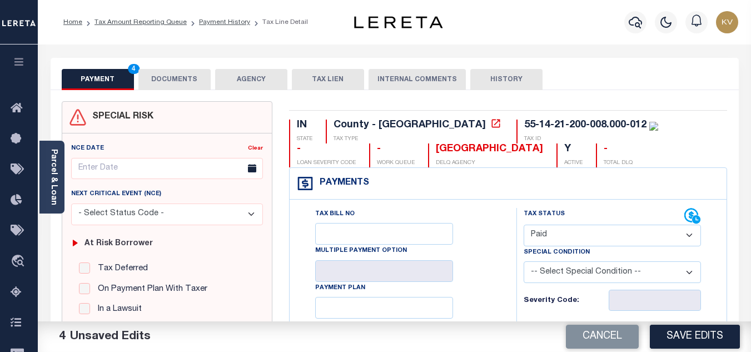
click at [171, 81] on button "DOCUMENTS" at bounding box center [174, 79] width 72 height 21
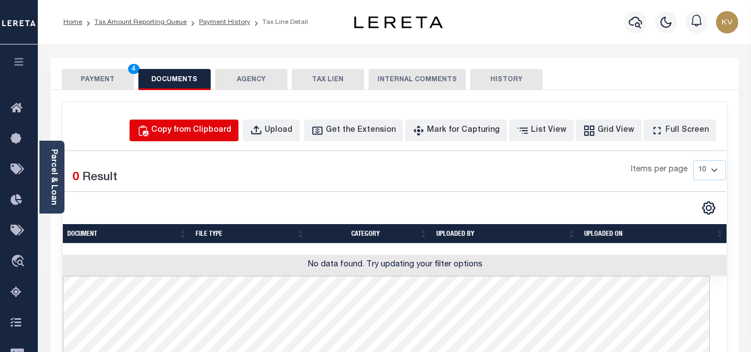
click at [227, 126] on div "Copy from Clipboard" at bounding box center [191, 131] width 80 height 12
select select "POP"
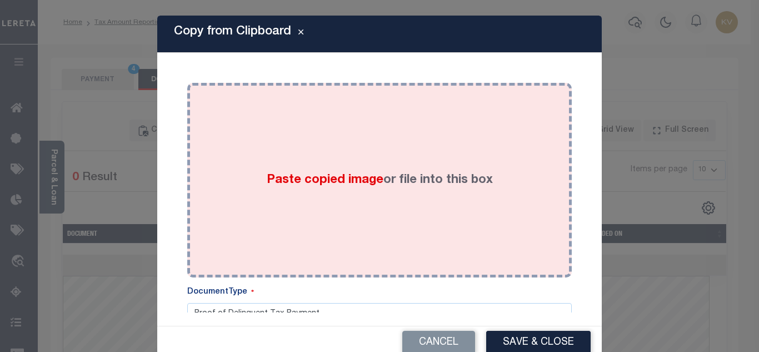
click at [355, 140] on div "Paste copied image or file into this box" at bounding box center [380, 180] width 368 height 178
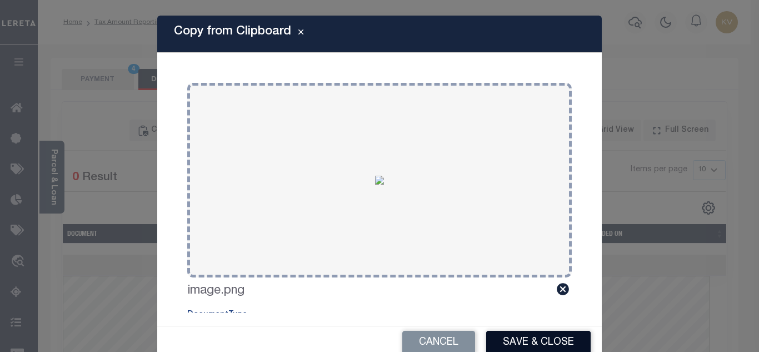
click at [548, 337] on button "Save & Close" at bounding box center [538, 343] width 105 height 24
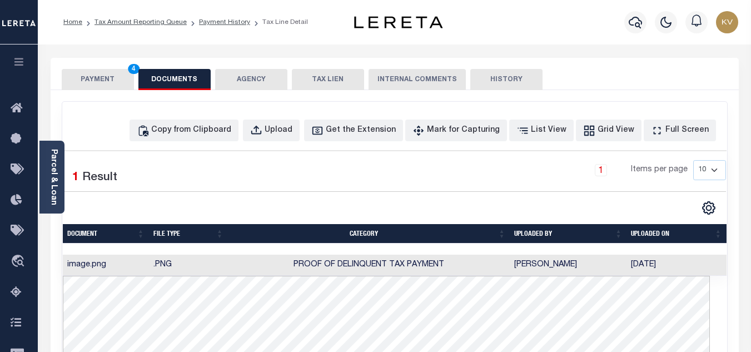
click at [101, 74] on button "PAYMENT 4" at bounding box center [98, 79] width 72 height 21
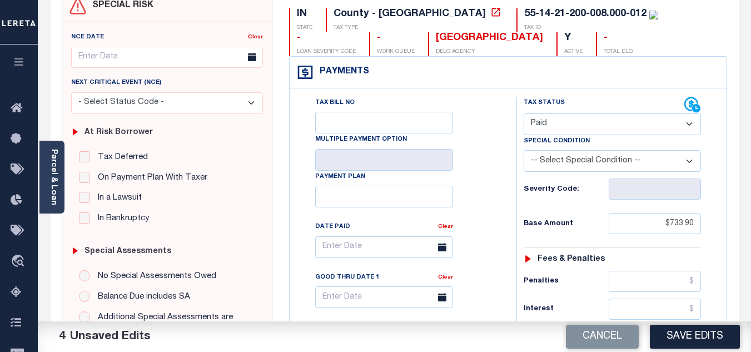
scroll to position [167, 0]
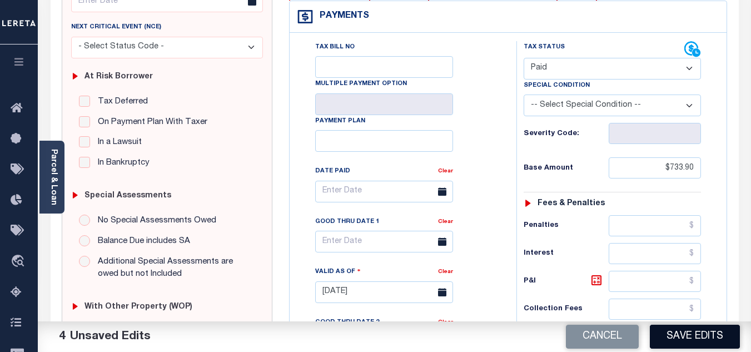
click at [672, 336] on button "Save Edits" at bounding box center [695, 337] width 90 height 24
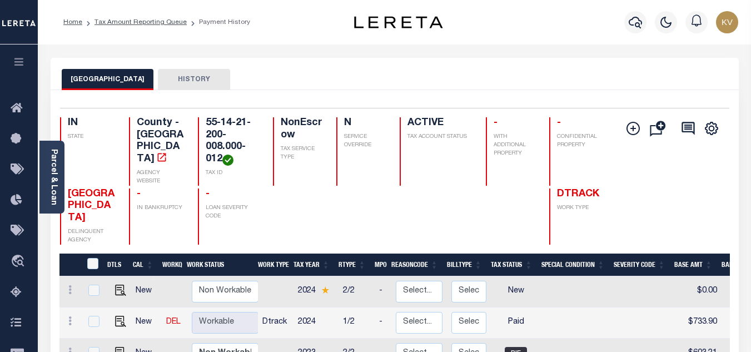
scroll to position [167, 0]
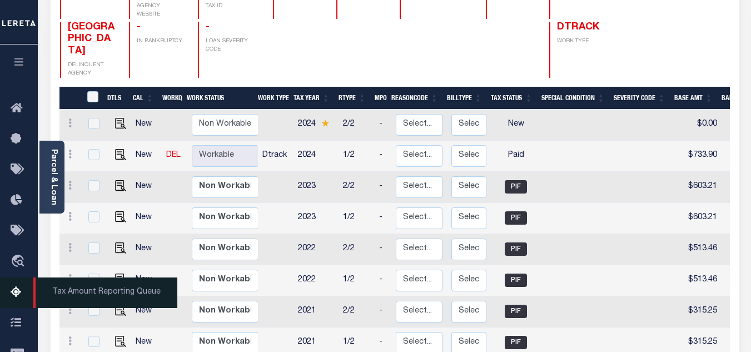
click at [18, 299] on icon at bounding box center [20, 293] width 18 height 14
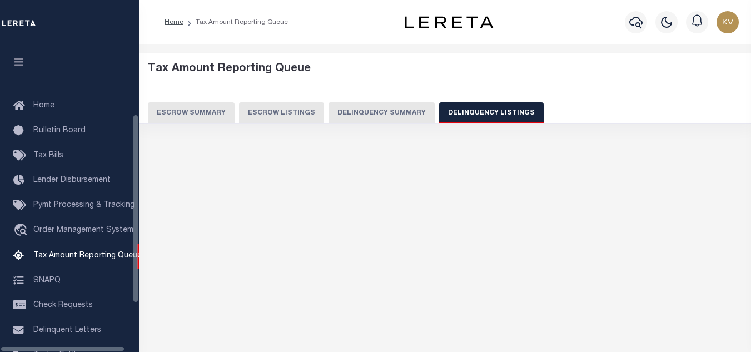
select select "100"
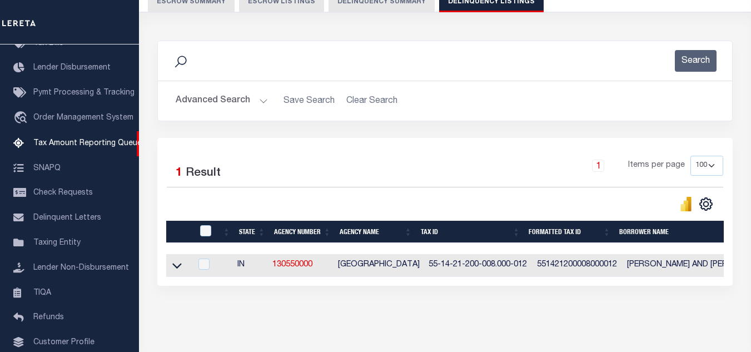
scroll to position [155, 0]
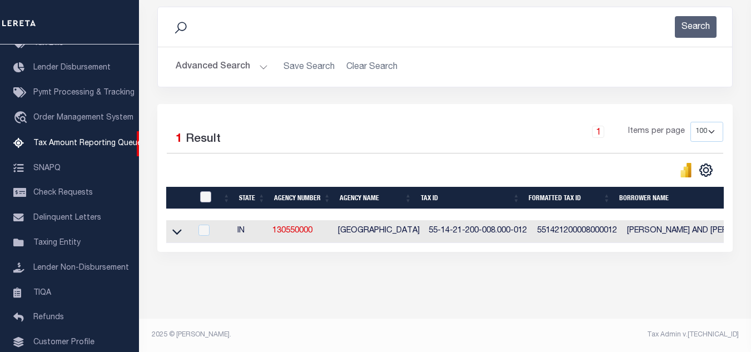
click at [205, 191] on input "checkbox" at bounding box center [205, 196] width 11 height 11
checkbox input "true"
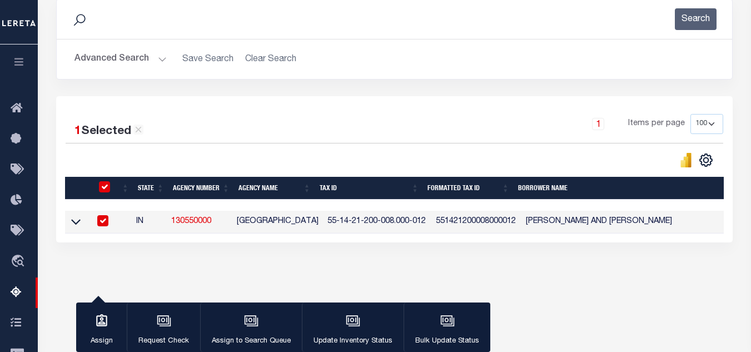
scroll to position [208, 0]
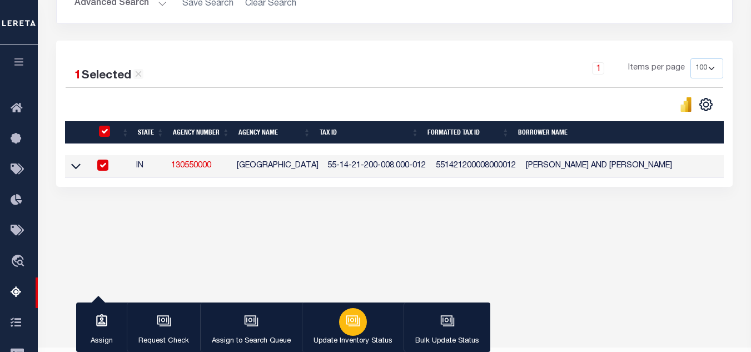
click at [355, 321] on icon "button" at bounding box center [352, 319] width 12 height 9
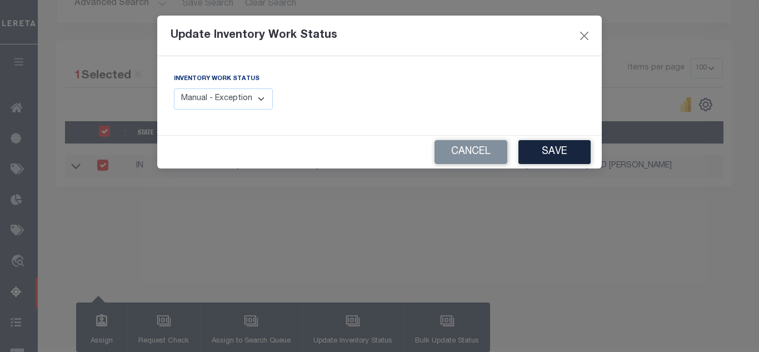
click at [192, 103] on select "Manual - Exception Pended - Awaiting Search Late Add Exception Completed" at bounding box center [223, 99] width 99 height 22
select select "4"
click at [174, 88] on select "Manual - Exception Pended - Awaiting Search Late Add Exception Completed" at bounding box center [223, 99] width 99 height 22
click at [563, 155] on button "Save" at bounding box center [555, 152] width 72 height 24
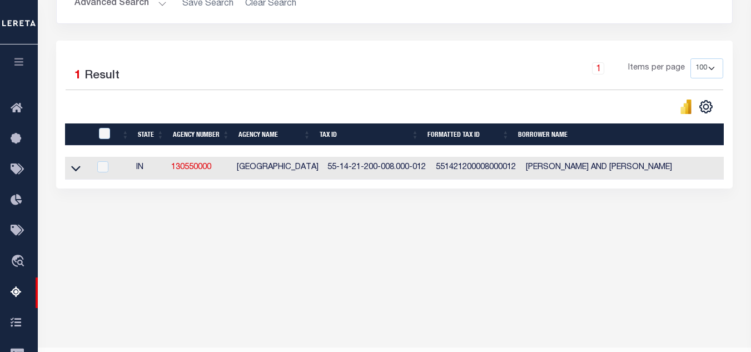
click at [158, 5] on button "Advanced Search" at bounding box center [120, 4] width 92 height 22
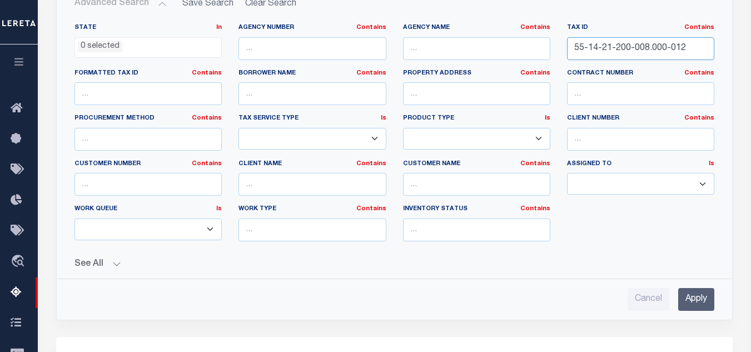
click at [599, 47] on input "55-14-21-200-008.000-012" at bounding box center [640, 48] width 147 height 23
paste input "4-440-002.000-013"
type input "55-14-24-440-002.000-013"
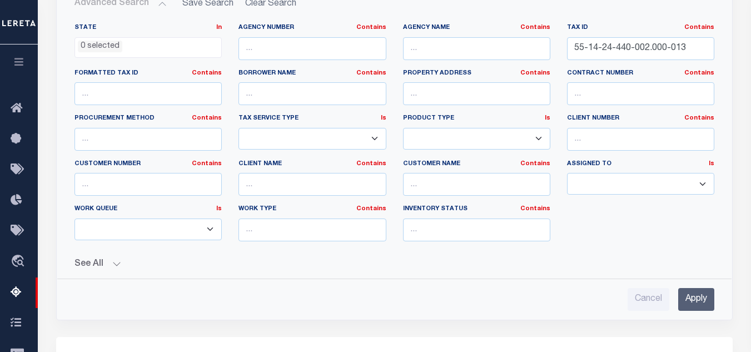
click at [695, 304] on input "Apply" at bounding box center [696, 299] width 36 height 23
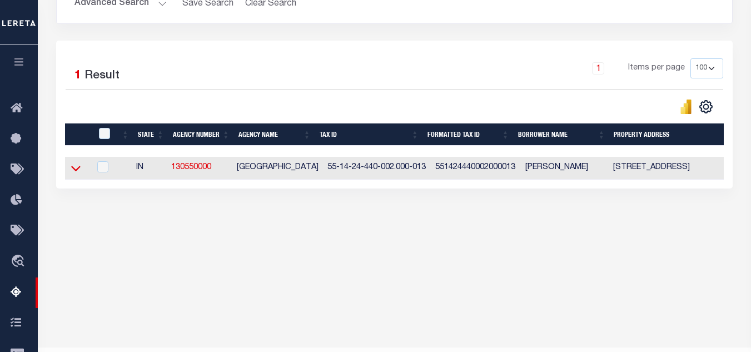
click at [79, 168] on icon at bounding box center [75, 168] width 9 height 12
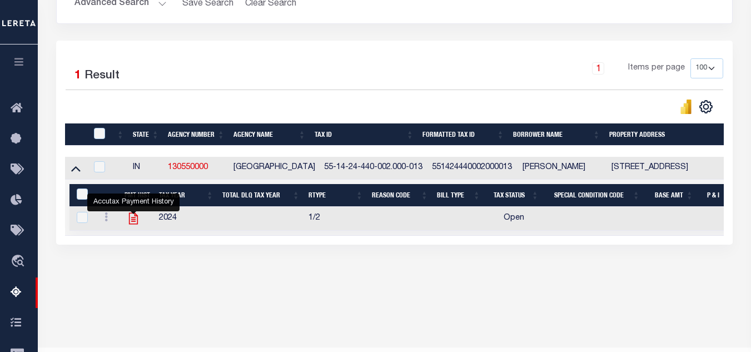
click at [130, 220] on icon "" at bounding box center [133, 218] width 14 height 14
checkbox input "true"
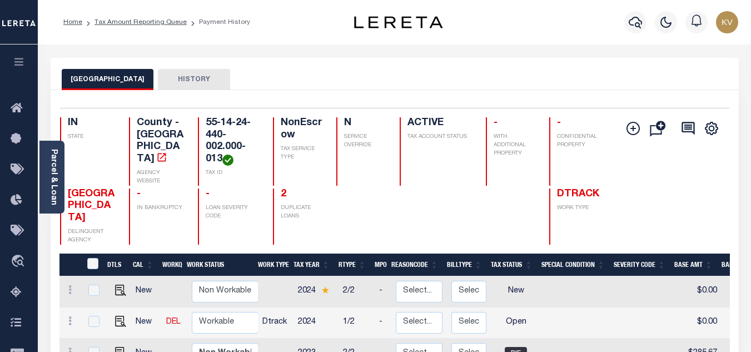
scroll to position [111, 0]
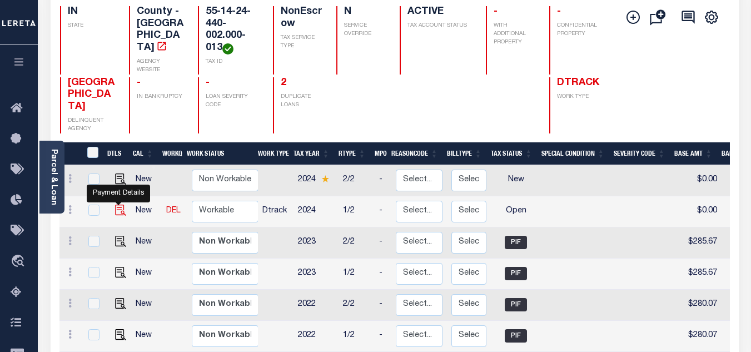
click at [118, 205] on img "" at bounding box center [120, 210] width 11 height 11
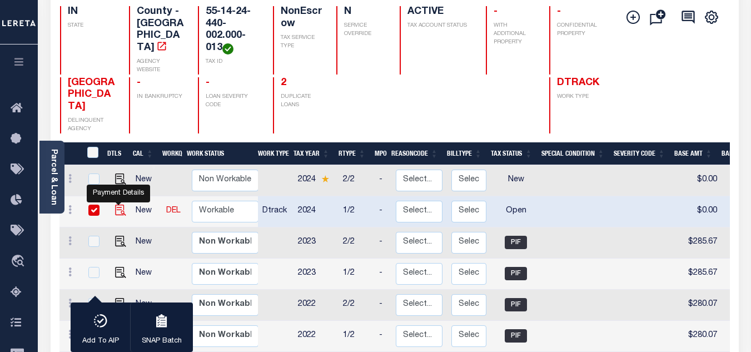
checkbox input "true"
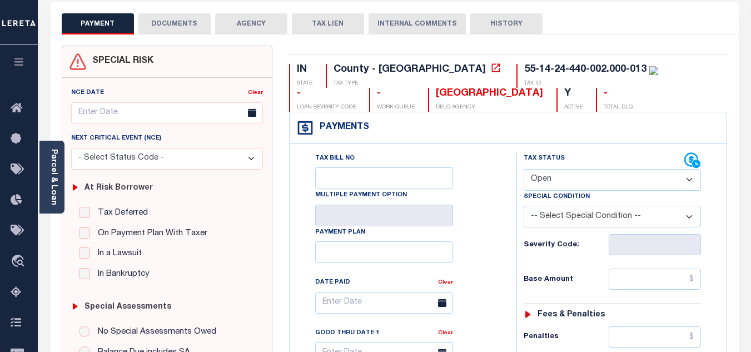
scroll to position [111, 0]
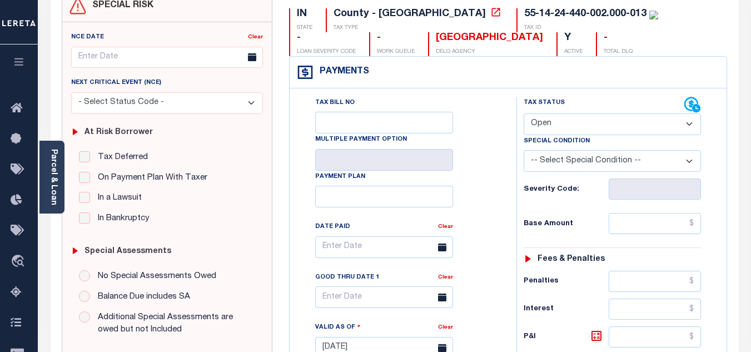
click at [553, 126] on select "- Select Status Code - Open Due/Unpaid Paid Incomplete No Tax Due Internal Refu…" at bounding box center [612, 124] width 177 height 22
select select "PYD"
click at [524, 114] on select "- Select Status Code - Open Due/Unpaid Paid Incomplete No Tax Due Internal Refu…" at bounding box center [612, 124] width 177 height 22
type input "[DATE]"
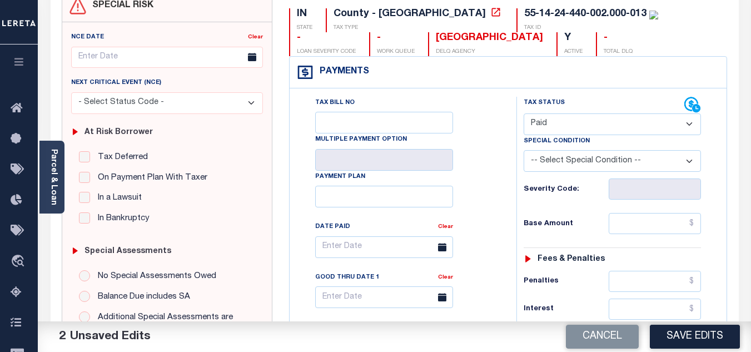
click at [488, 158] on div "Tax Bill No Multiple Payment Option Payment Plan Clear" at bounding box center [400, 253] width 199 height 312
click at [633, 231] on input "text" at bounding box center [655, 223] width 92 height 21
type input "$291.38"
click at [574, 215] on div "Base Amount $291.38" at bounding box center [612, 223] width 177 height 21
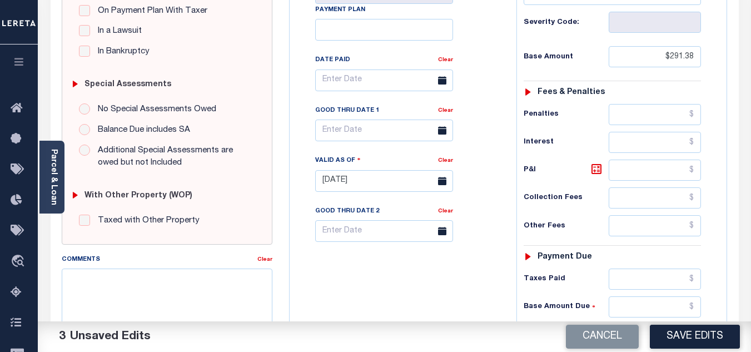
scroll to position [389, 0]
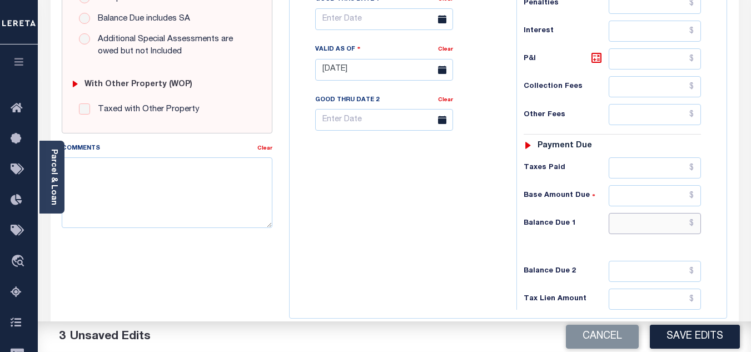
click at [619, 227] on input "text" at bounding box center [655, 223] width 92 height 21
type input "$0.00"
click at [429, 212] on div "Tax Bill No Multiple Payment Option Payment Plan Clear" at bounding box center [400, 64] width 216 height 491
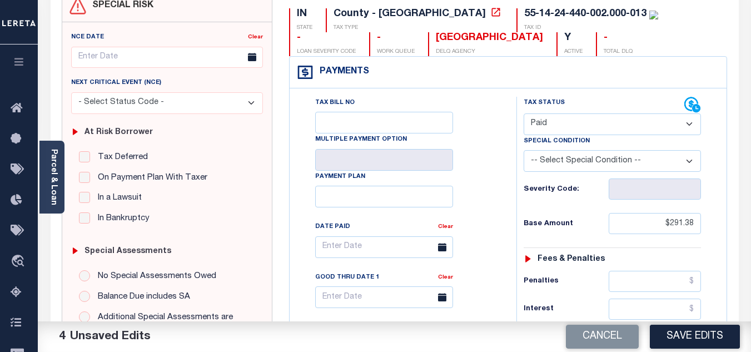
scroll to position [0, 0]
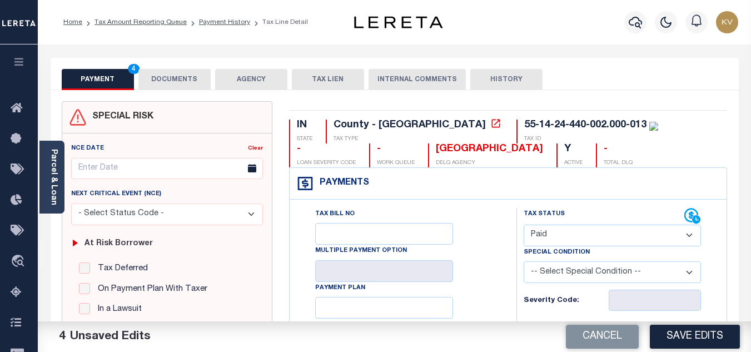
click at [184, 72] on button "DOCUMENTS" at bounding box center [174, 79] width 72 height 21
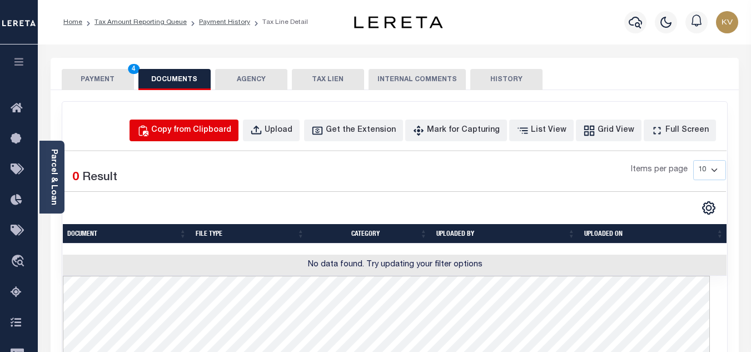
click at [231, 131] on div "Copy from Clipboard" at bounding box center [191, 131] width 80 height 12
select select "POP"
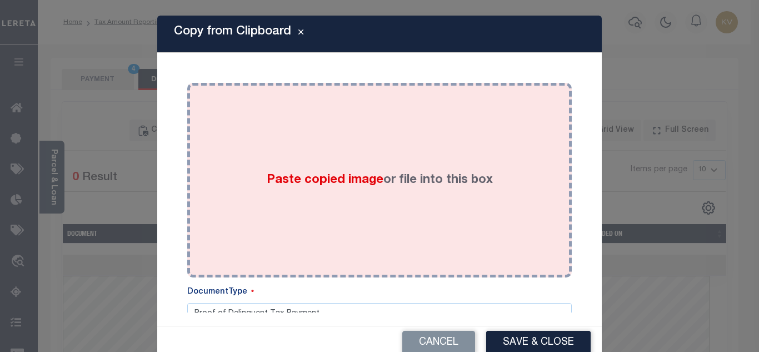
click at [297, 174] on span "Paste copied image" at bounding box center [325, 180] width 117 height 12
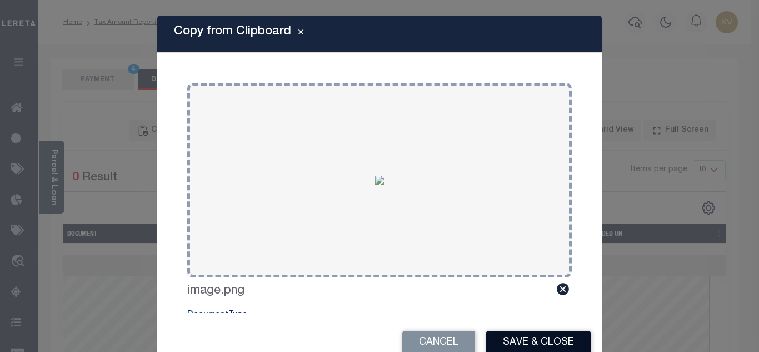
click at [543, 340] on button "Save & Close" at bounding box center [538, 343] width 105 height 24
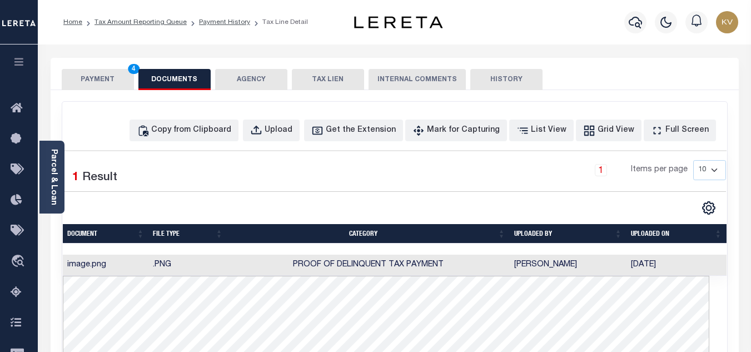
click at [95, 81] on button "PAYMENT 4" at bounding box center [98, 79] width 72 height 21
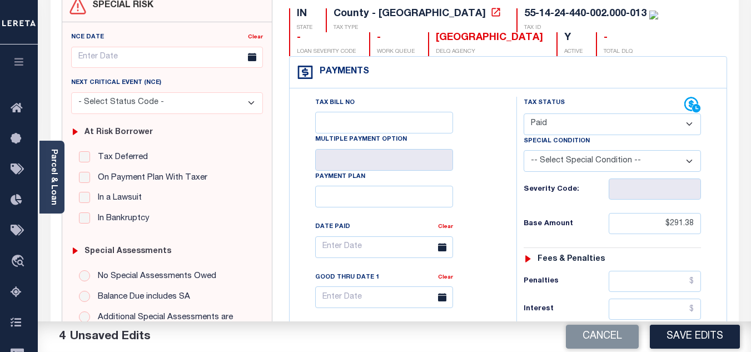
scroll to position [56, 0]
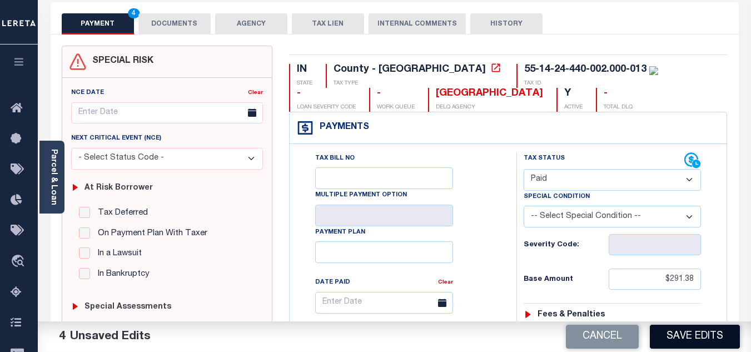
click at [679, 337] on button "Save Edits" at bounding box center [695, 337] width 90 height 24
checkbox input "false"
type input "$291.38"
type input "$0"
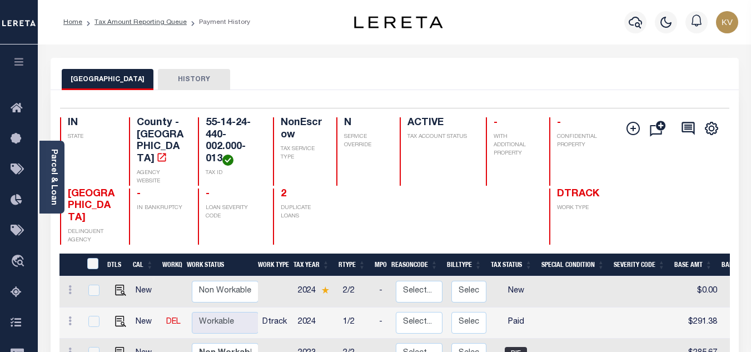
scroll to position [111, 0]
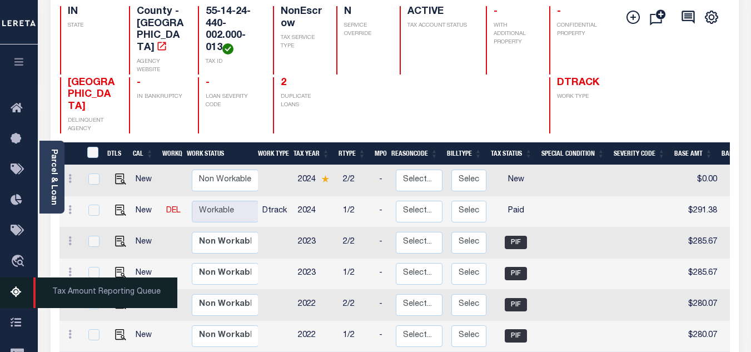
click at [19, 295] on icon at bounding box center [20, 293] width 18 height 14
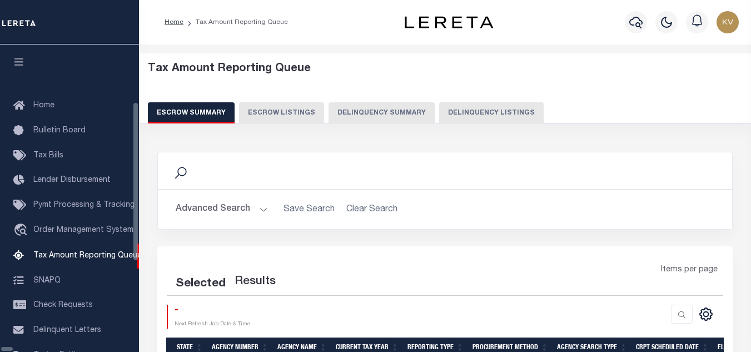
click at [439, 113] on button "Delinquency Listings" at bounding box center [491, 112] width 105 height 21
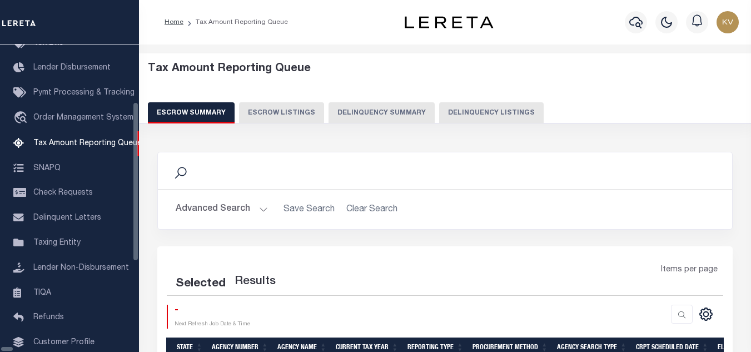
select select "100"
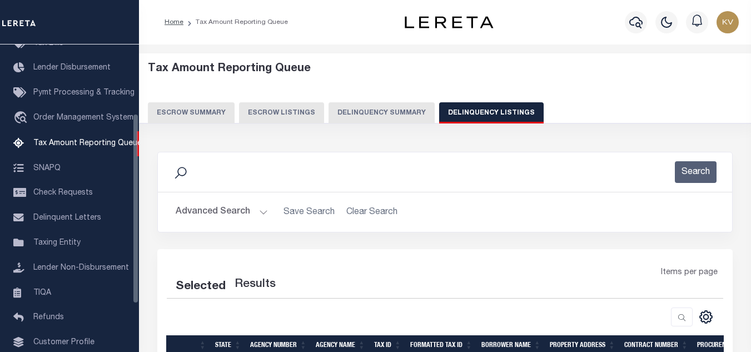
select select "100"
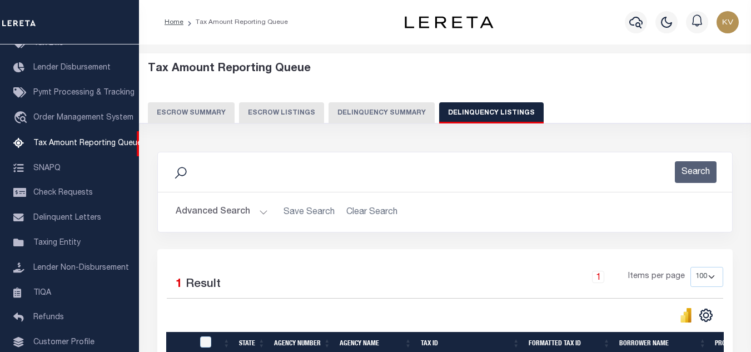
scroll to position [111, 0]
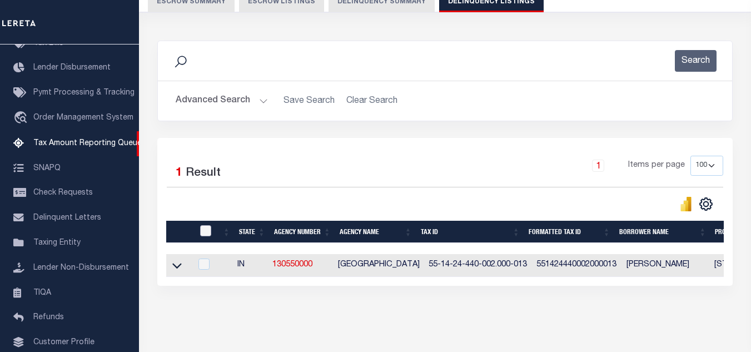
click at [203, 230] on input "checkbox" at bounding box center [205, 230] width 11 height 11
checkbox input "true"
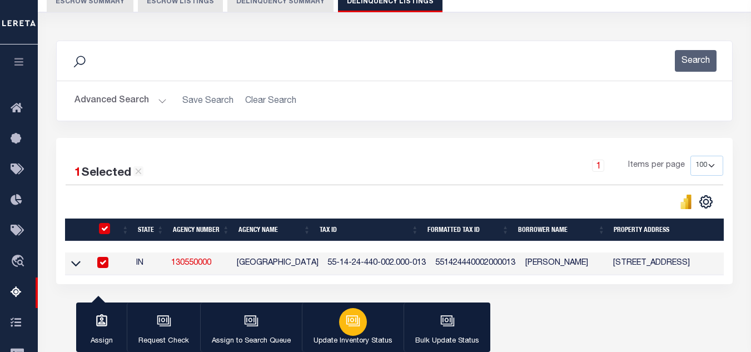
click at [346, 317] on icon "button" at bounding box center [353, 321] width 14 height 14
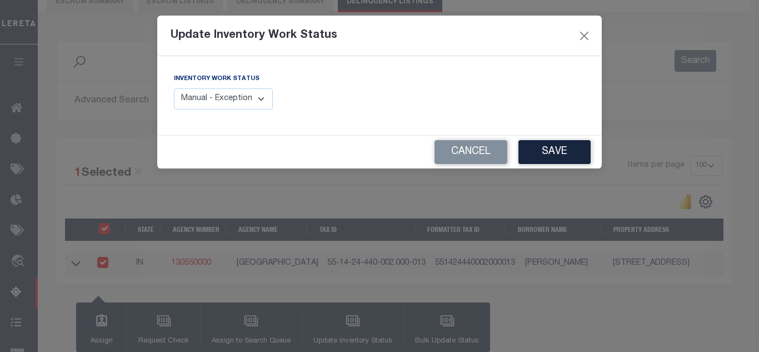
click at [223, 102] on select "Manual - Exception Pended - Awaiting Search Late Add Exception Completed" at bounding box center [223, 99] width 99 height 22
select select "4"
click at [174, 88] on select "Manual - Exception Pended - Awaiting Search Late Add Exception Completed" at bounding box center [223, 99] width 99 height 22
click at [548, 149] on button "Save" at bounding box center [555, 152] width 72 height 24
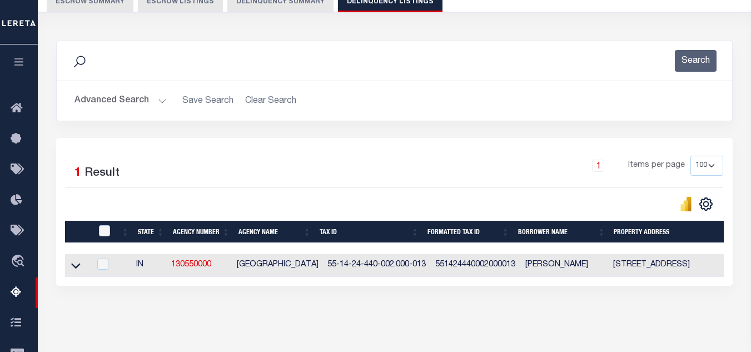
scroll to position [167, 0]
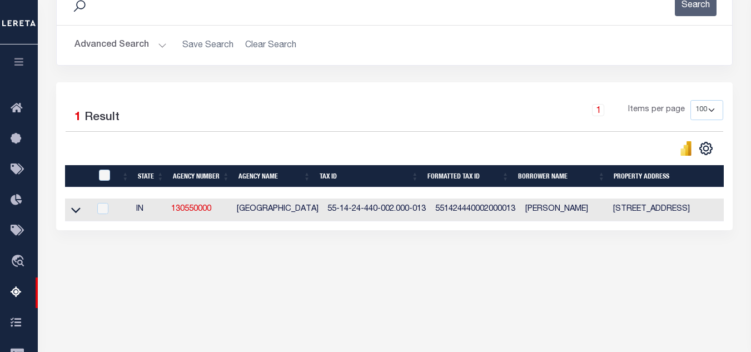
drag, startPoint x: 75, startPoint y: 213, endPoint x: 214, endPoint y: 115, distance: 170.6
click at [75, 213] on icon at bounding box center [75, 211] width 9 height 6
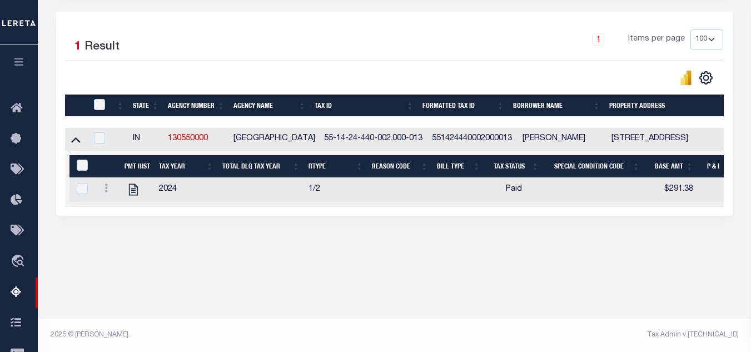
scroll to position [126, 0]
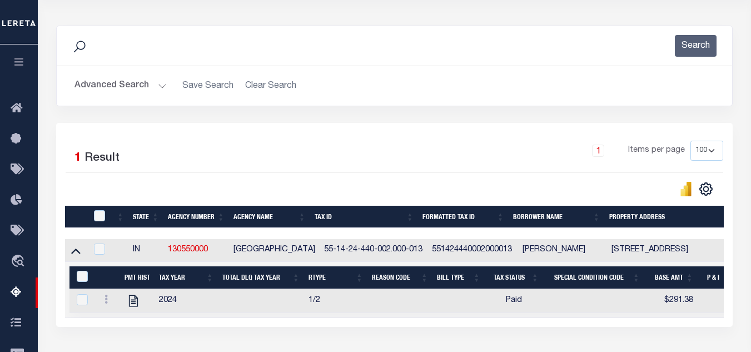
click at [164, 91] on button "Advanced Search" at bounding box center [120, 86] width 92 height 22
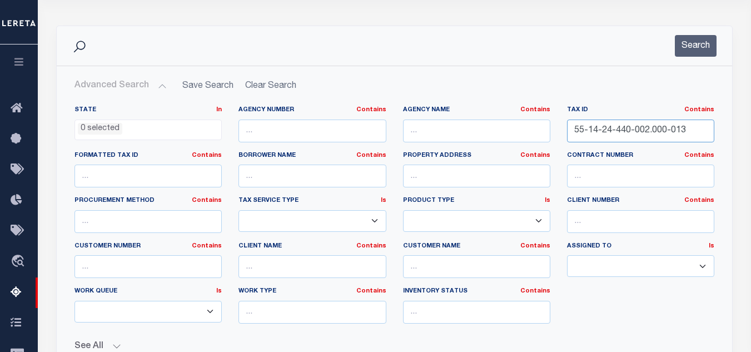
click at [638, 132] on input "55-14-24-440-002.000-013" at bounding box center [640, 131] width 147 height 23
paste input "9-400-008.000-012"
type input "55-14-29-400-008.000-012"
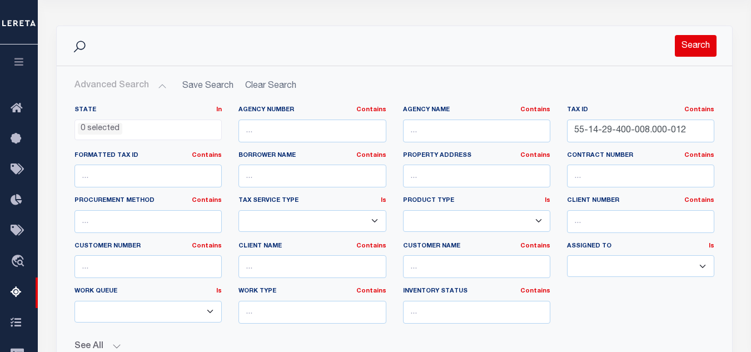
click at [695, 46] on button "Search" at bounding box center [696, 46] width 42 height 22
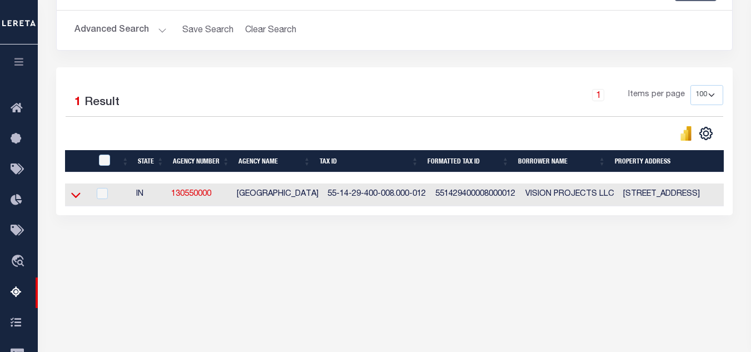
click at [74, 201] on icon at bounding box center [75, 195] width 9 height 12
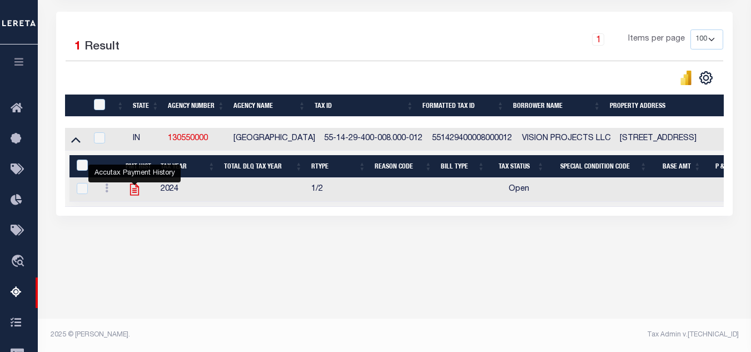
click at [132, 194] on icon "" at bounding box center [134, 189] width 14 height 14
checkbox input "true"
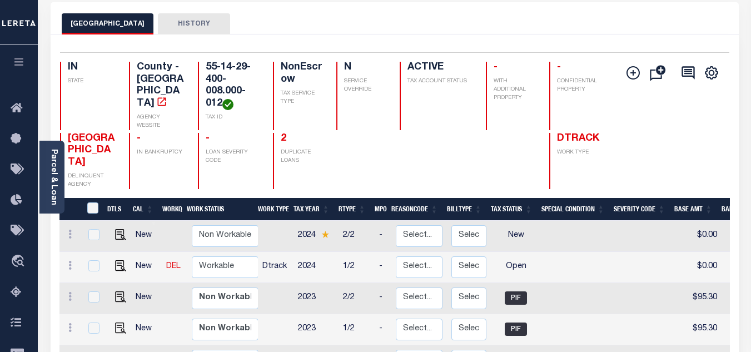
scroll to position [111, 0]
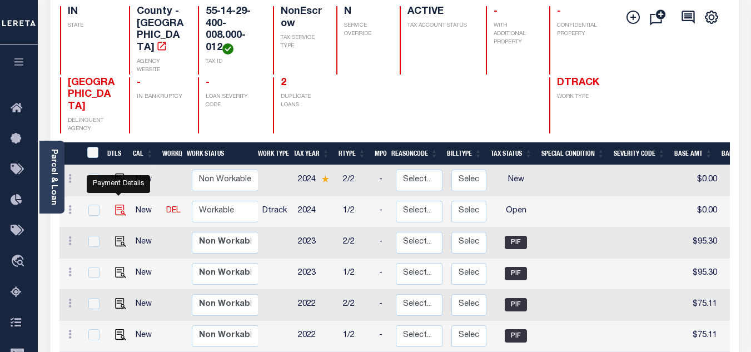
click at [117, 205] on img "" at bounding box center [120, 210] width 11 height 11
checkbox input "true"
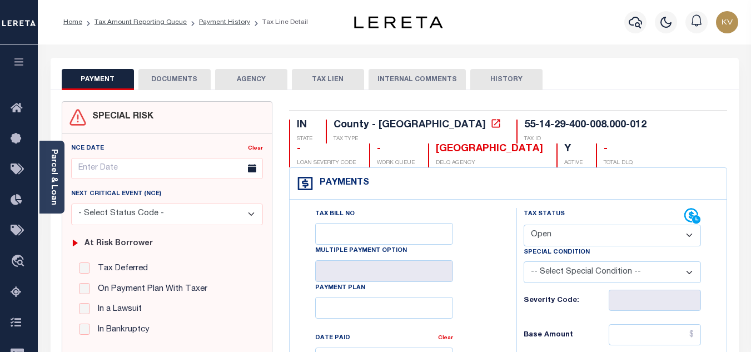
scroll to position [56, 0]
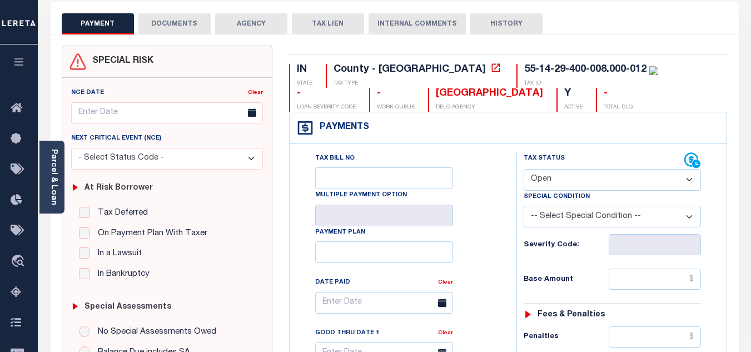
click at [576, 176] on select "- Select Status Code - Open Due/Unpaid Paid Incomplete No Tax Due Internal Refu…" at bounding box center [612, 180] width 177 height 22
select select "PYD"
click at [524, 170] on select "- Select Status Code - Open Due/Unpaid Paid Incomplete No Tax Due Internal Refu…" at bounding box center [612, 180] width 177 height 22
type input "[DATE]"
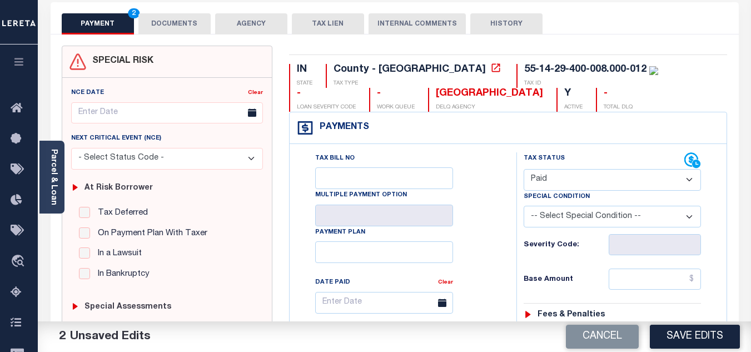
click at [579, 185] on select "- Select Status Code - Open Due/Unpaid Paid Incomplete No Tax Due Internal Refu…" at bounding box center [612, 180] width 177 height 22
select select "DUE"
click at [524, 170] on select "- Select Status Code - Open Due/Unpaid Paid Incomplete No Tax Due Internal Refu…" at bounding box center [612, 180] width 177 height 22
click at [642, 290] on input "text" at bounding box center [655, 278] width 92 height 21
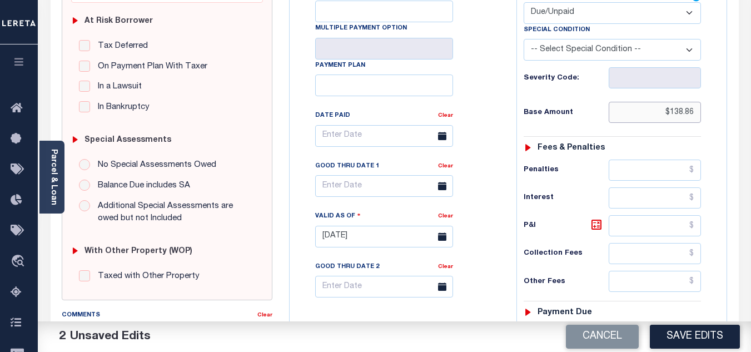
scroll to position [334, 0]
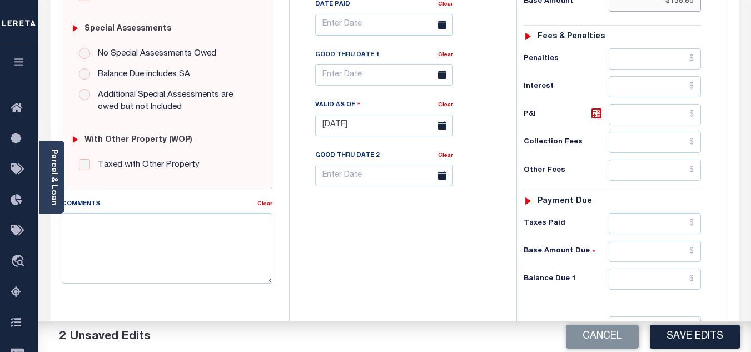
type input "$138.86"
click at [646, 282] on input "text" at bounding box center [655, 278] width 92 height 21
type input "$152.72"
click at [598, 117] on icon at bounding box center [596, 113] width 13 height 13
type input "$13.86"
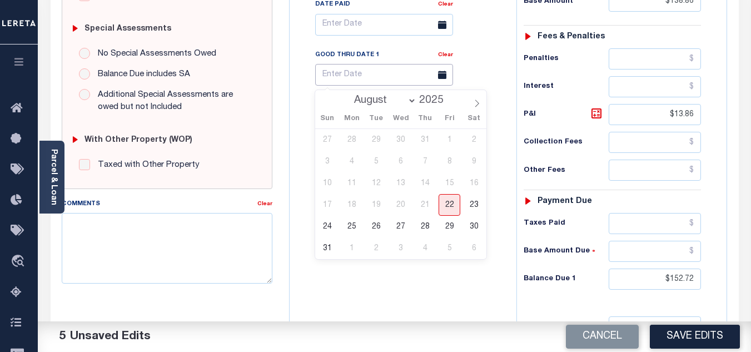
click at [360, 81] on input "text" at bounding box center [384, 75] width 138 height 22
click at [324, 252] on span "31" at bounding box center [327, 248] width 22 height 22
type input "08/31/2025"
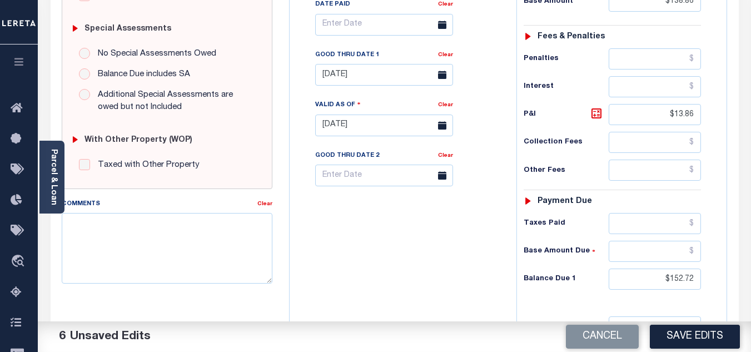
click at [440, 288] on div "Tax Bill No Multiple Payment Option Payment Plan Clear" at bounding box center [400, 119] width 216 height 491
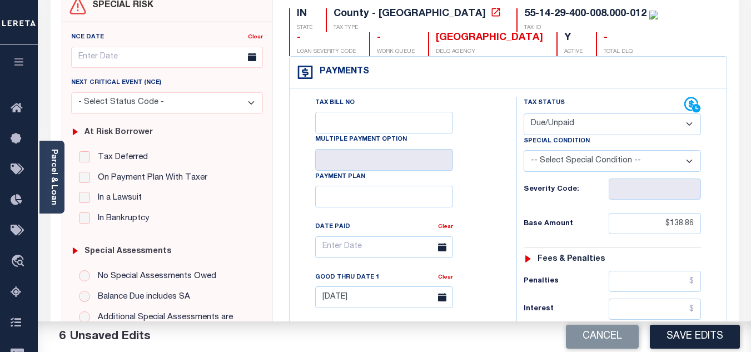
scroll to position [0, 0]
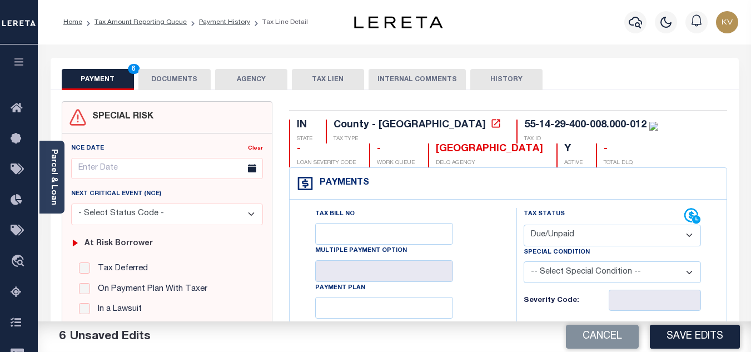
click at [174, 77] on button "DOCUMENTS" at bounding box center [174, 79] width 72 height 21
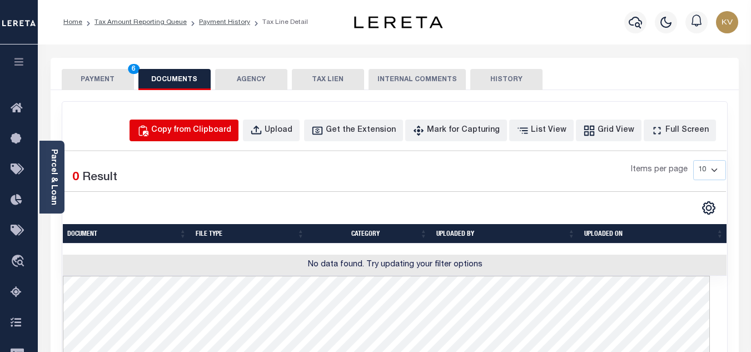
click at [228, 123] on button "Copy from Clipboard" at bounding box center [184, 131] width 109 height 22
select select "POP"
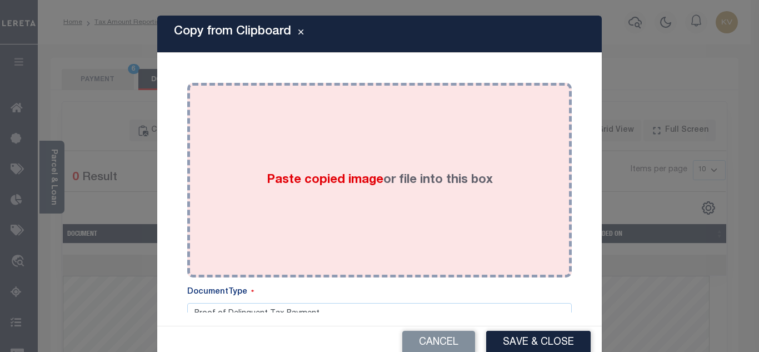
click at [356, 175] on span "Paste copied image" at bounding box center [325, 180] width 117 height 12
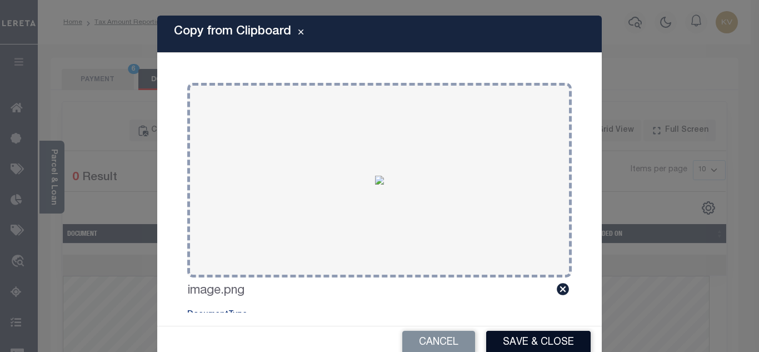
click at [552, 344] on button "Save & Close" at bounding box center [538, 343] width 105 height 24
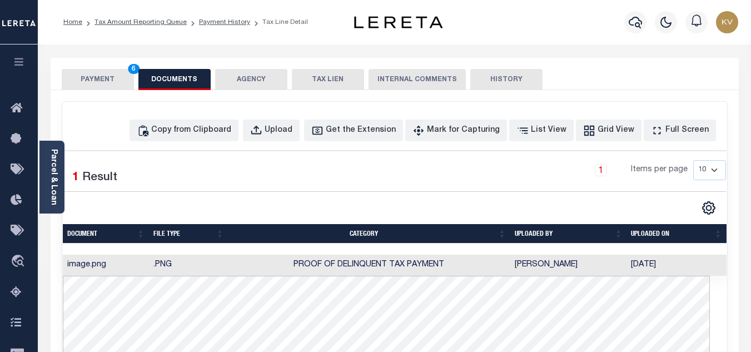
click at [111, 77] on button "PAYMENT 6" at bounding box center [98, 79] width 72 height 21
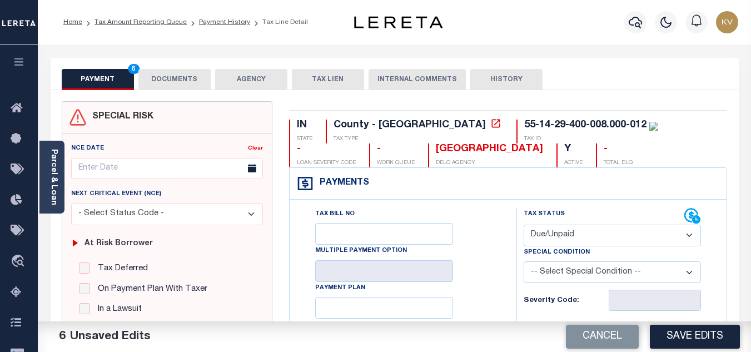
scroll to position [56, 0]
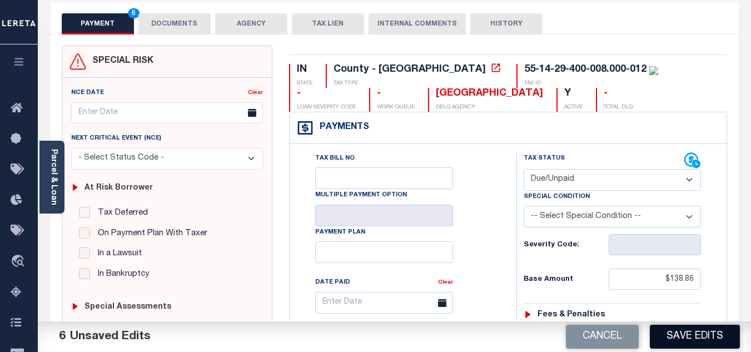
click at [706, 337] on button "Save Edits" at bounding box center [695, 337] width 90 height 24
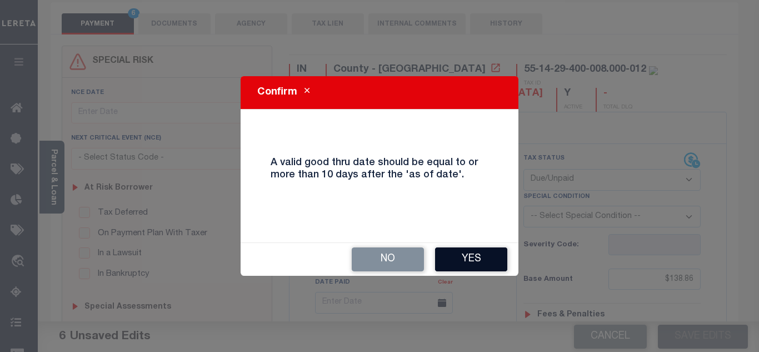
click at [464, 254] on button "Yes" at bounding box center [471, 259] width 72 height 24
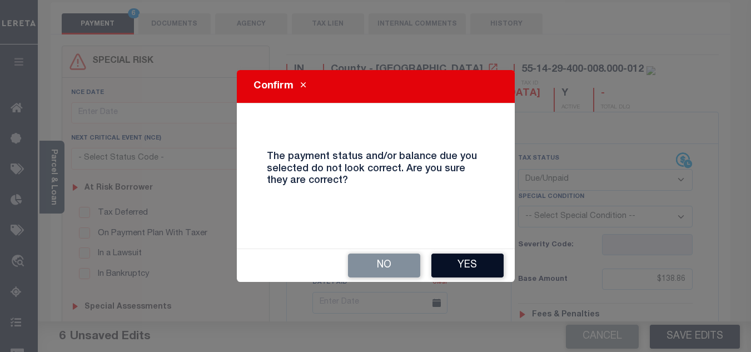
click at [451, 260] on button "Yes" at bounding box center [467, 265] width 72 height 24
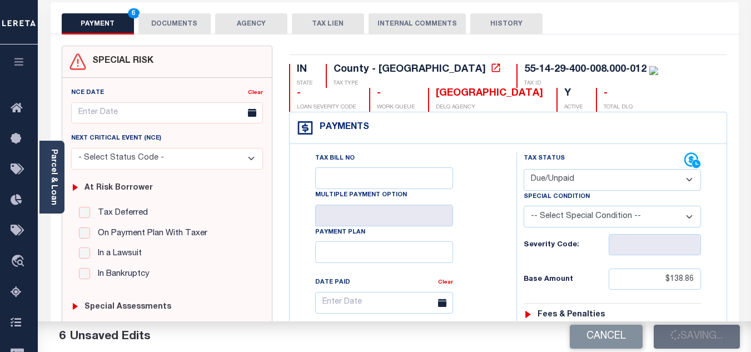
checkbox input "false"
type input "$138.86"
type input "$13.86"
type input "$152.72"
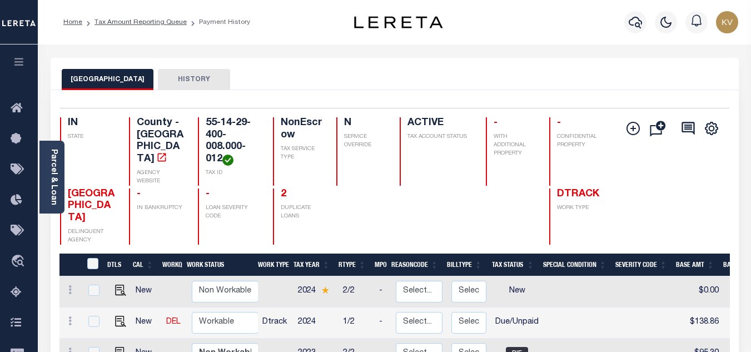
scroll to position [111, 0]
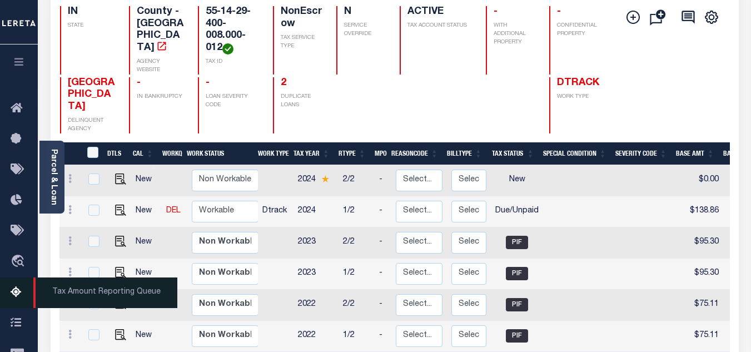
click at [22, 291] on icon at bounding box center [20, 293] width 18 height 14
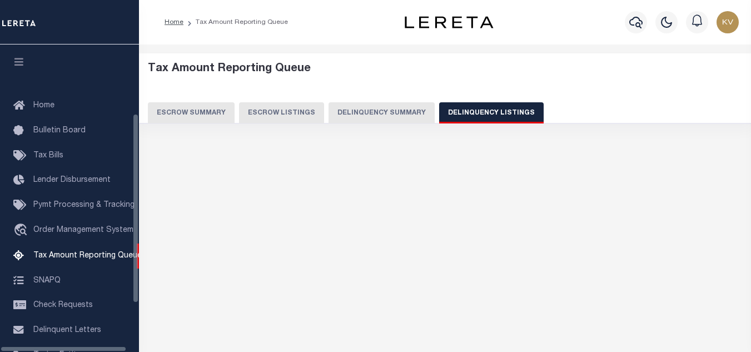
select select "100"
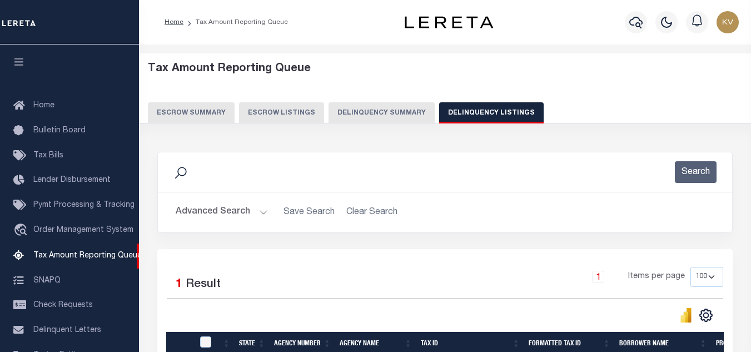
scroll to position [112, 0]
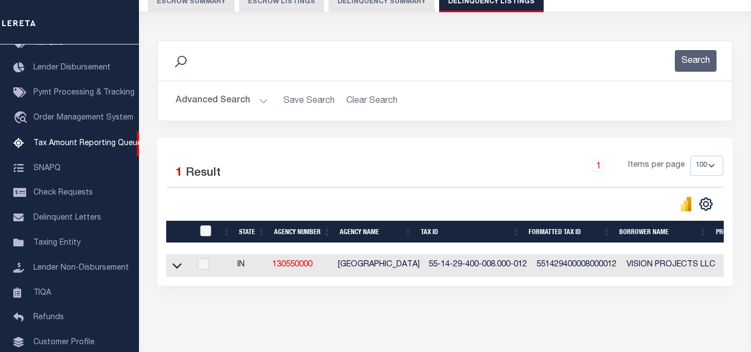
click at [209, 226] on input "checkbox" at bounding box center [205, 230] width 11 height 11
checkbox input "true"
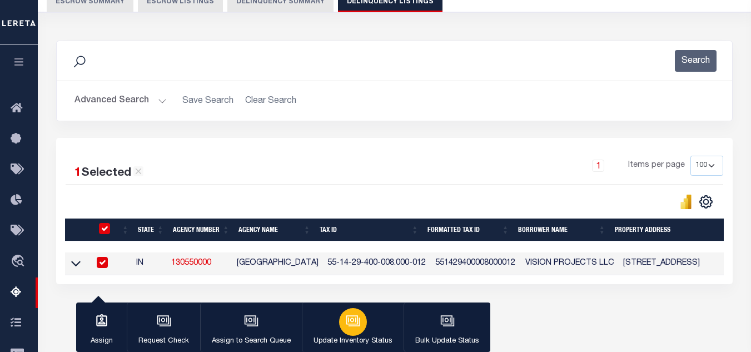
click at [346, 326] on icon "button" at bounding box center [353, 321] width 14 height 14
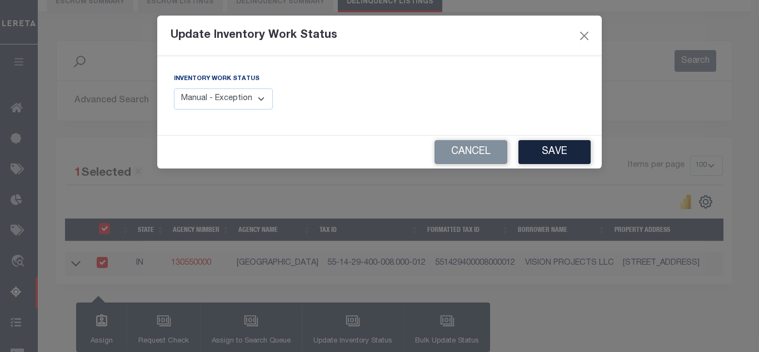
click at [245, 99] on select "Manual - Exception Pended - Awaiting Search Late Add Exception Completed" at bounding box center [223, 99] width 99 height 22
select select "4"
click at [174, 88] on select "Manual - Exception Pended - Awaiting Search Late Add Exception Completed" at bounding box center [223, 99] width 99 height 22
click at [553, 151] on button "Save" at bounding box center [555, 152] width 72 height 24
